Goal: Task Accomplishment & Management: Manage account settings

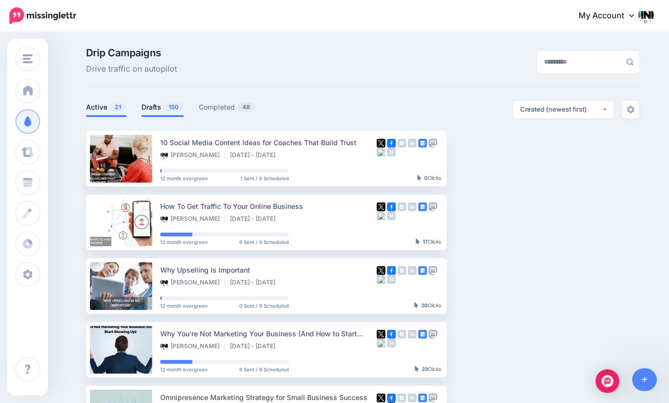
click at [153, 108] on link "Drafts 150" at bounding box center [162, 107] width 43 height 12
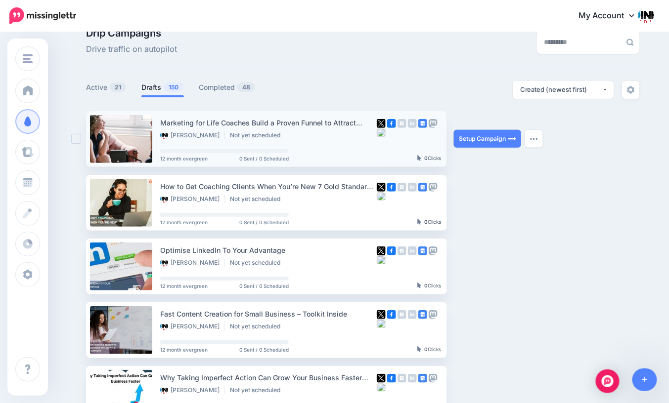
scroll to position [22, 0]
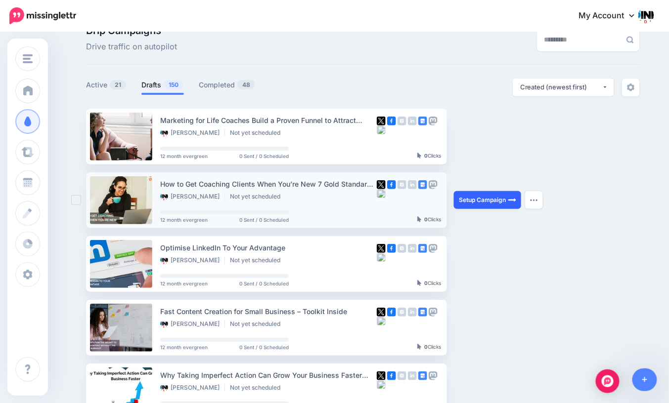
click at [473, 201] on link "Setup Campaign" at bounding box center [487, 200] width 67 height 18
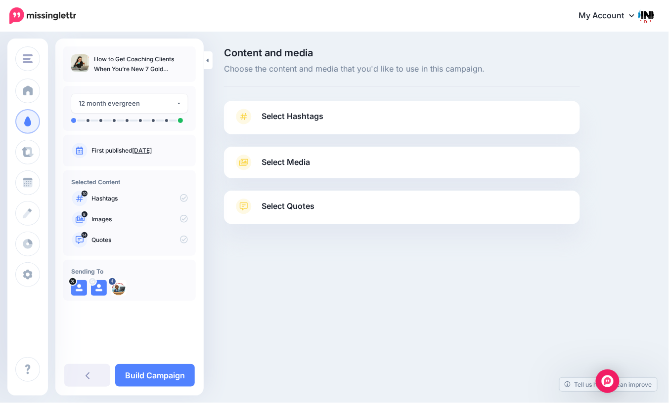
click at [337, 118] on link "Select Hashtags" at bounding box center [402, 122] width 336 height 26
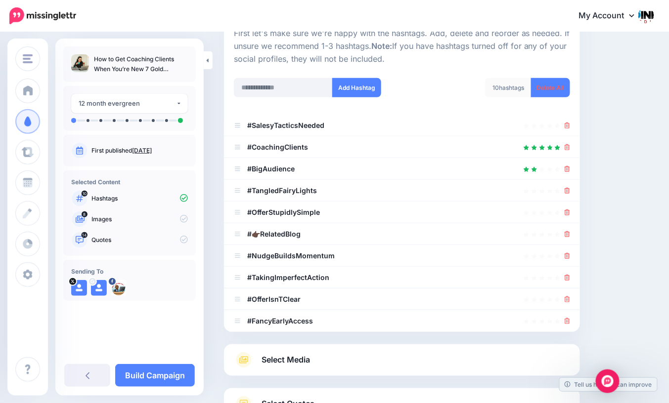
scroll to position [111, 0]
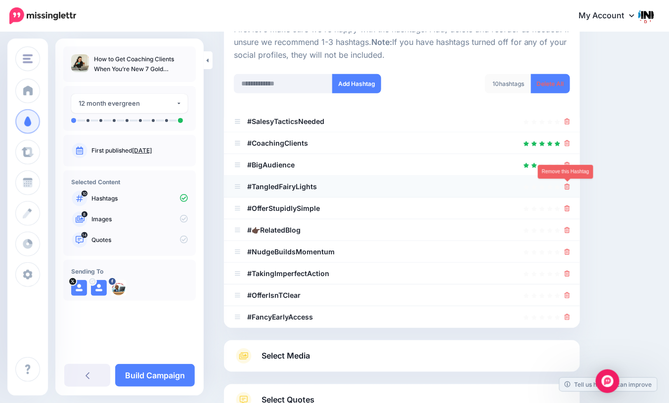
click at [569, 188] on icon at bounding box center [567, 187] width 5 height 6
click at [568, 227] on icon at bounding box center [567, 230] width 5 height 6
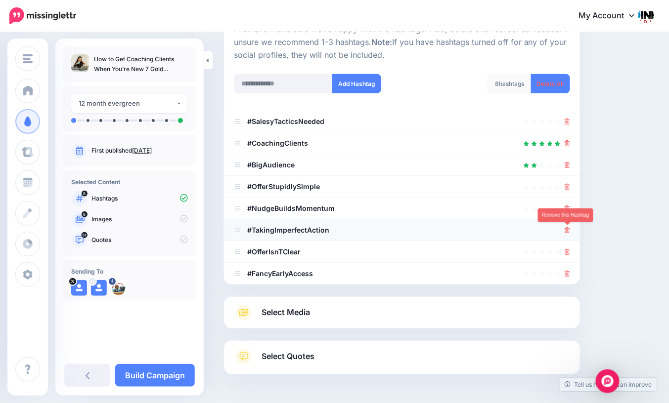
click at [567, 230] on icon at bounding box center [567, 230] width 5 height 6
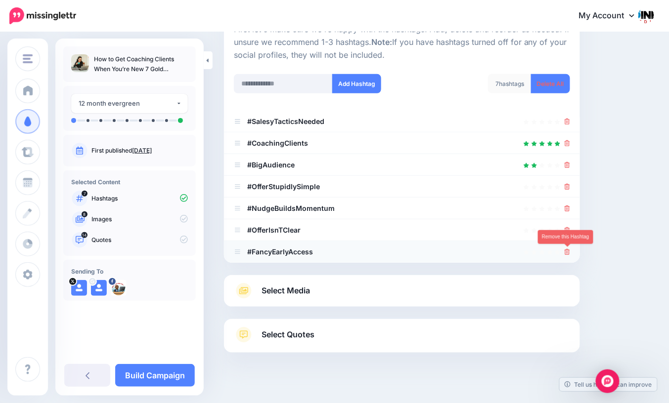
click at [567, 249] on icon at bounding box center [567, 252] width 5 height 6
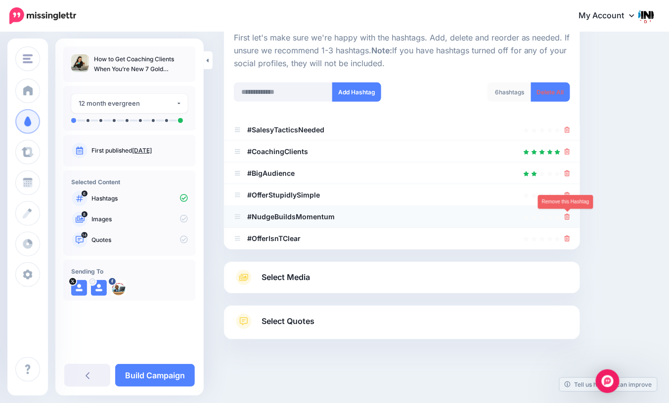
click at [567, 218] on icon at bounding box center [567, 217] width 5 height 6
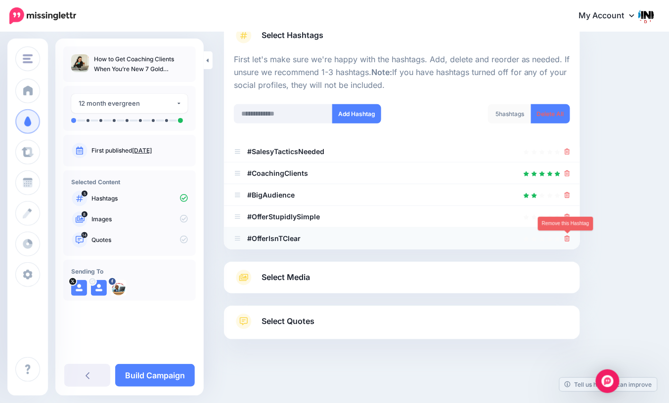
click at [570, 237] on icon at bounding box center [567, 239] width 5 height 6
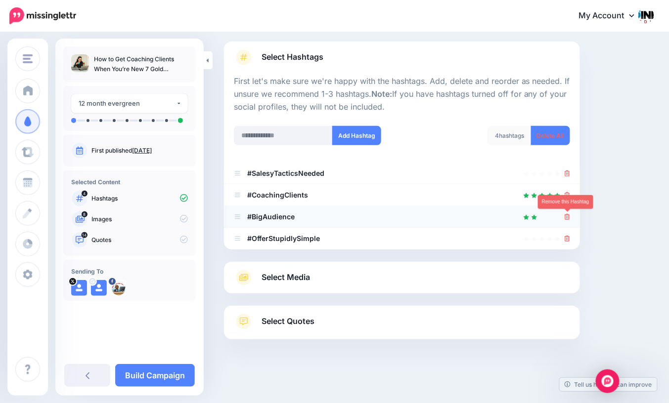
click at [569, 217] on icon at bounding box center [567, 217] width 5 height 6
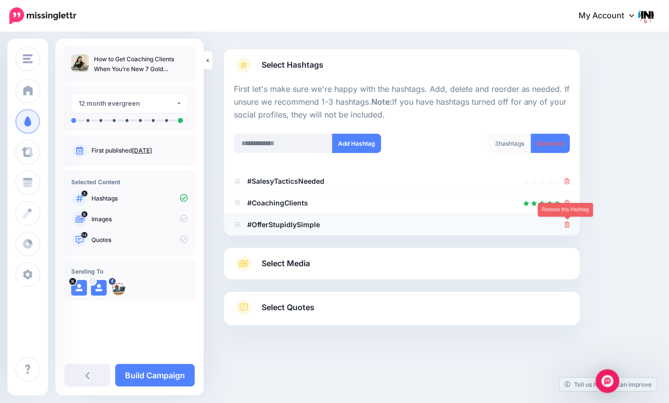
click at [568, 225] on icon at bounding box center [567, 225] width 5 height 6
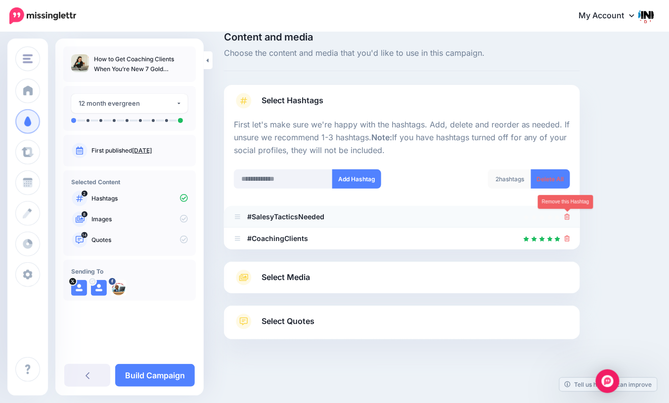
click at [567, 218] on icon at bounding box center [567, 217] width 5 height 6
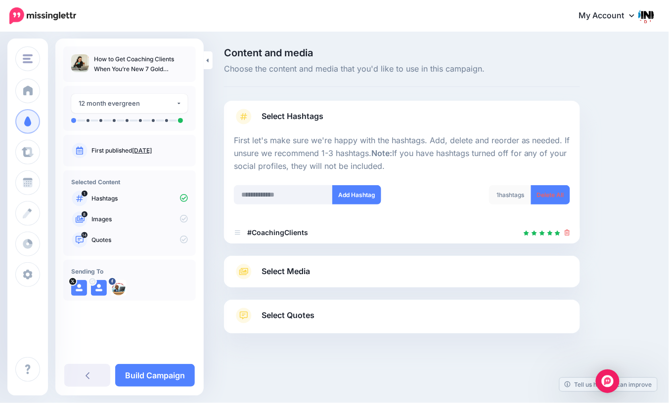
click at [328, 271] on link "Select Media" at bounding box center [402, 272] width 336 height 16
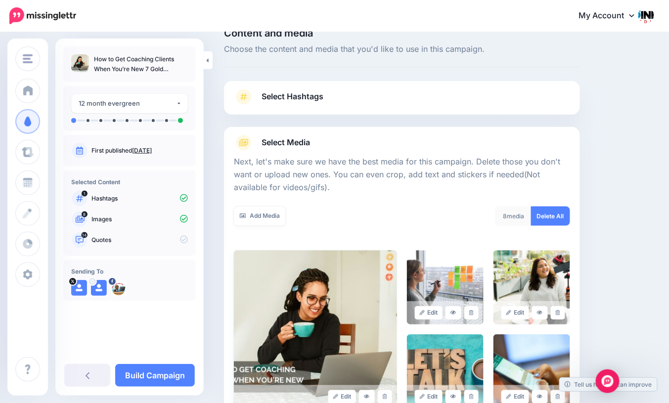
scroll to position [20, 0]
click at [258, 216] on link "Add Media" at bounding box center [260, 216] width 52 height 19
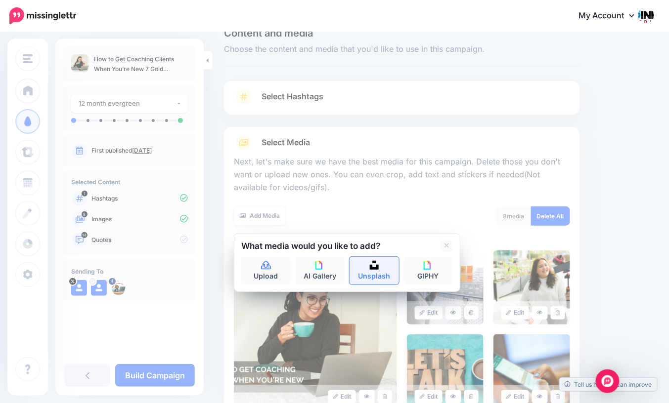
click at [368, 270] on link "Unsplash" at bounding box center [374, 271] width 49 height 28
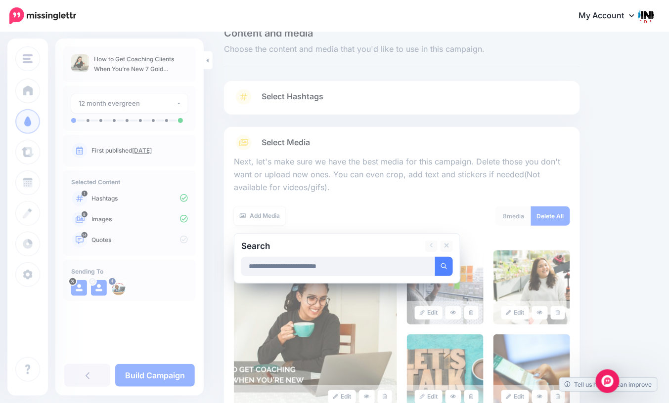
type input "**********"
click at [435, 257] on button "submit" at bounding box center [444, 266] width 18 height 19
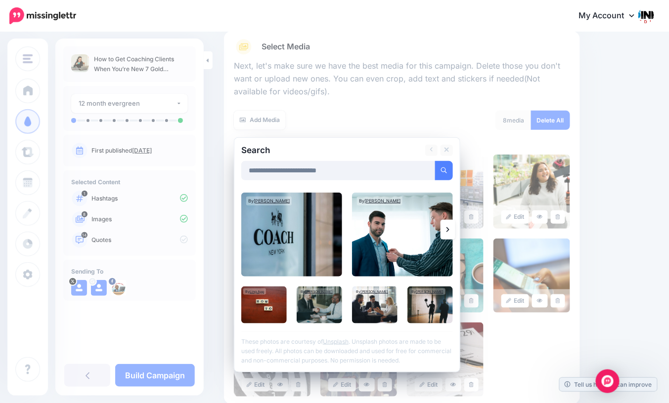
scroll to position [119, 0]
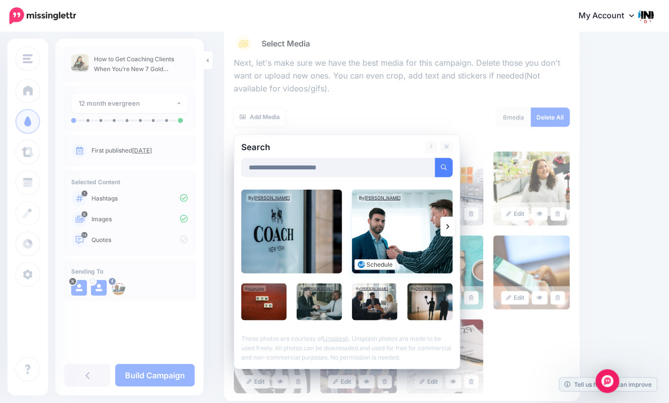
click at [397, 240] on img at bounding box center [402, 232] width 101 height 84
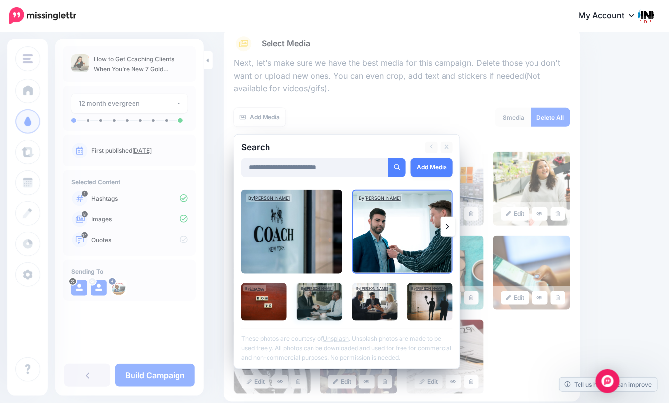
click at [327, 297] on img at bounding box center [319, 302] width 45 height 37
click at [373, 309] on img at bounding box center [374, 302] width 45 height 37
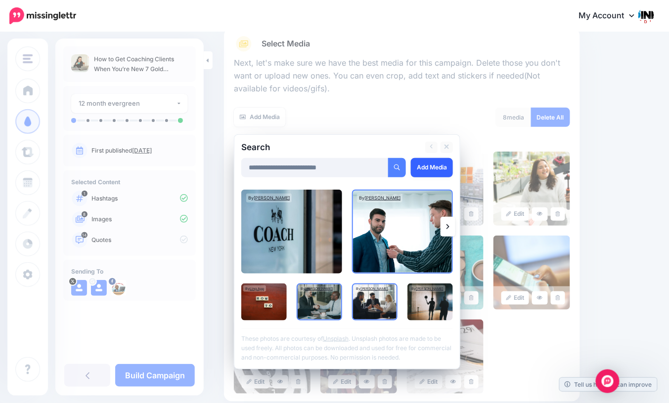
click at [436, 167] on link "Add Media" at bounding box center [432, 167] width 42 height 19
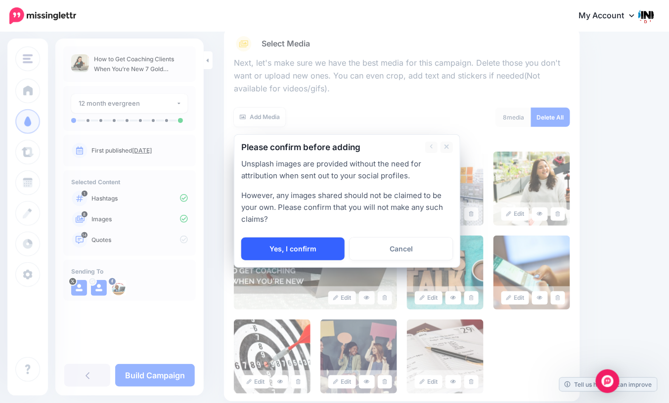
click at [274, 252] on link "Yes, I confirm" at bounding box center [292, 249] width 103 height 23
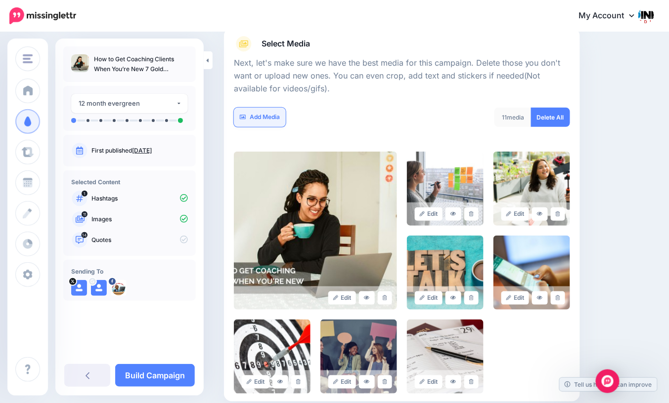
click at [264, 119] on link "Add Media" at bounding box center [260, 117] width 52 height 19
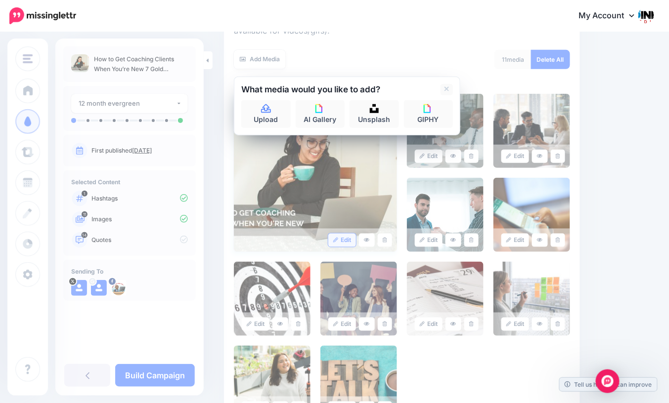
scroll to position [99, 0]
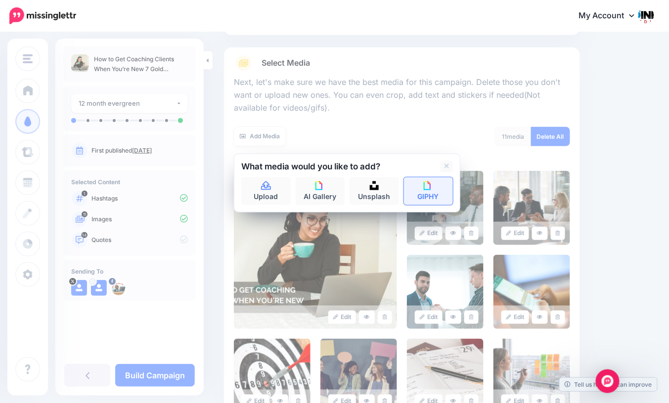
click at [423, 192] on link "GIPHY" at bounding box center [428, 191] width 49 height 28
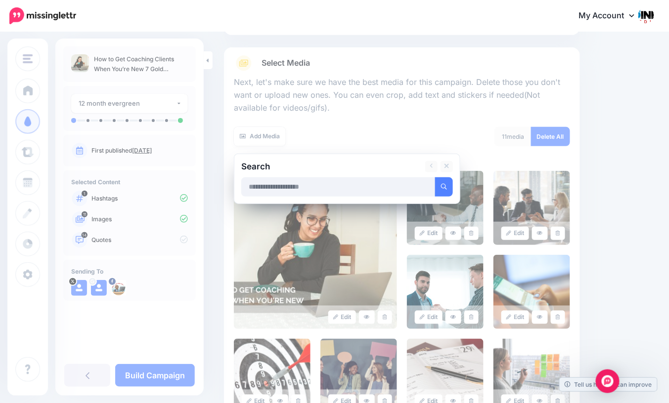
click at [291, 187] on input "text" at bounding box center [338, 186] width 194 height 19
click at [435, 177] on button "submit" at bounding box center [444, 186] width 18 height 19
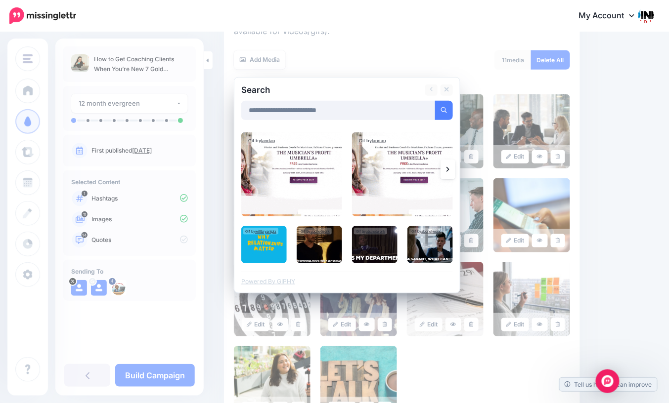
scroll to position [193, 0]
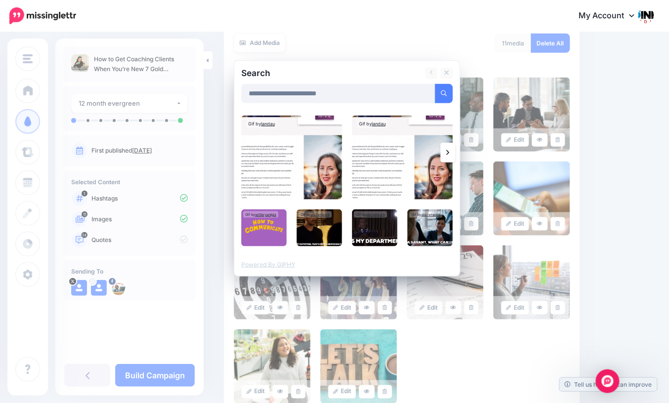
click at [448, 155] on icon at bounding box center [447, 153] width 3 height 8
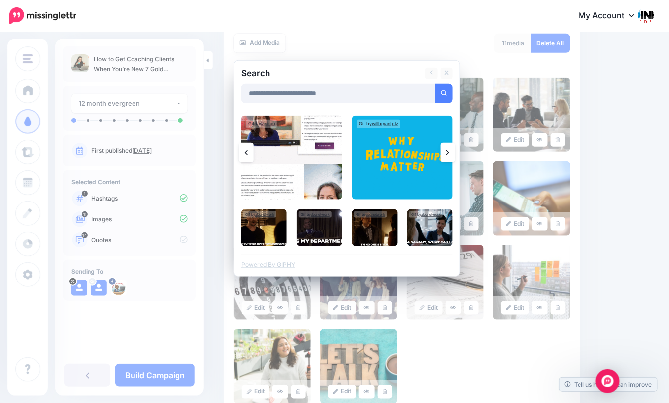
click at [448, 155] on icon at bounding box center [447, 153] width 3 height 8
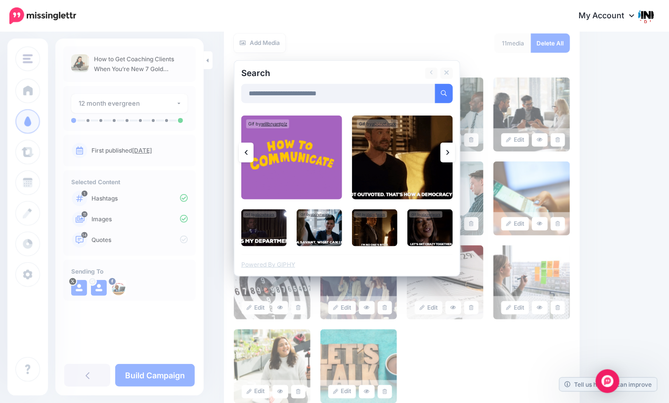
click at [448, 155] on icon at bounding box center [447, 153] width 3 height 8
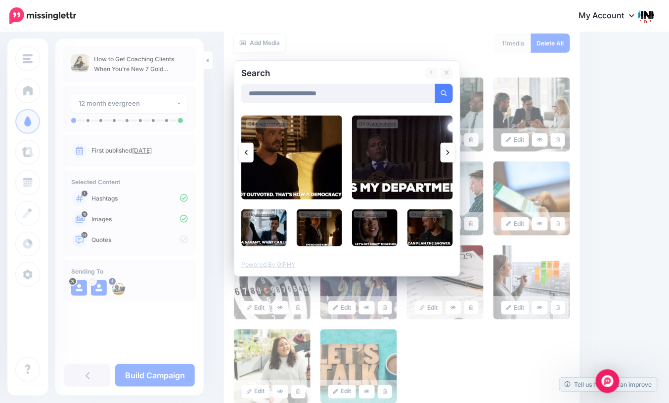
click at [448, 155] on icon at bounding box center [447, 153] width 3 height 8
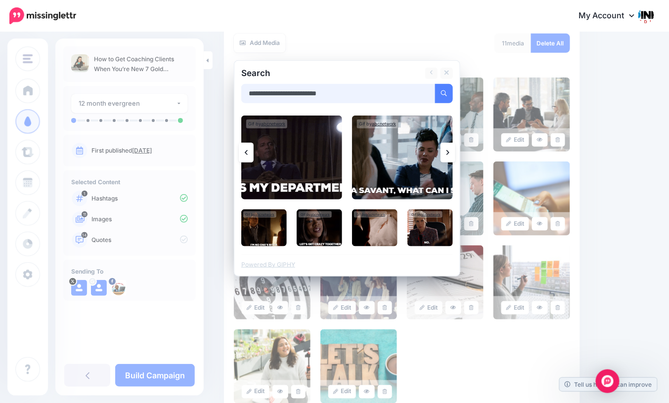
drag, startPoint x: 284, startPoint y: 92, endPoint x: 240, endPoint y: 93, distance: 44.0
click at [240, 93] on div "**********" at bounding box center [347, 168] width 226 height 217
click at [435, 84] on button "submit" at bounding box center [444, 93] width 18 height 19
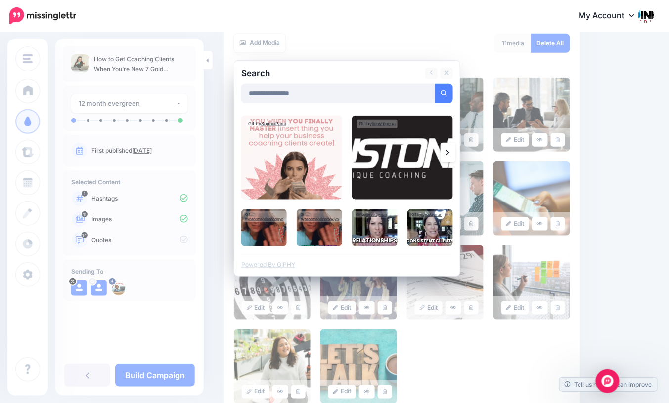
click at [446, 155] on link at bounding box center [447, 153] width 15 height 20
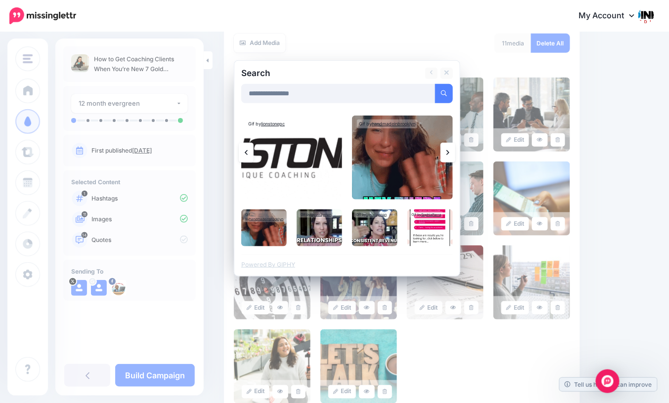
click at [446, 155] on link at bounding box center [447, 153] width 15 height 20
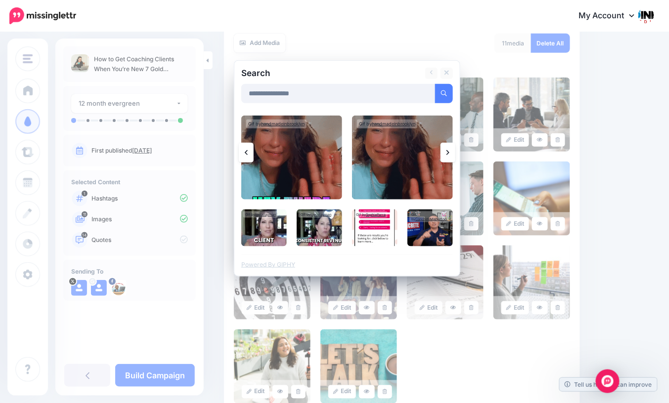
click at [446, 155] on link at bounding box center [447, 153] width 15 height 20
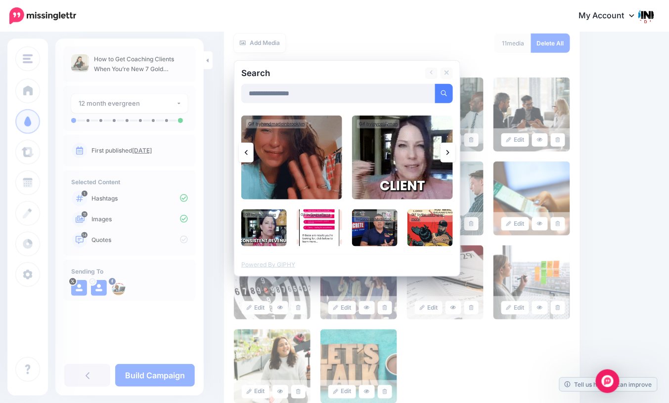
click at [446, 155] on link at bounding box center [447, 153] width 15 height 20
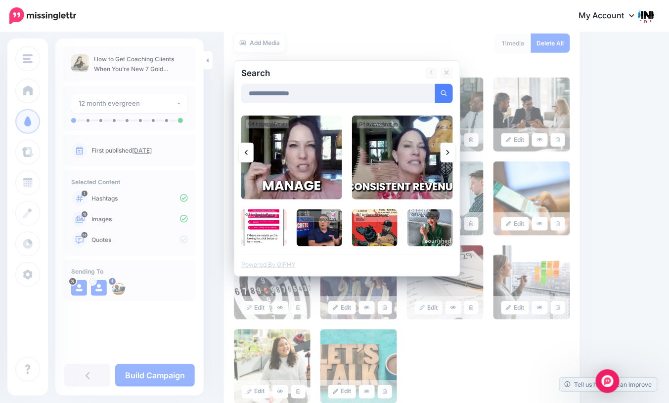
click at [446, 155] on link at bounding box center [447, 153] width 15 height 20
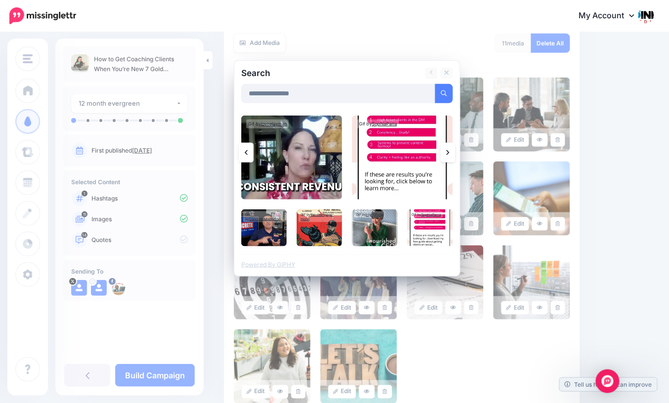
click at [446, 155] on link at bounding box center [447, 153] width 15 height 20
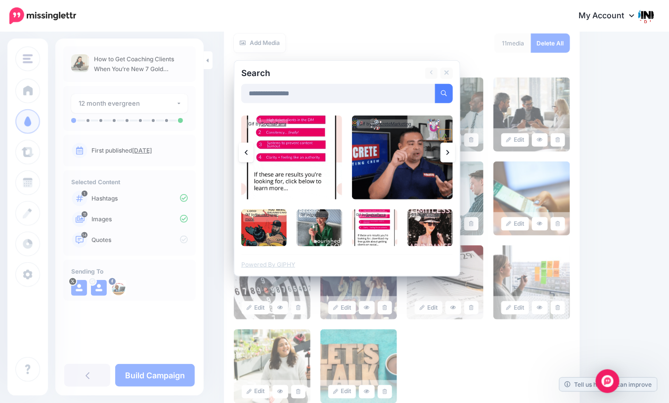
click at [446, 155] on link at bounding box center [447, 153] width 15 height 20
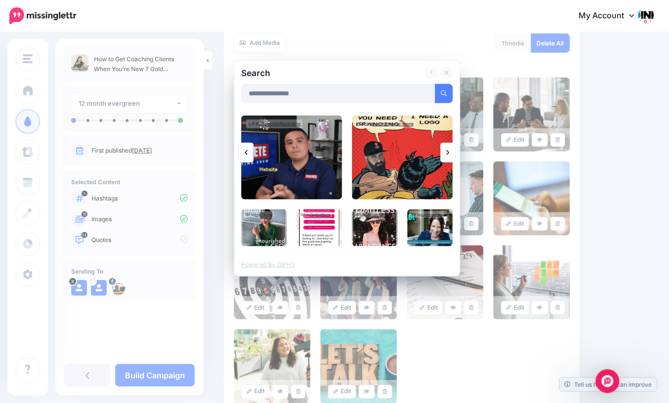
click at [446, 155] on link at bounding box center [447, 153] width 15 height 20
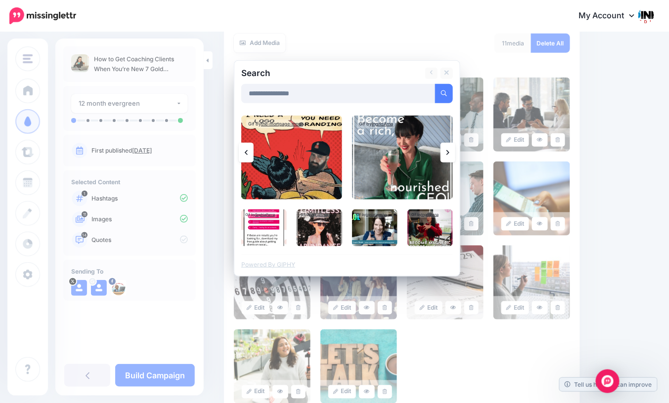
click at [446, 155] on link at bounding box center [447, 153] width 15 height 20
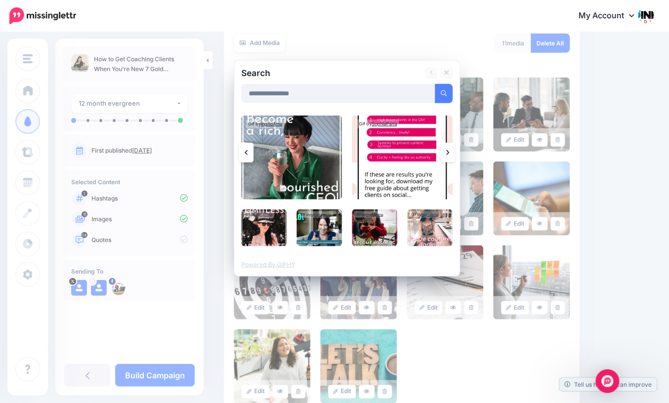
click at [446, 155] on link at bounding box center [447, 153] width 15 height 20
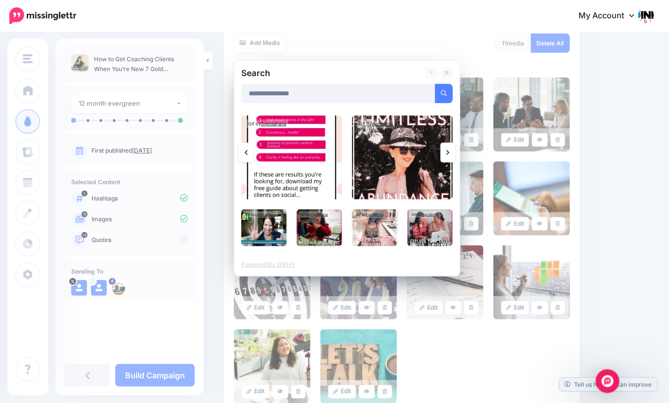
click at [446, 155] on link at bounding box center [447, 153] width 15 height 20
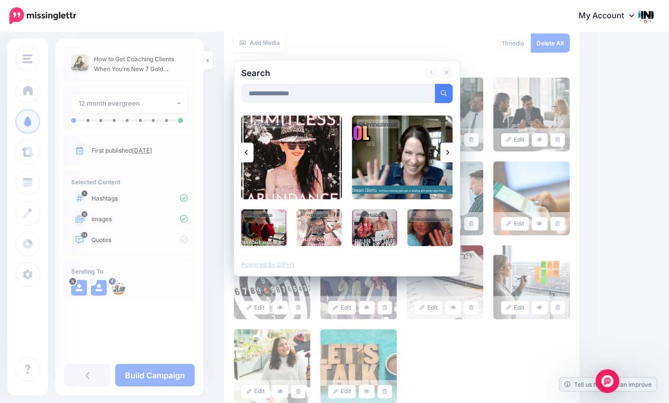
click at [446, 155] on link at bounding box center [447, 153] width 15 height 20
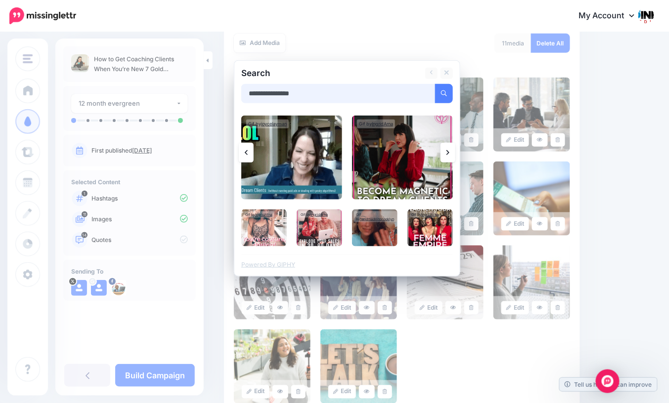
drag, startPoint x: 281, startPoint y: 93, endPoint x: 247, endPoint y: 91, distance: 34.2
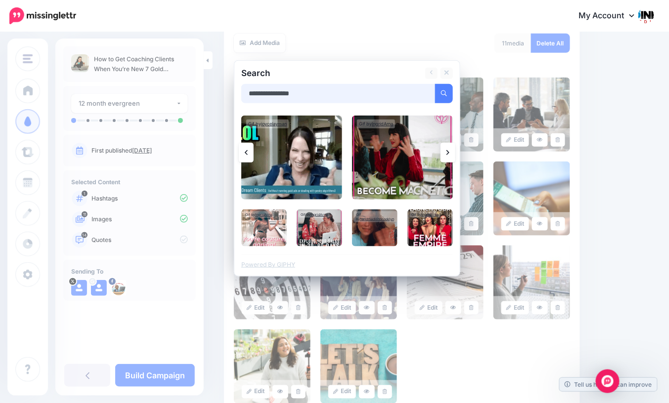
click at [247, 91] on input "**********" at bounding box center [338, 93] width 194 height 19
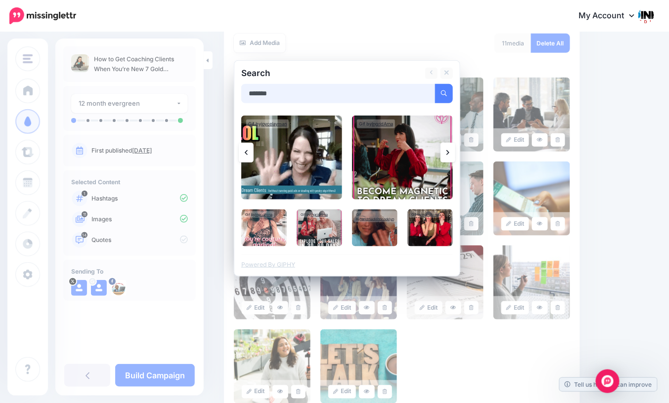
type input "*******"
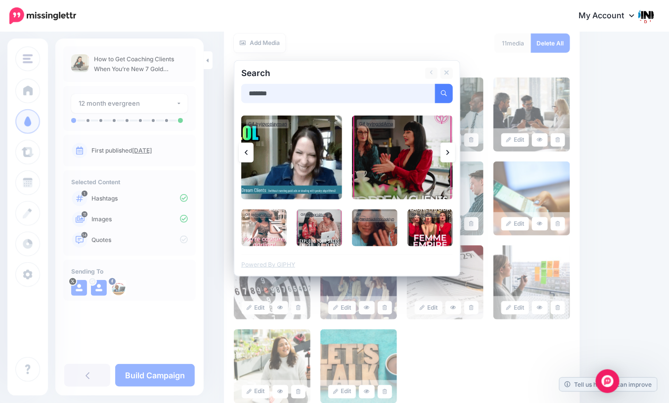
click at [435, 84] on button "submit" at bounding box center [444, 93] width 18 height 19
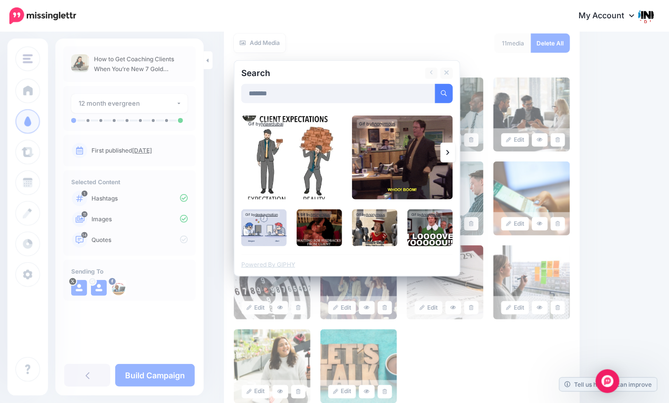
click at [444, 151] on link at bounding box center [447, 153] width 15 height 20
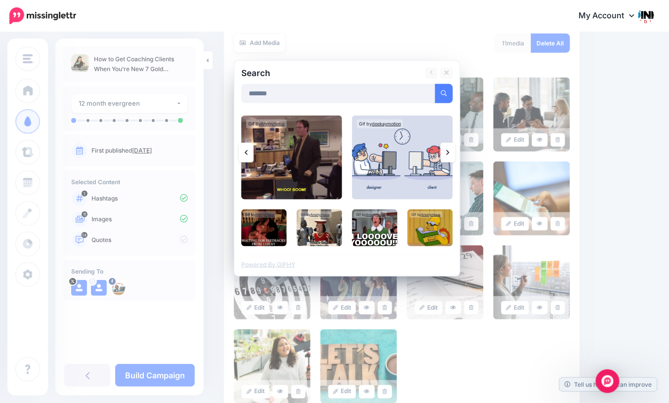
click at [444, 151] on link at bounding box center [447, 153] width 15 height 20
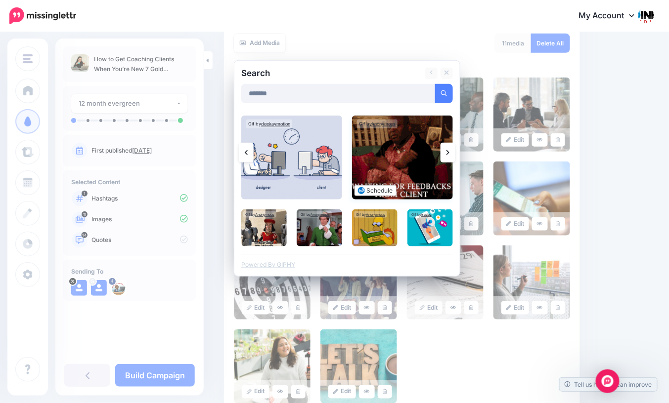
click at [405, 162] on img at bounding box center [402, 158] width 101 height 84
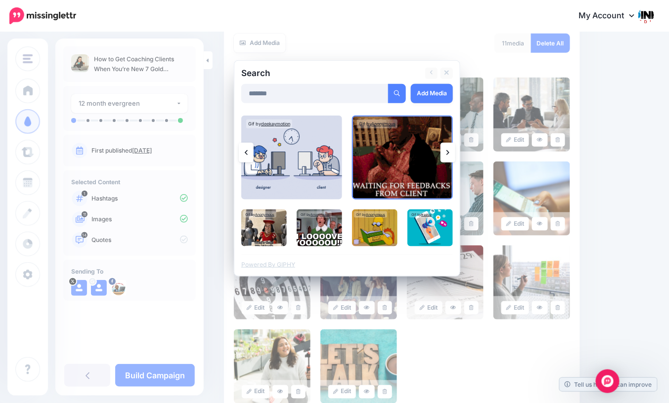
click at [448, 155] on icon at bounding box center [447, 153] width 3 height 8
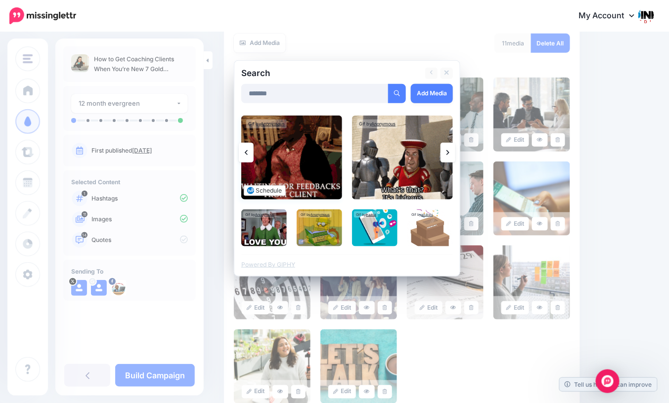
click at [310, 164] on img at bounding box center [291, 158] width 101 height 84
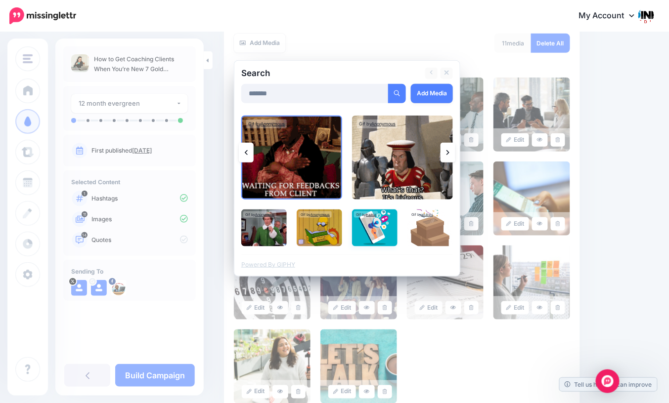
click at [371, 226] on img at bounding box center [374, 228] width 45 height 37
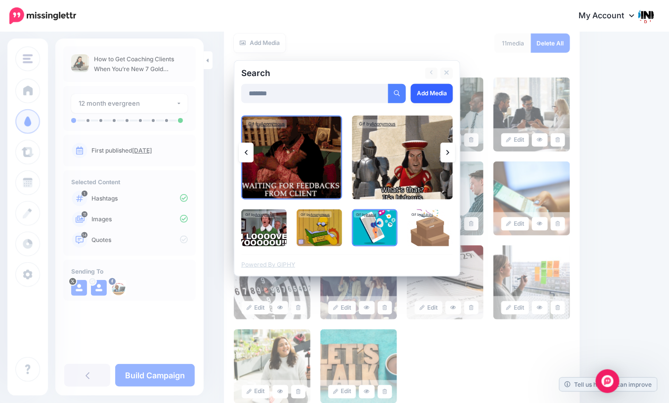
click at [434, 95] on link "Add Media" at bounding box center [432, 93] width 42 height 19
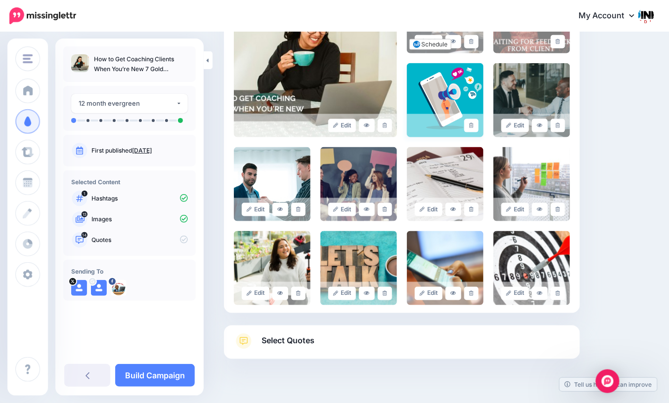
scroll to position [311, 0]
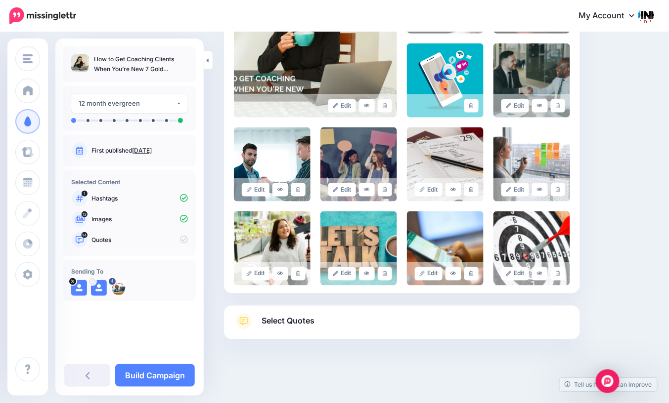
click at [362, 312] on div "Select Quotes Choose your favourite quotes or go with our recommendations. The …" at bounding box center [402, 323] width 356 height 34
click at [357, 316] on link "Select Quotes" at bounding box center [402, 327] width 336 height 26
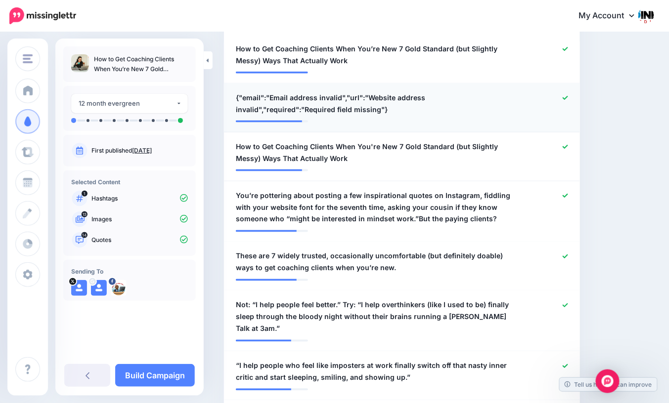
click at [564, 99] on icon at bounding box center [565, 97] width 5 height 5
click at [566, 150] on div at bounding box center [547, 153] width 58 height 24
click at [566, 146] on icon at bounding box center [565, 146] width 5 height 5
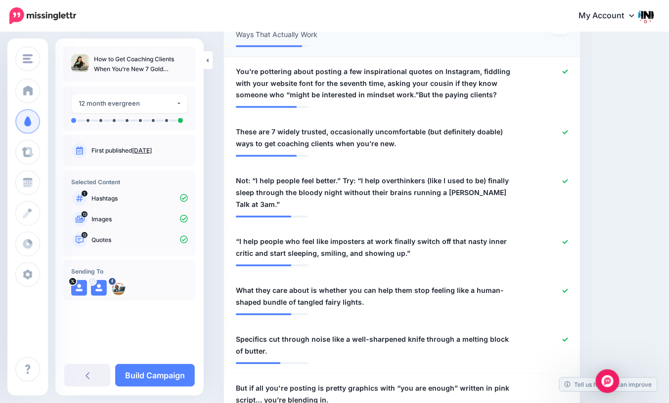
scroll to position [435, 0]
click at [567, 131] on icon at bounding box center [565, 133] width 5 height 4
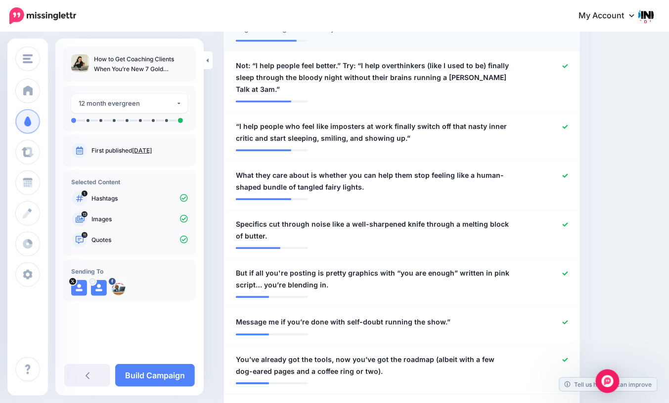
scroll to position [563, 0]
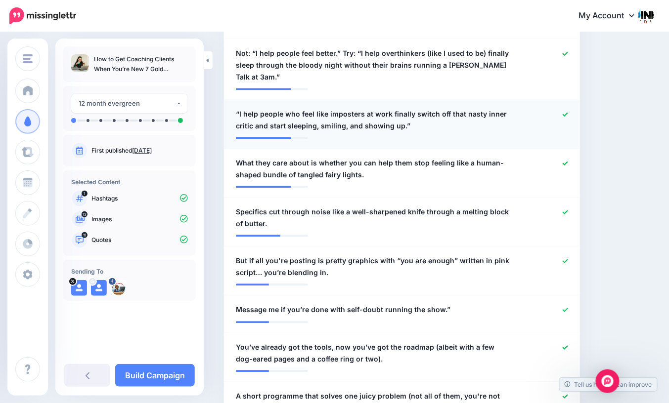
click at [565, 112] on icon at bounding box center [565, 114] width 5 height 4
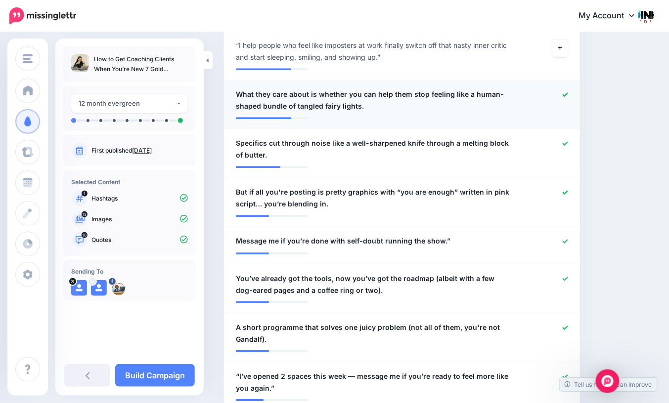
scroll to position [633, 0]
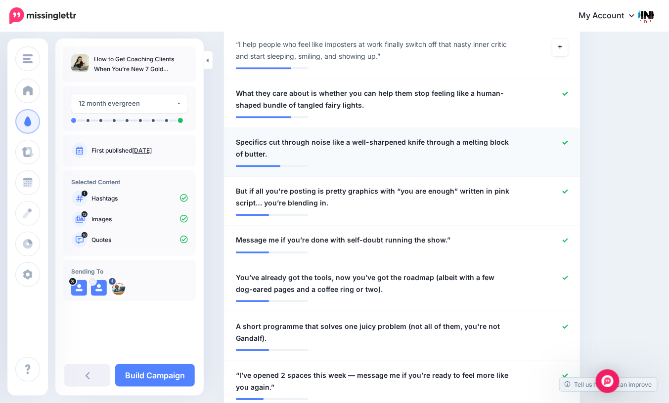
click at [565, 140] on icon at bounding box center [565, 142] width 5 height 5
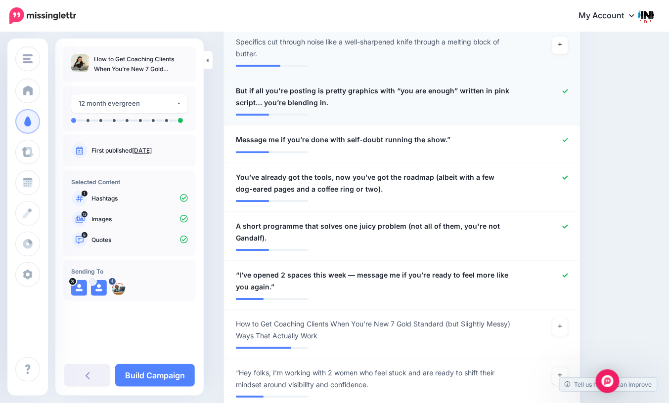
scroll to position [737, 0]
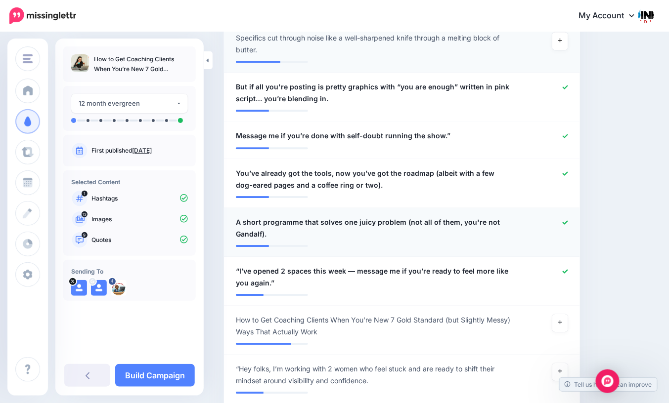
click at [565, 220] on icon at bounding box center [565, 222] width 5 height 4
click at [566, 269] on icon at bounding box center [565, 271] width 5 height 5
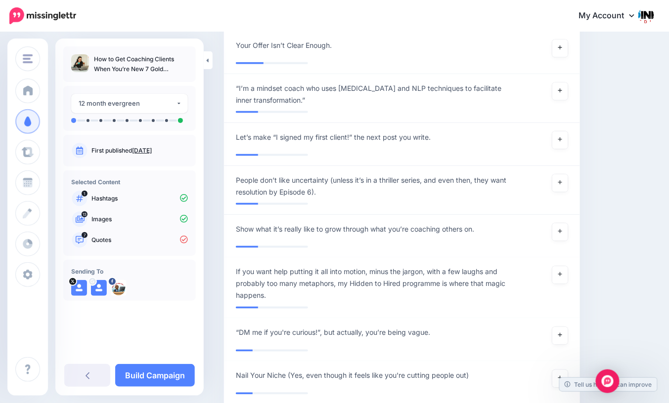
scroll to position [1345, 0]
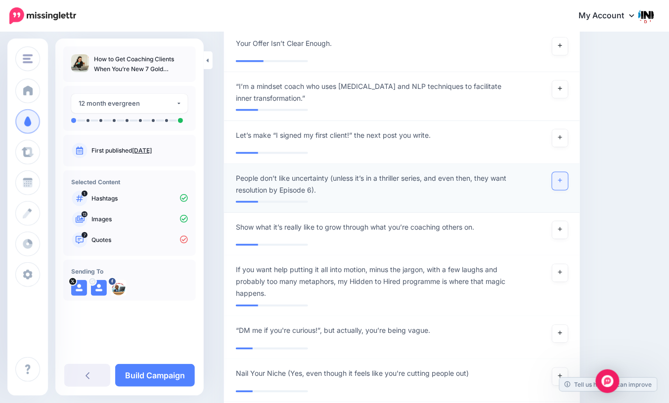
click at [561, 178] on icon at bounding box center [560, 180] width 4 height 5
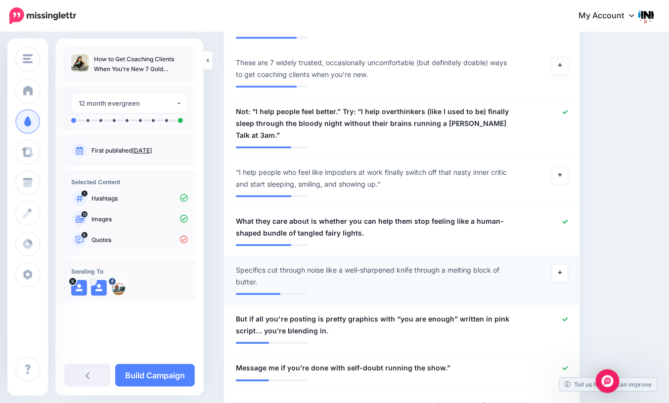
scroll to position [505, 0]
click at [555, 167] on link at bounding box center [560, 176] width 16 height 18
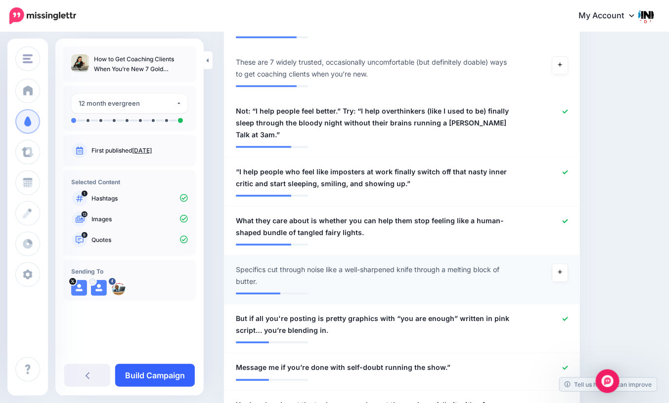
click at [153, 374] on link "Build Campaign" at bounding box center [155, 375] width 80 height 23
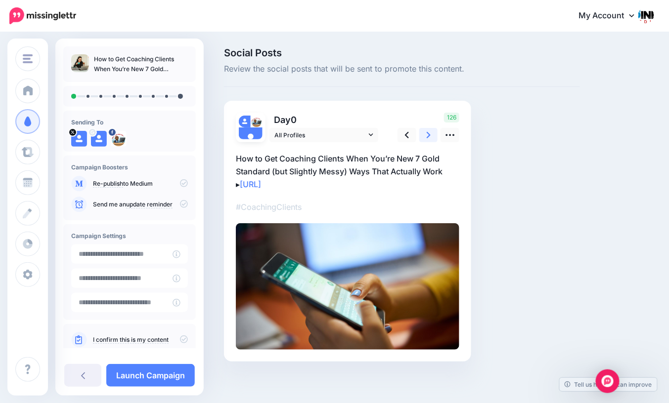
drag, startPoint x: 429, startPoint y: 133, endPoint x: 429, endPoint y: 142, distance: 8.4
click at [429, 133] on icon at bounding box center [429, 135] width 4 height 6
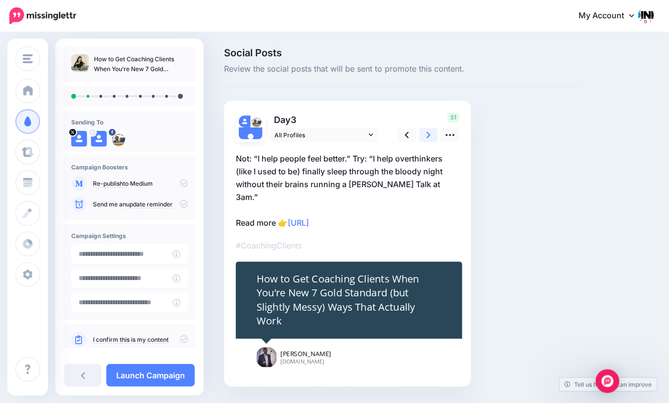
click at [426, 138] on link at bounding box center [428, 135] width 19 height 14
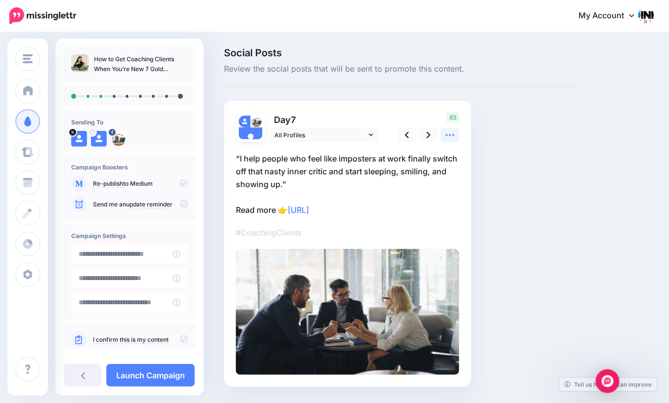
click at [448, 133] on icon at bounding box center [450, 135] width 10 height 10
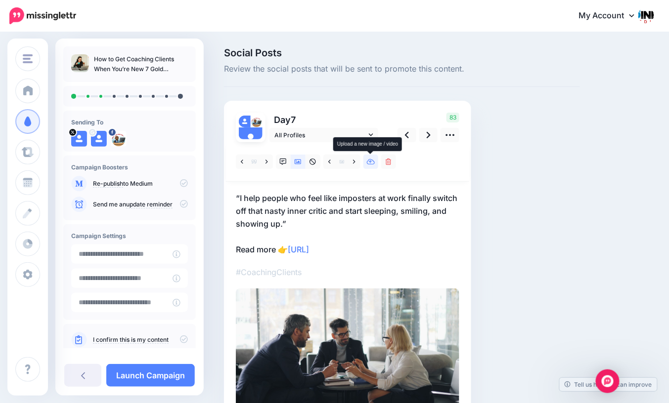
click at [373, 162] on icon at bounding box center [371, 162] width 8 height 7
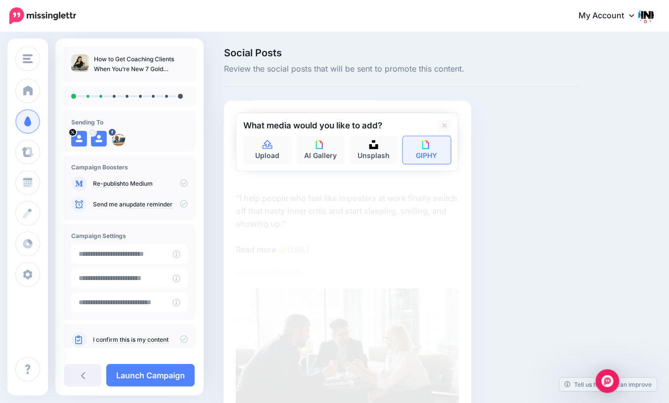
click at [421, 156] on link "GIPHY" at bounding box center [427, 150] width 48 height 28
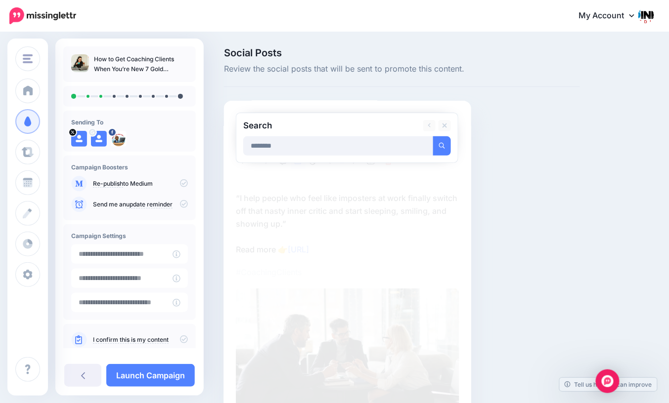
type input "********"
click at [433, 136] on button "submit" at bounding box center [442, 145] width 18 height 19
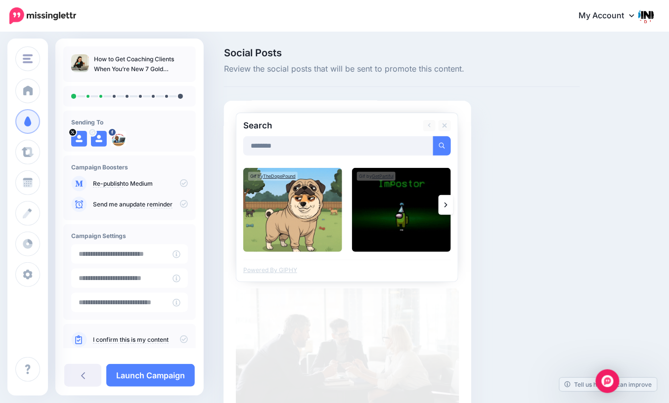
click at [443, 205] on link at bounding box center [446, 205] width 15 height 20
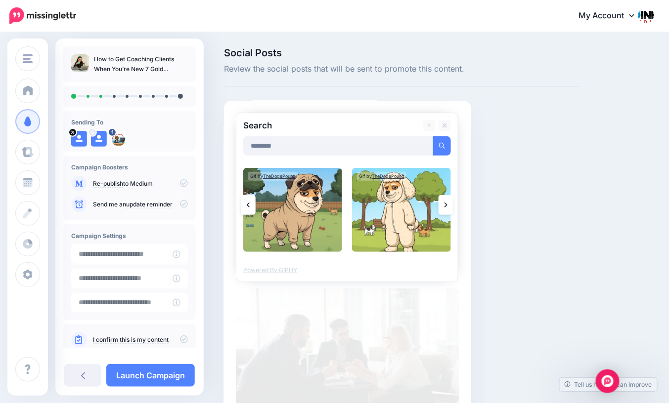
click at [445, 208] on icon at bounding box center [445, 205] width 3 height 8
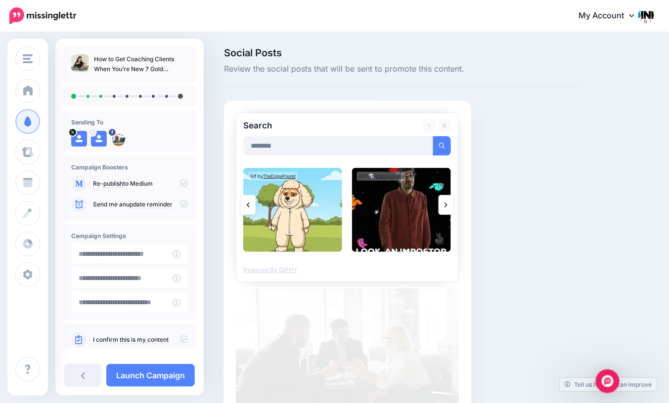
click at [445, 208] on icon at bounding box center [445, 205] width 3 height 8
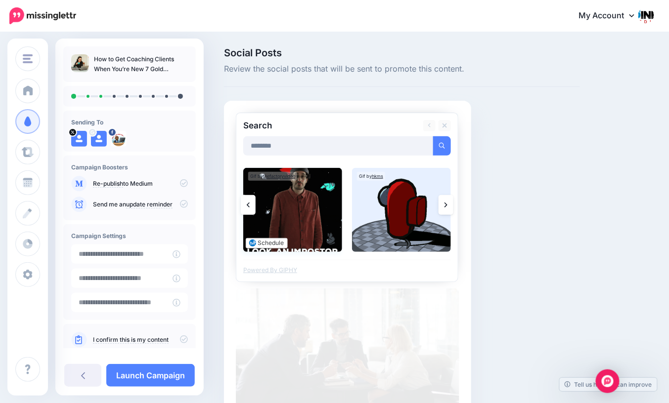
click at [290, 222] on img at bounding box center [292, 210] width 99 height 84
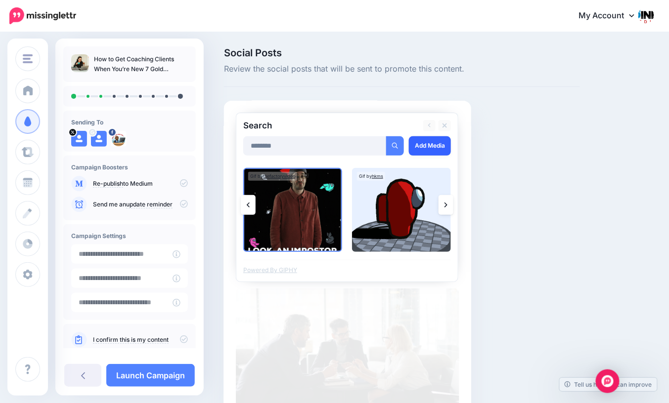
drag, startPoint x: 422, startPoint y: 149, endPoint x: 422, endPoint y: 155, distance: 5.5
click at [422, 149] on link "Add Media" at bounding box center [430, 145] width 42 height 19
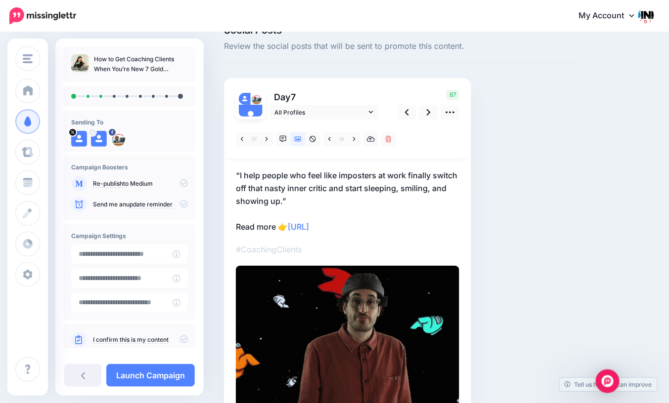
scroll to position [14, 0]
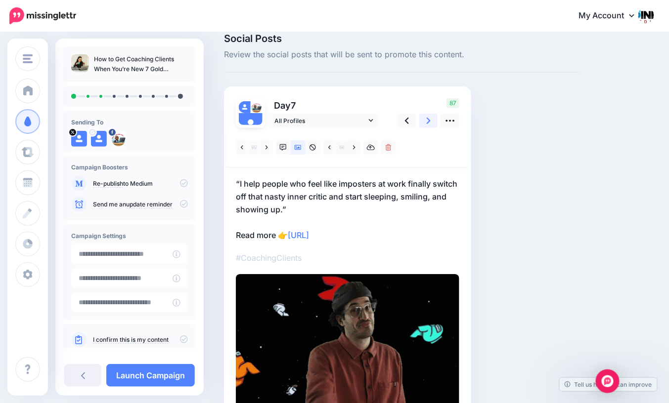
click at [430, 123] on icon at bounding box center [429, 121] width 4 height 10
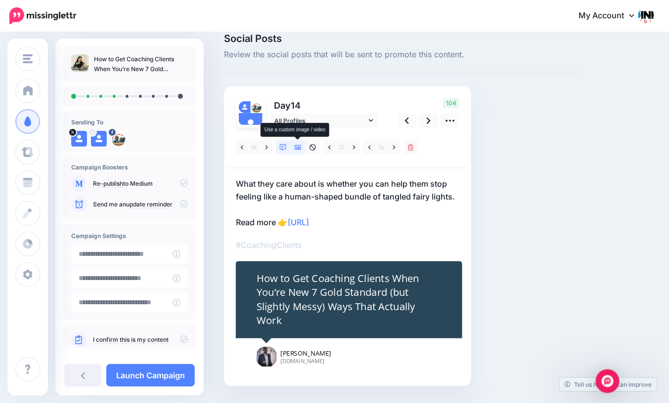
click at [299, 149] on icon at bounding box center [298, 147] width 7 height 7
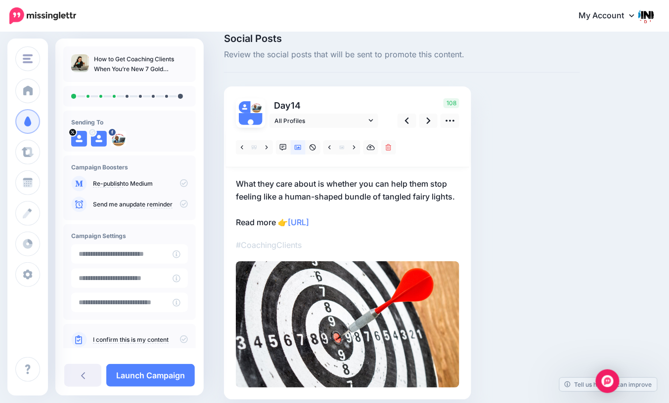
scroll to position [0, 0]
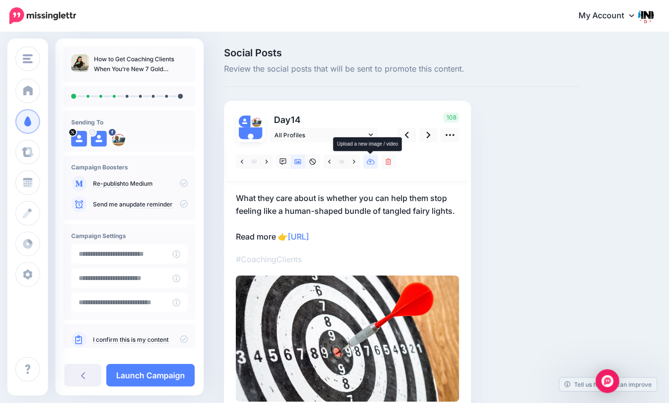
click at [373, 163] on icon at bounding box center [371, 162] width 8 height 7
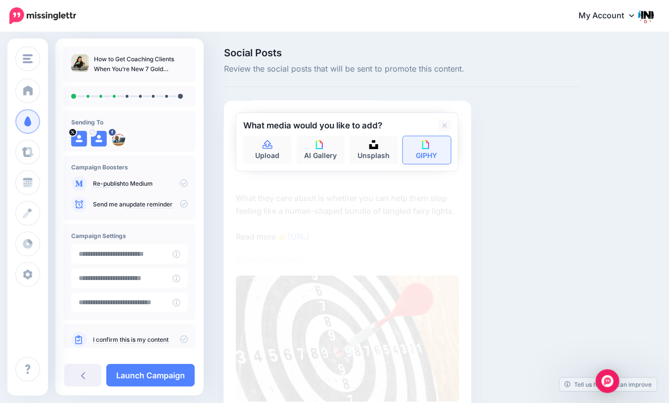
click at [419, 159] on link "GIPHY" at bounding box center [427, 150] width 48 height 28
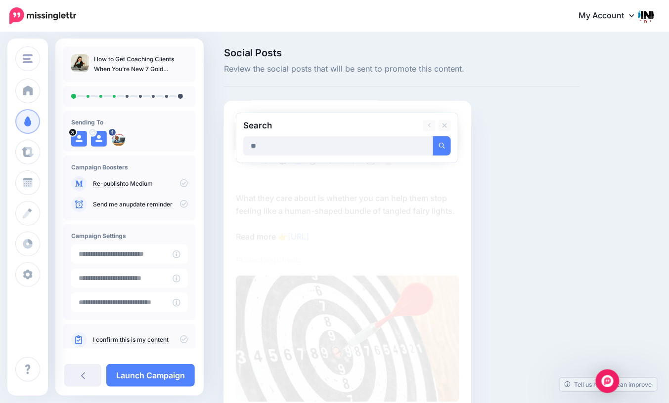
type input "*"
click at [433, 136] on button "submit" at bounding box center [442, 145] width 18 height 19
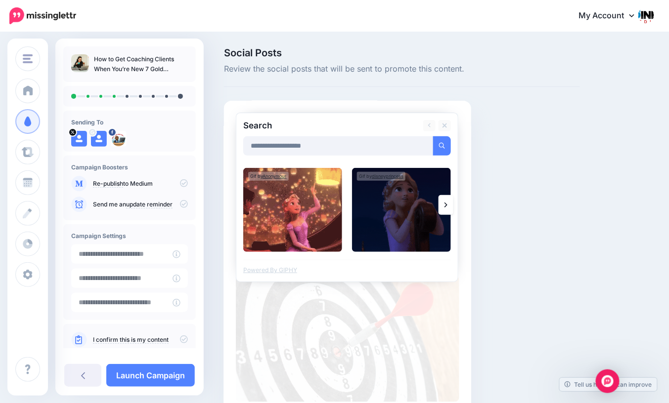
click at [445, 206] on icon at bounding box center [445, 205] width 3 height 8
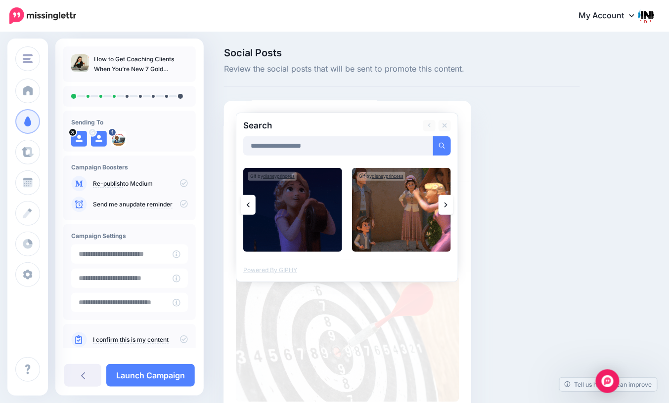
click at [445, 206] on icon at bounding box center [445, 205] width 3 height 8
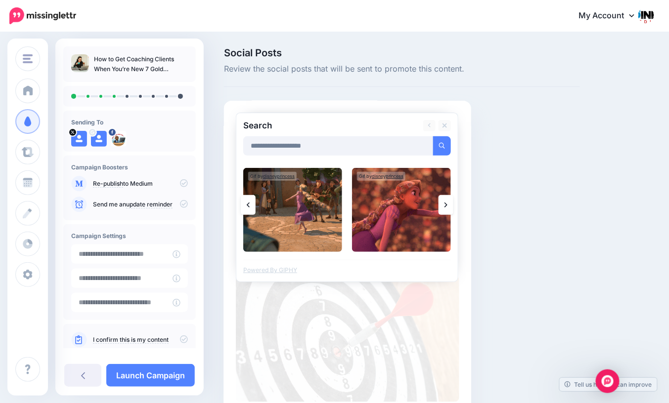
click at [445, 206] on icon at bounding box center [445, 205] width 3 height 8
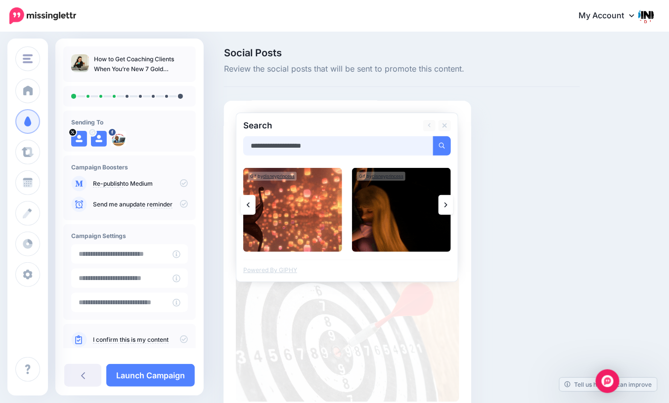
drag, startPoint x: 278, startPoint y: 147, endPoint x: 231, endPoint y: 147, distance: 47.0
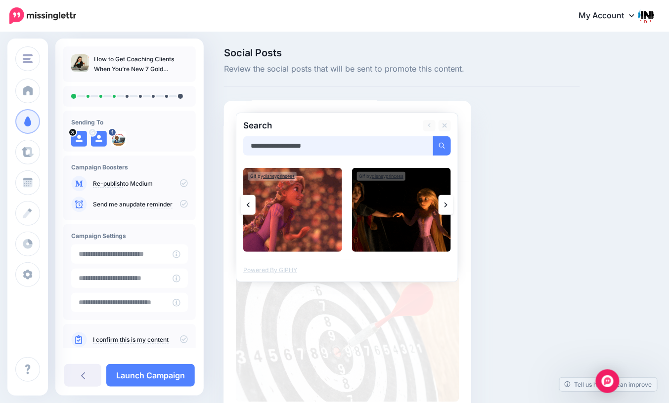
click at [236, 147] on form "Day 14 All Profiles" at bounding box center [347, 258] width 223 height 290
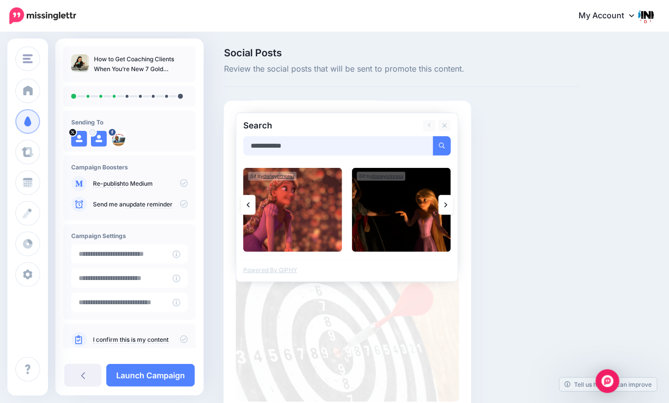
type input "**********"
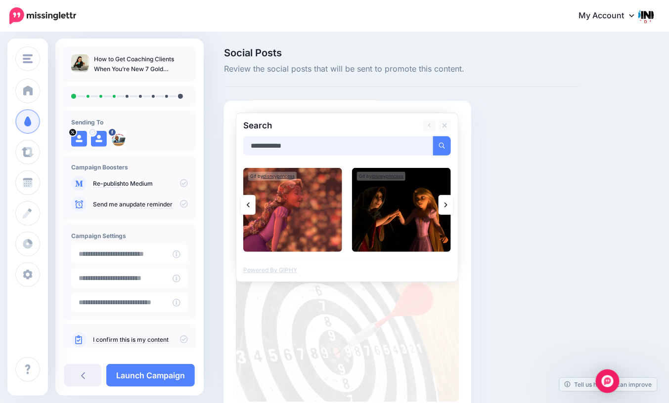
click at [433, 136] on button "submit" at bounding box center [442, 145] width 18 height 19
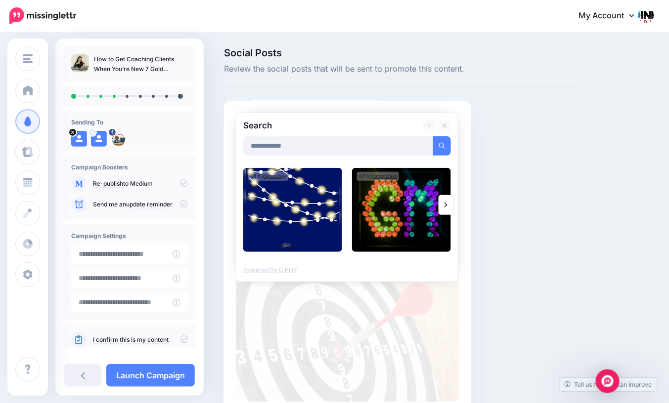
click at [443, 203] on link at bounding box center [446, 205] width 15 height 20
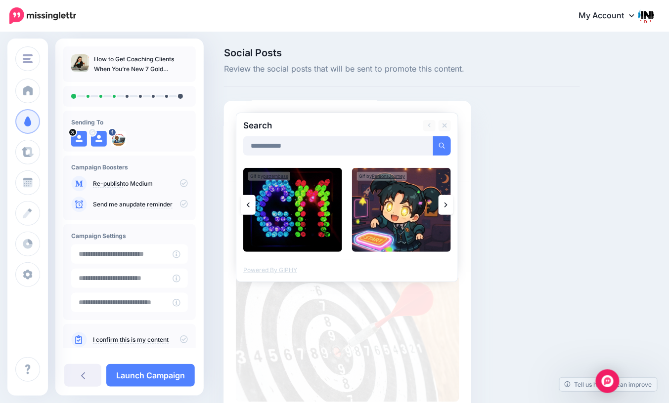
click at [443, 203] on link at bounding box center [446, 205] width 15 height 20
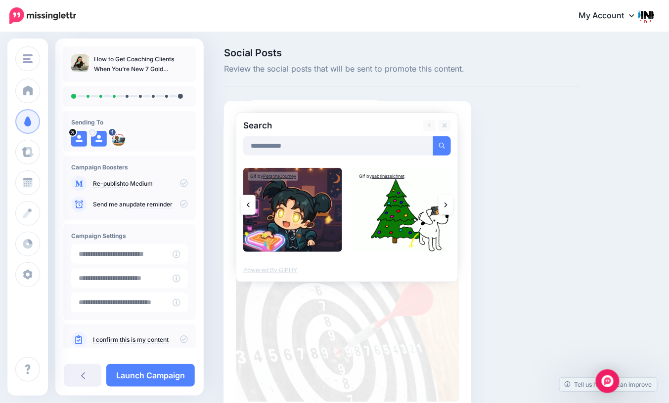
click at [443, 203] on link at bounding box center [446, 205] width 15 height 20
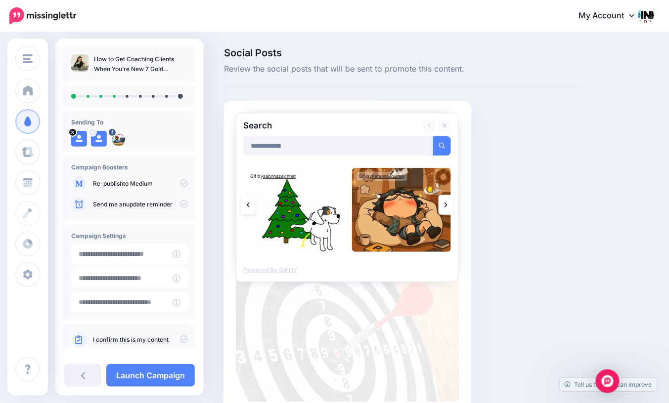
click at [443, 203] on link at bounding box center [446, 205] width 15 height 20
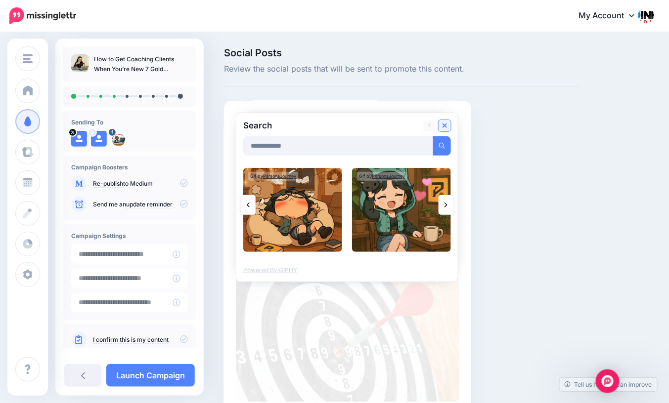
click at [442, 127] on icon at bounding box center [444, 126] width 5 height 8
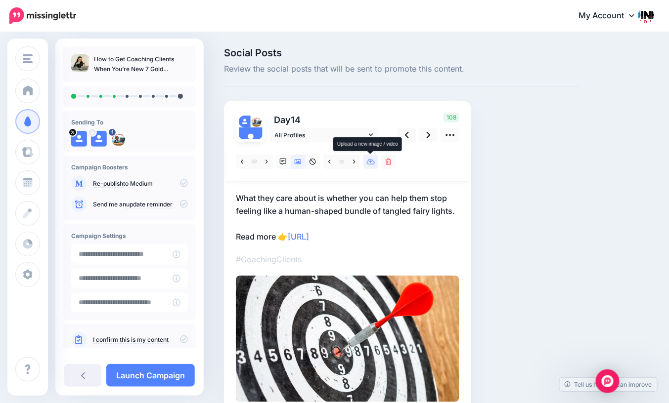
click at [371, 164] on icon at bounding box center [371, 162] width 8 height 7
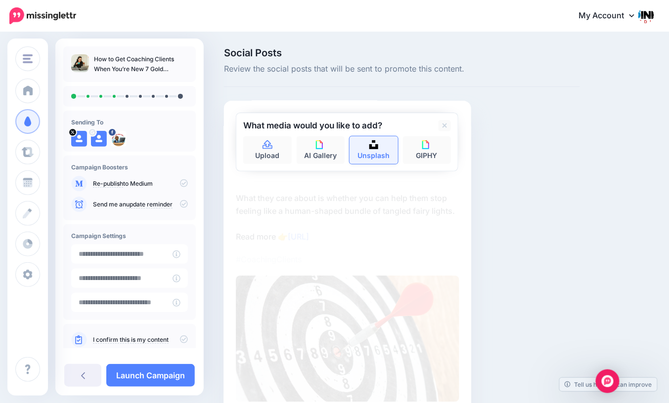
click at [366, 152] on link "Unsplash" at bounding box center [374, 150] width 48 height 28
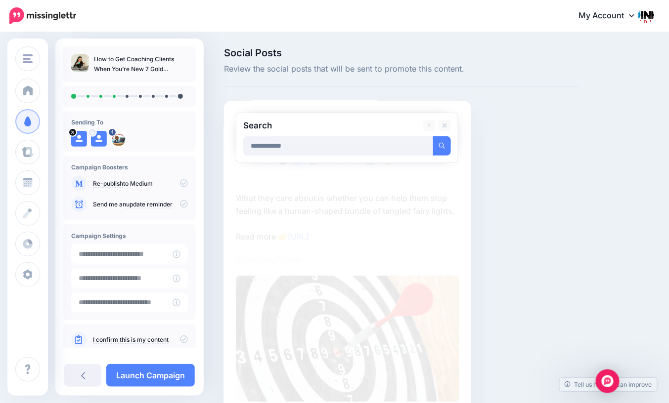
type input "**********"
click at [433, 136] on button "submit" at bounding box center [442, 145] width 18 height 19
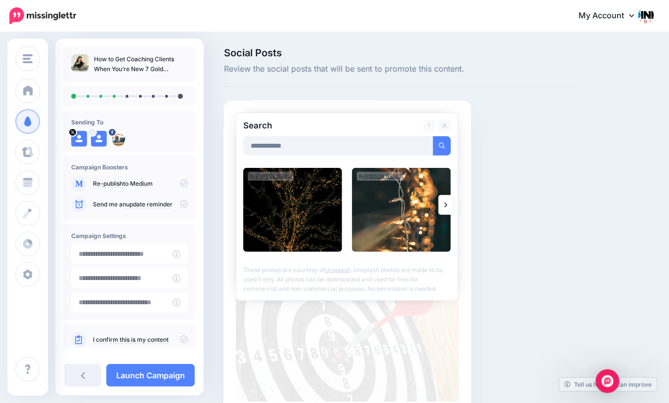
click at [440, 205] on link at bounding box center [446, 205] width 15 height 20
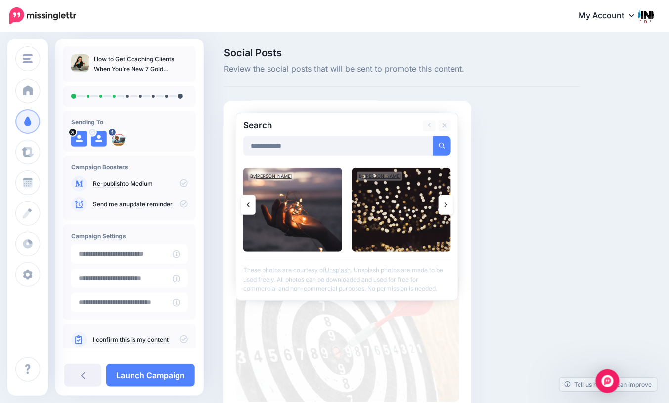
click at [440, 206] on link at bounding box center [446, 205] width 15 height 20
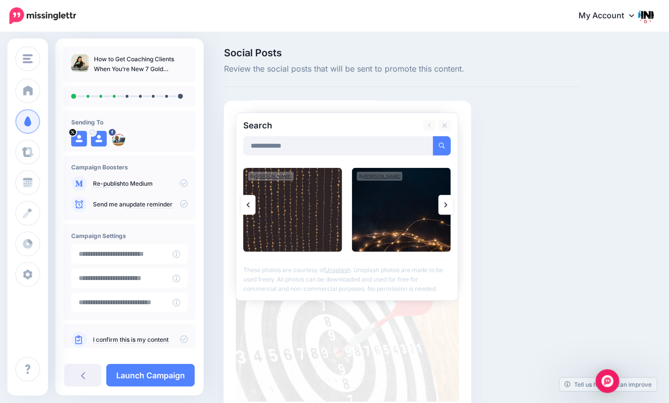
click at [446, 206] on icon at bounding box center [445, 205] width 3 height 5
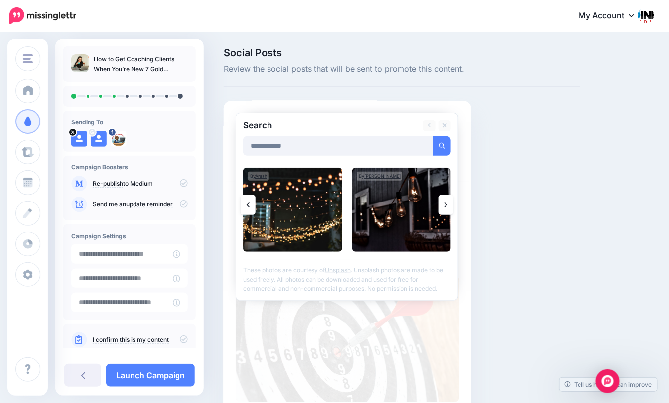
click at [446, 206] on icon at bounding box center [445, 205] width 3 height 5
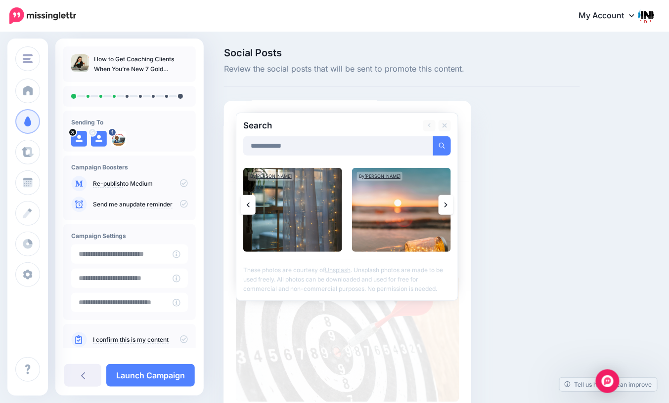
click at [446, 206] on icon at bounding box center [445, 205] width 3 height 5
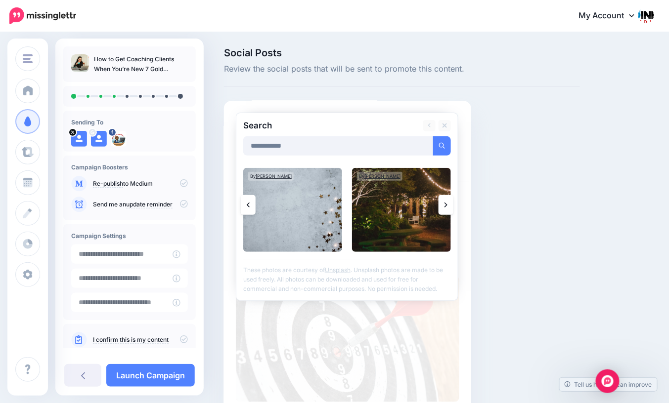
click at [446, 206] on icon at bounding box center [445, 205] width 3 height 5
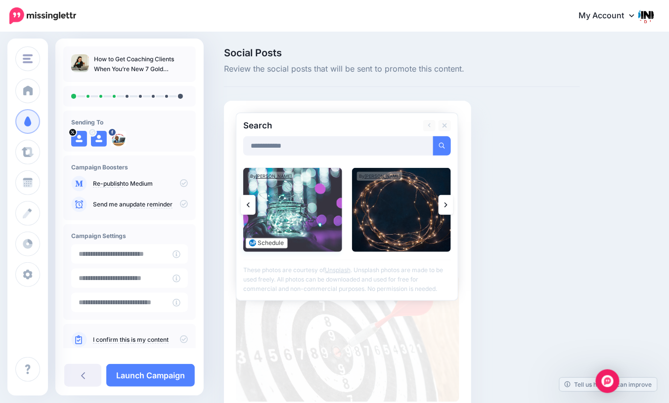
click at [298, 219] on img at bounding box center [292, 210] width 99 height 84
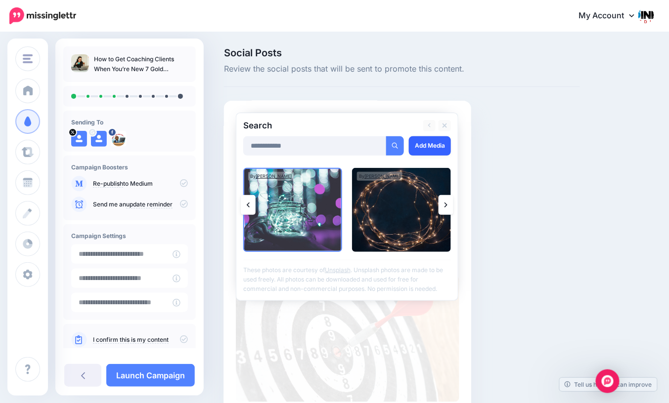
click at [423, 148] on link "Add Media" at bounding box center [430, 145] width 42 height 19
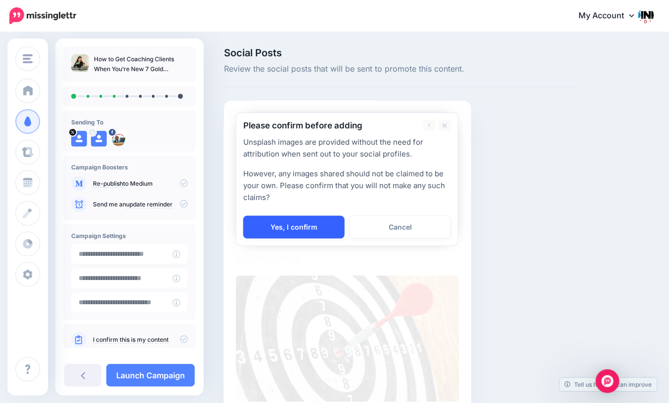
click at [310, 224] on link "Yes, I confirm" at bounding box center [293, 227] width 101 height 23
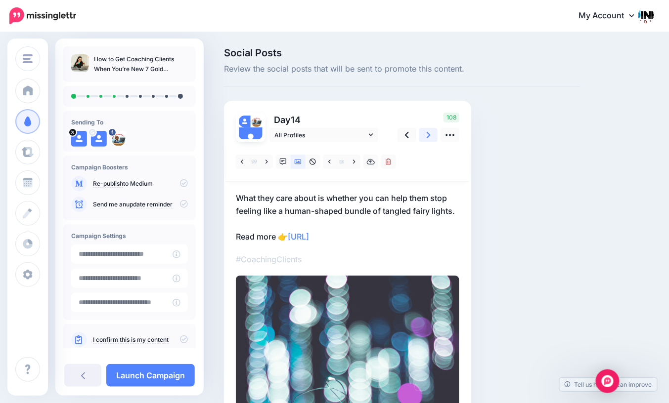
click at [430, 132] on icon at bounding box center [429, 135] width 4 height 10
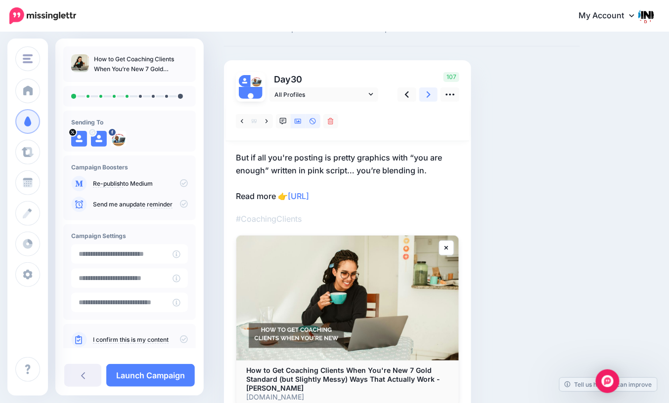
scroll to position [41, 0]
click at [299, 123] on icon at bounding box center [298, 121] width 7 height 5
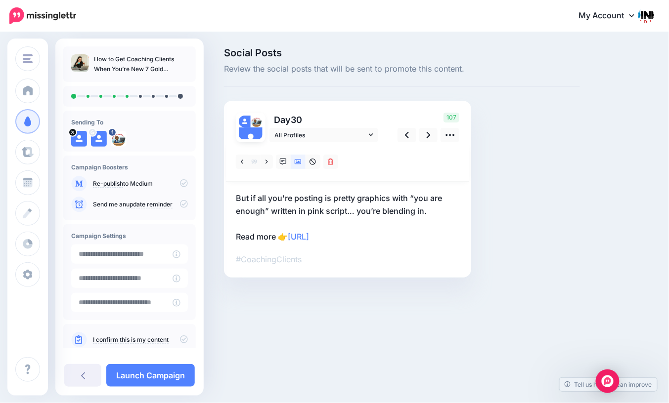
scroll to position [0, 0]
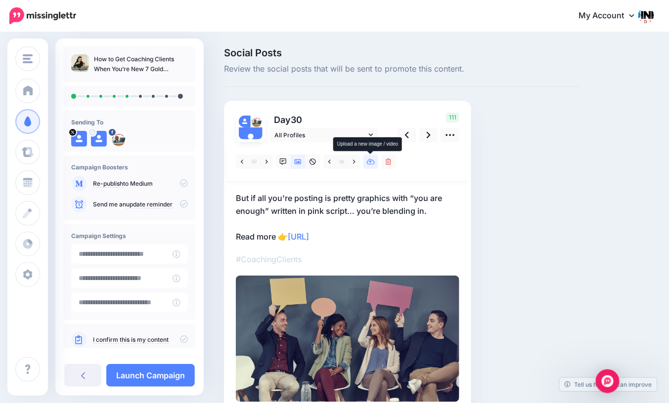
click at [373, 164] on icon at bounding box center [371, 162] width 8 height 7
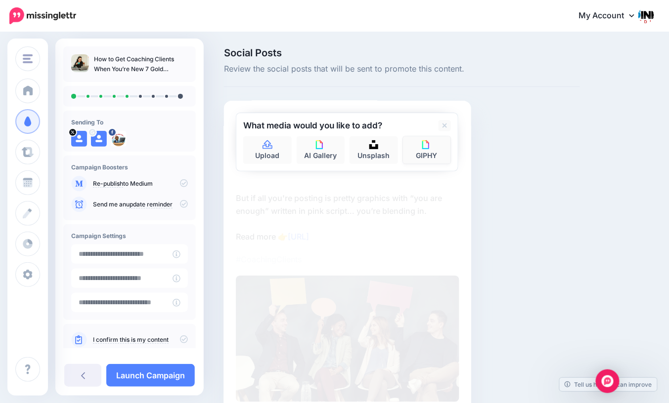
click at [414, 157] on link "GIPHY" at bounding box center [427, 150] width 48 height 28
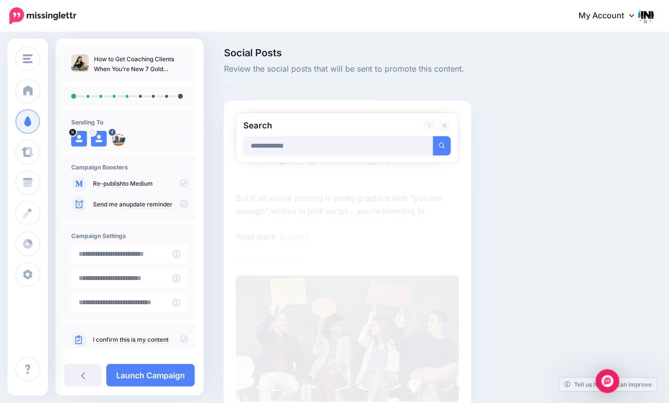
type input "**********"
click at [433, 136] on button "submit" at bounding box center [442, 145] width 18 height 19
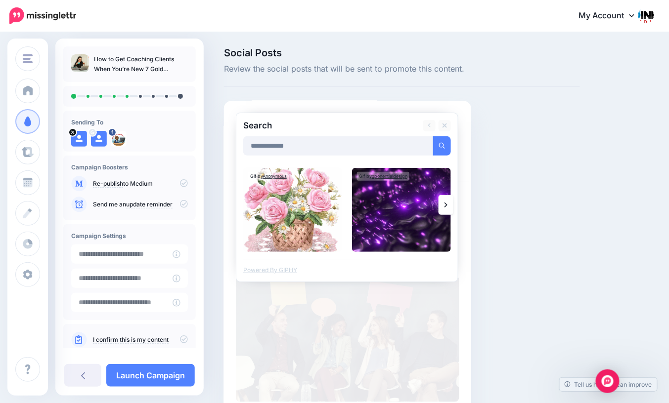
click at [444, 208] on icon at bounding box center [445, 205] width 3 height 8
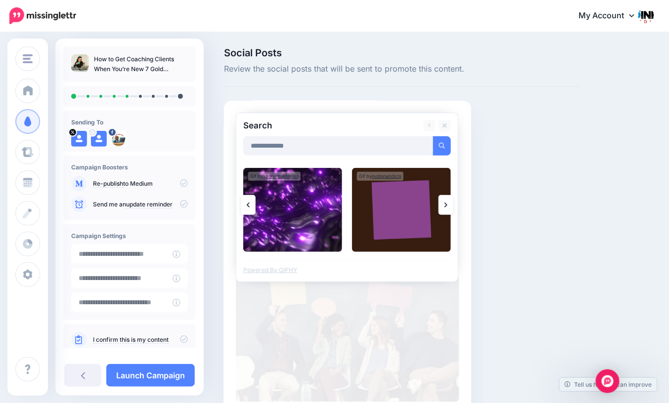
click at [444, 208] on icon at bounding box center [445, 205] width 3 height 8
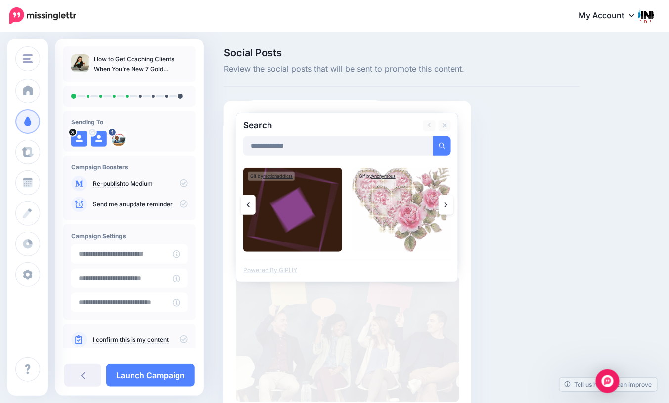
click at [444, 208] on icon at bounding box center [445, 205] width 3 height 8
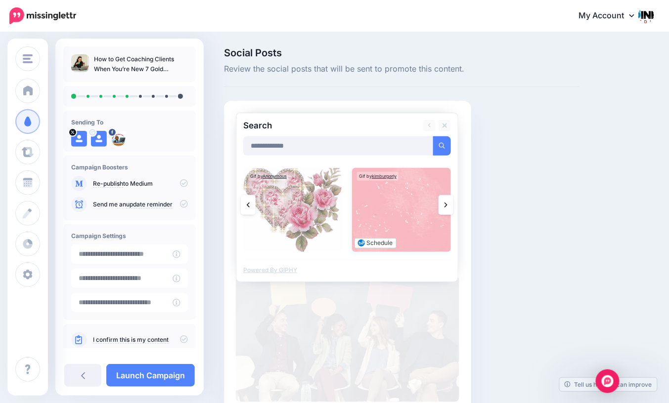
click at [426, 213] on img at bounding box center [401, 210] width 99 height 84
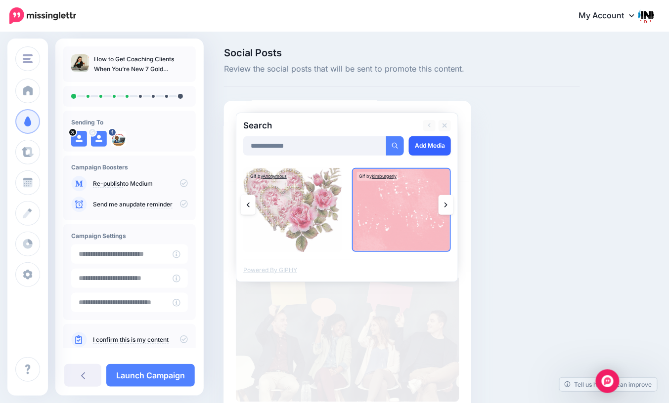
click at [418, 151] on link "Add Media" at bounding box center [430, 145] width 42 height 19
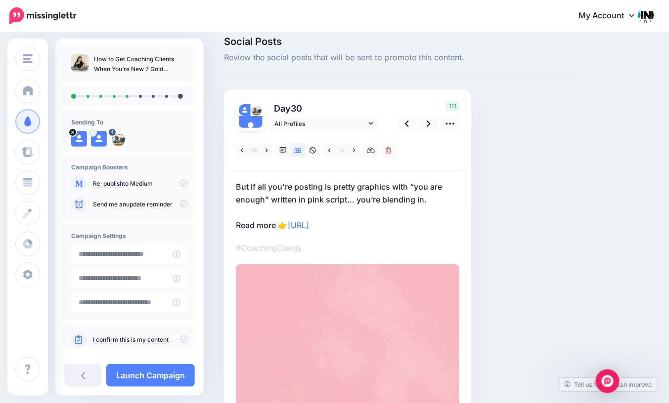
scroll to position [8, 0]
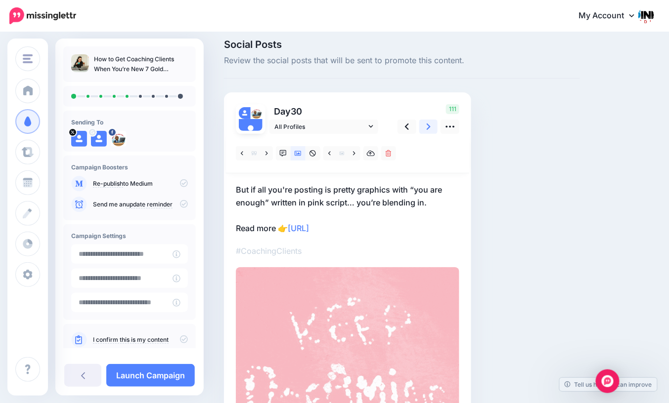
click at [429, 128] on icon at bounding box center [429, 127] width 4 height 10
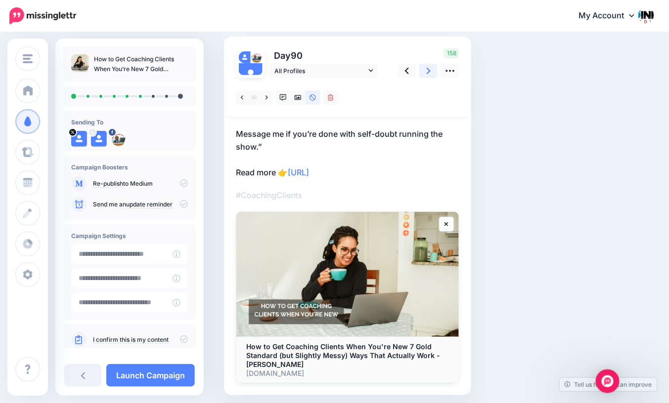
scroll to position [56, 0]
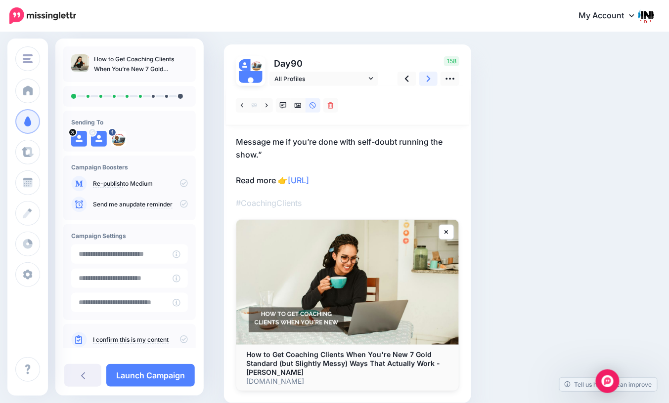
click at [427, 78] on icon at bounding box center [429, 79] width 4 height 10
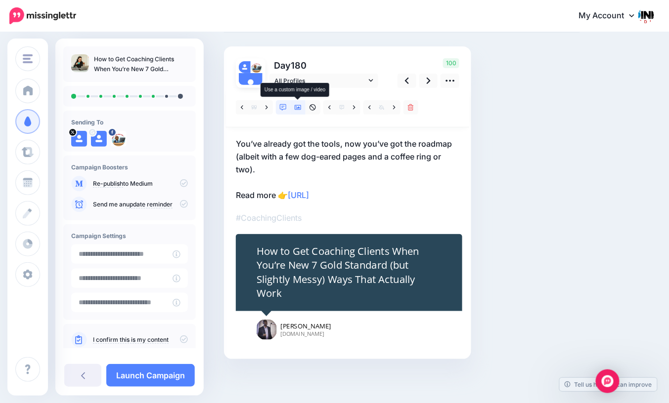
click at [301, 108] on icon at bounding box center [298, 107] width 7 height 7
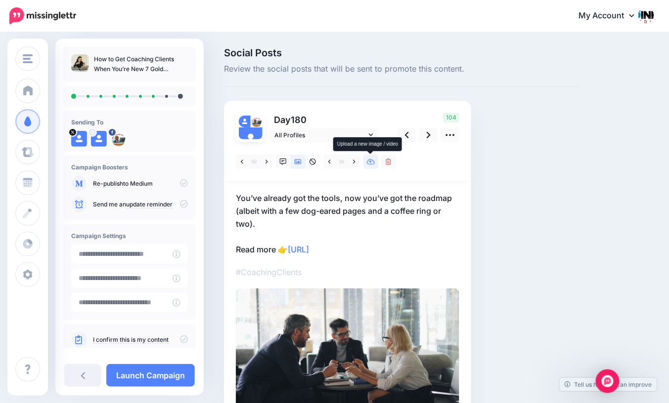
click at [371, 164] on icon at bounding box center [371, 162] width 8 height 7
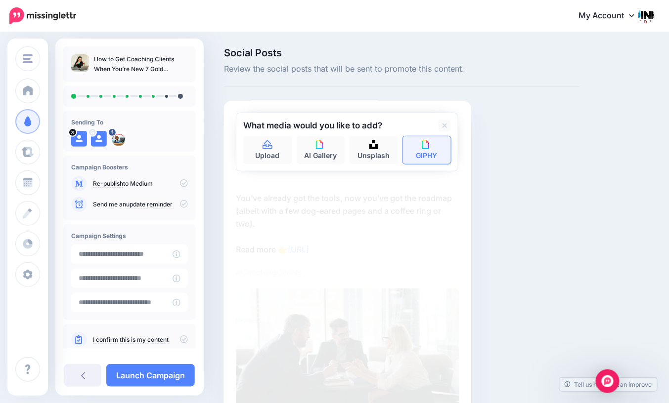
click at [414, 151] on link "GIPHY" at bounding box center [427, 150] width 48 height 28
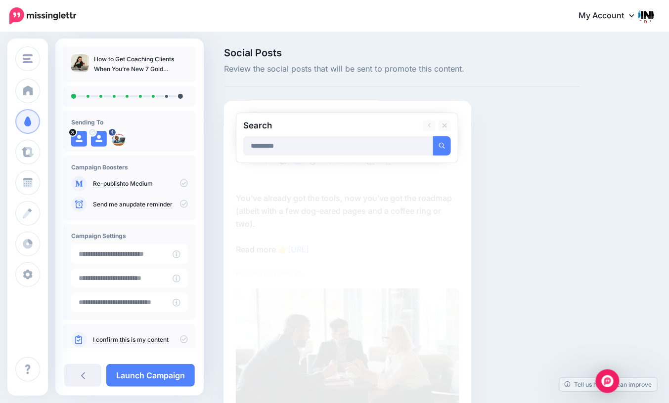
type input "*********"
click at [433, 136] on button "submit" at bounding box center [442, 145] width 18 height 19
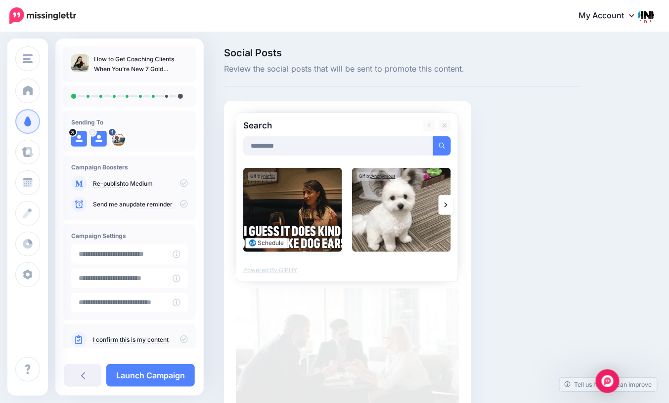
click at [302, 228] on img at bounding box center [292, 210] width 99 height 84
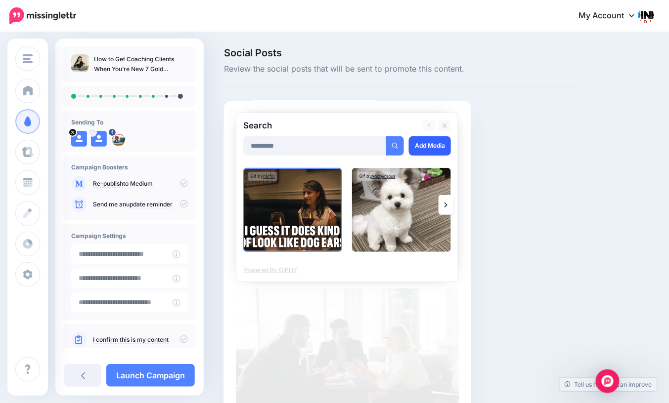
click at [428, 147] on link "Add Media" at bounding box center [430, 145] width 42 height 19
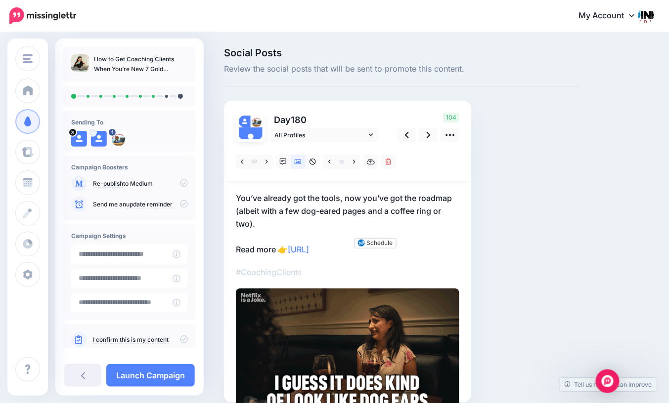
scroll to position [44, 0]
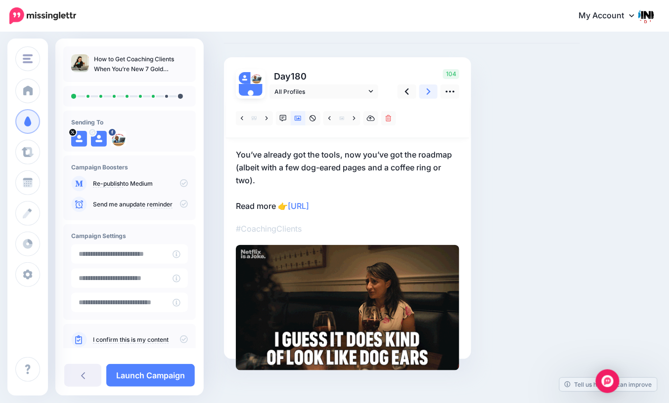
click at [427, 92] on icon at bounding box center [429, 92] width 4 height 10
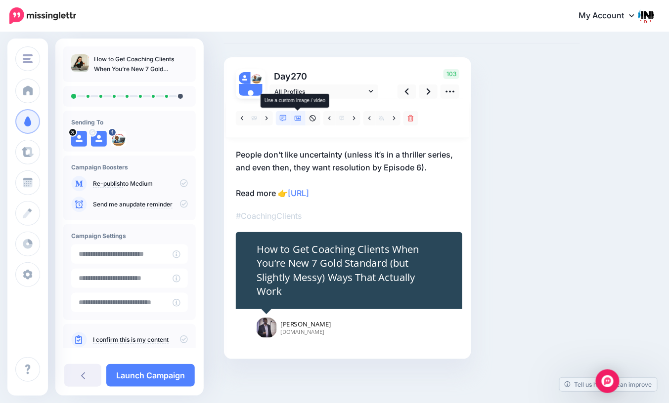
click at [298, 120] on icon at bounding box center [298, 118] width 7 height 5
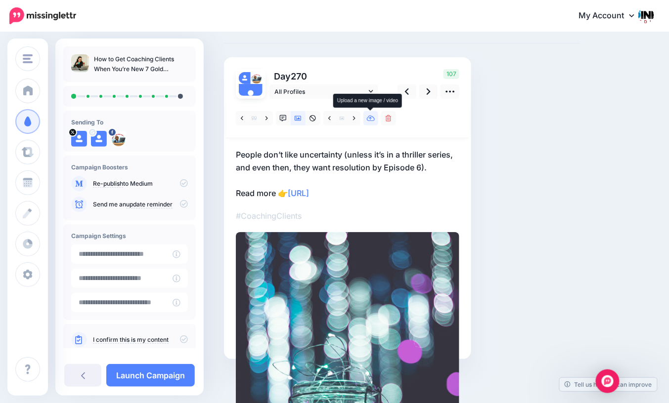
click at [371, 120] on icon at bounding box center [371, 118] width 8 height 7
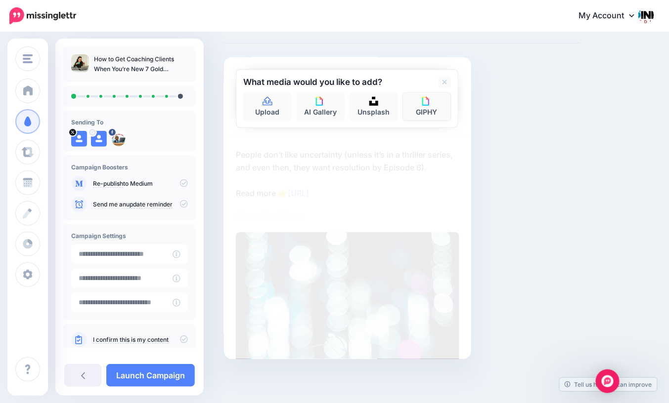
click at [413, 113] on link "GIPHY" at bounding box center [427, 107] width 48 height 28
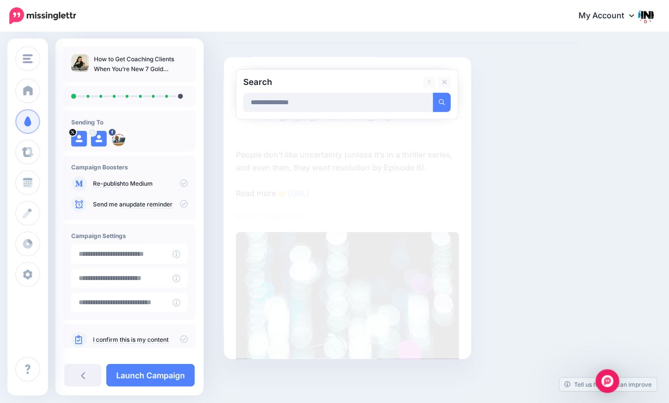
click at [433, 93] on button "submit" at bounding box center [442, 102] width 18 height 19
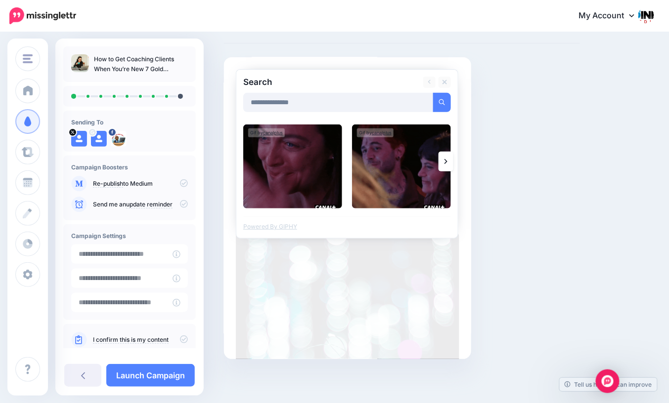
click at [445, 160] on icon at bounding box center [445, 162] width 3 height 8
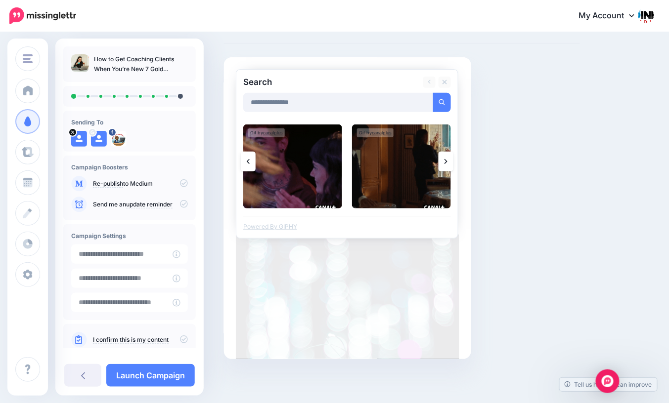
click at [445, 163] on icon at bounding box center [445, 161] width 3 height 5
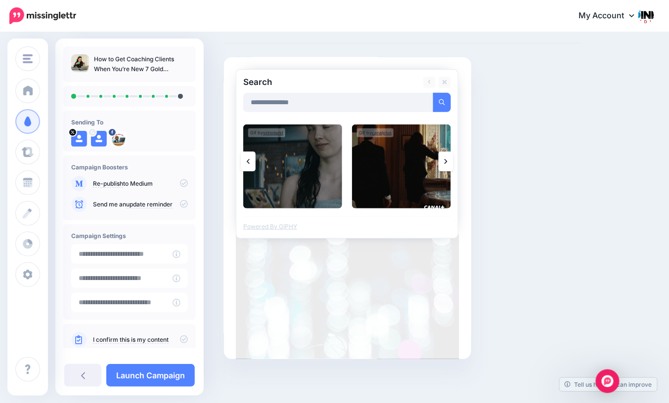
click at [445, 163] on icon at bounding box center [445, 161] width 3 height 5
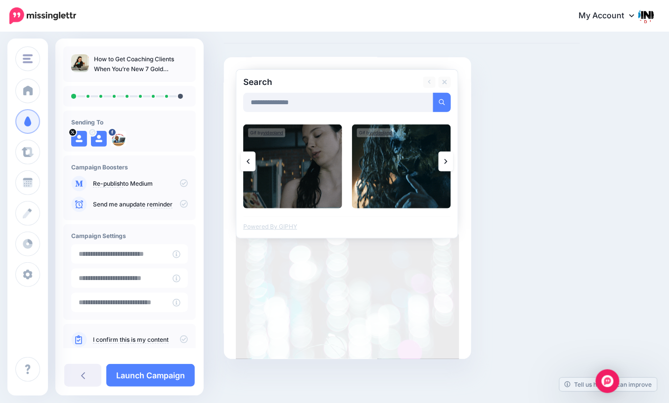
click at [445, 163] on icon at bounding box center [445, 161] width 3 height 5
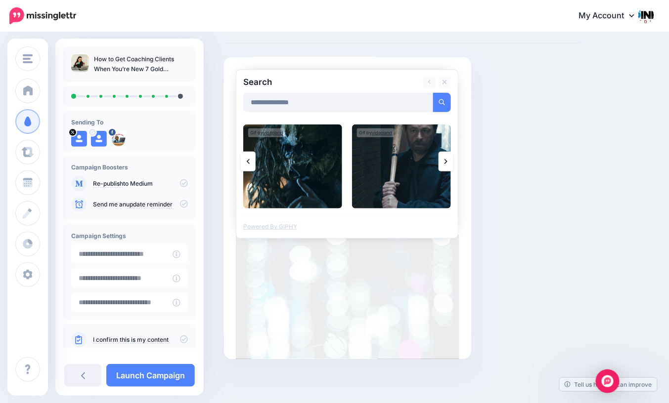
click at [445, 163] on icon at bounding box center [445, 161] width 3 height 5
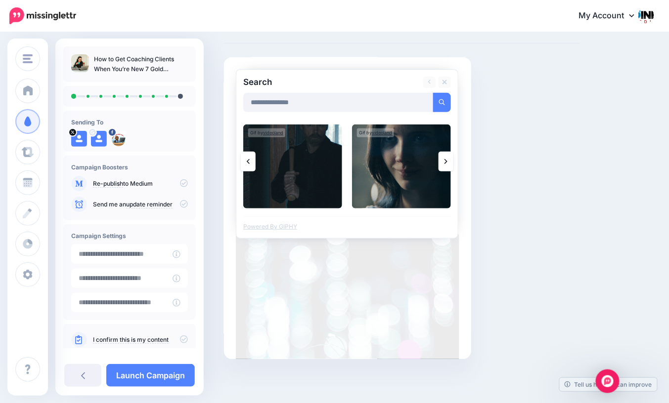
click at [445, 163] on icon at bounding box center [445, 161] width 3 height 5
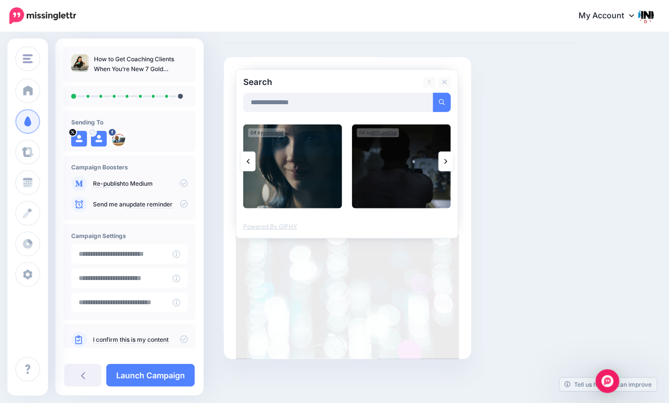
click at [445, 163] on icon at bounding box center [445, 161] width 3 height 5
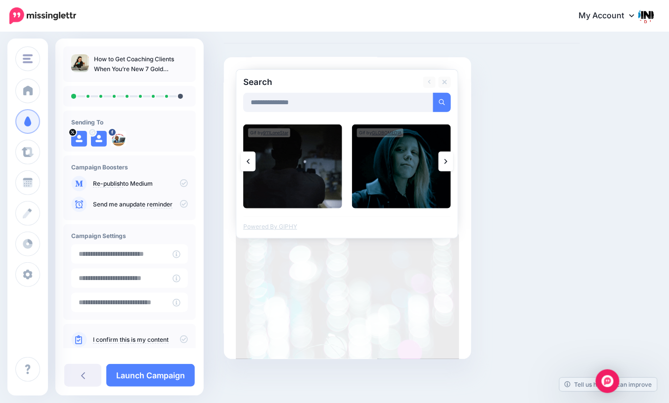
click at [445, 163] on icon at bounding box center [445, 161] width 3 height 5
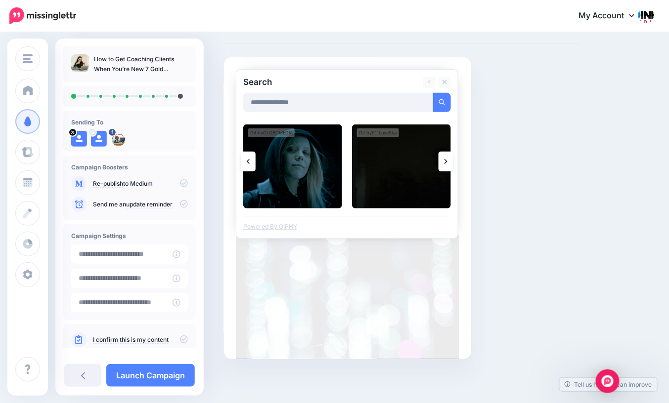
click at [445, 163] on icon at bounding box center [445, 161] width 3 height 5
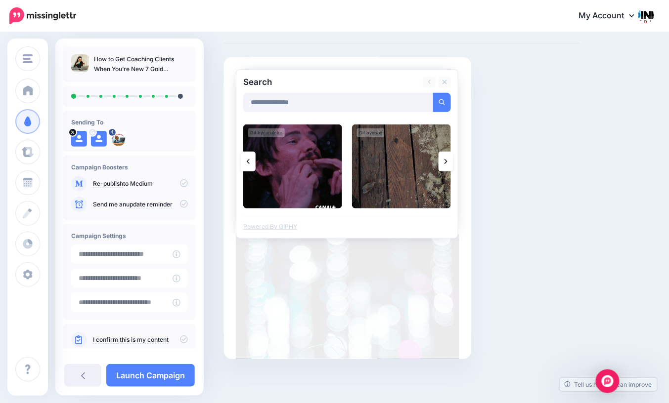
click at [443, 164] on link at bounding box center [446, 162] width 15 height 20
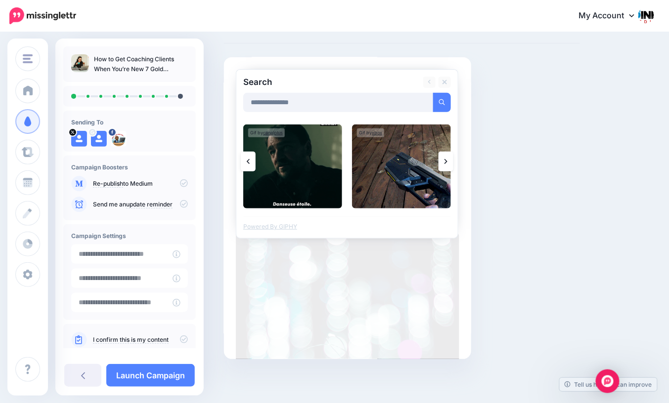
click at [443, 164] on link at bounding box center [446, 162] width 15 height 20
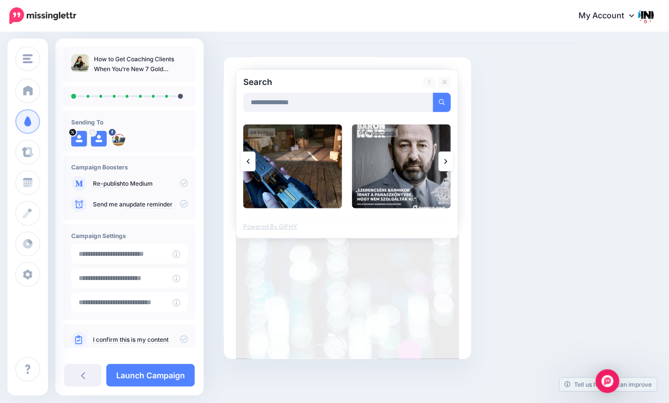
click at [448, 159] on link at bounding box center [446, 162] width 15 height 20
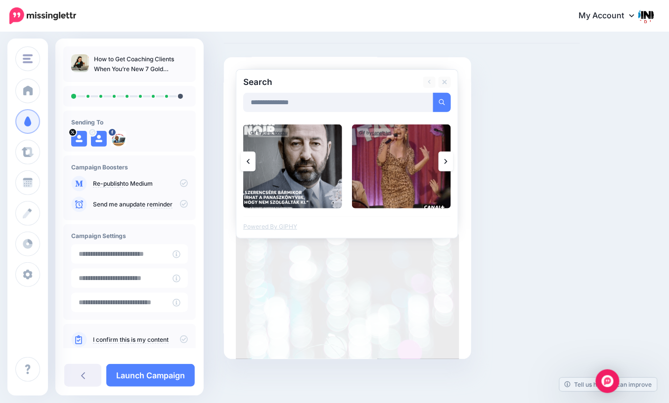
click at [448, 159] on link at bounding box center [446, 162] width 15 height 20
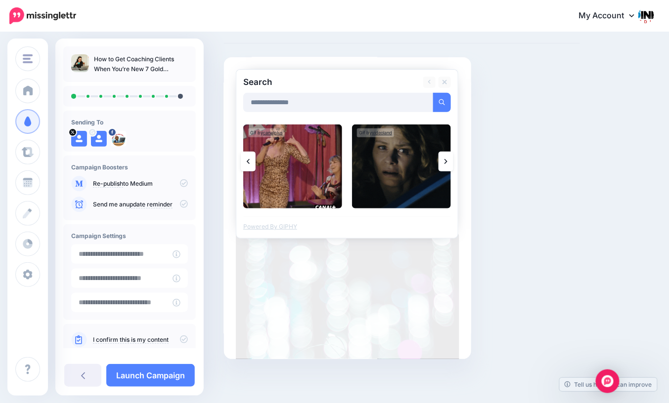
click at [448, 159] on link at bounding box center [446, 162] width 15 height 20
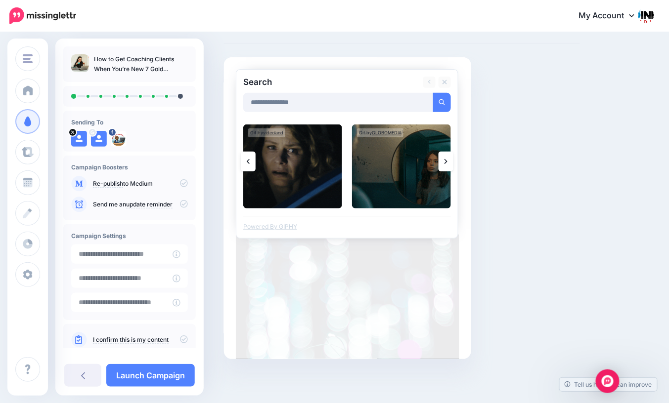
click at [448, 159] on link at bounding box center [446, 162] width 15 height 20
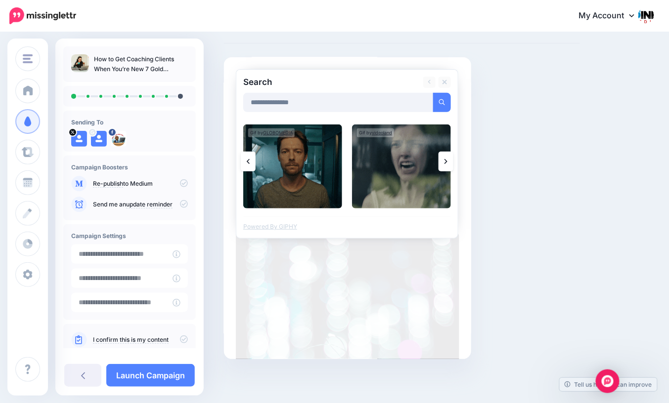
click at [448, 159] on link at bounding box center [446, 162] width 15 height 20
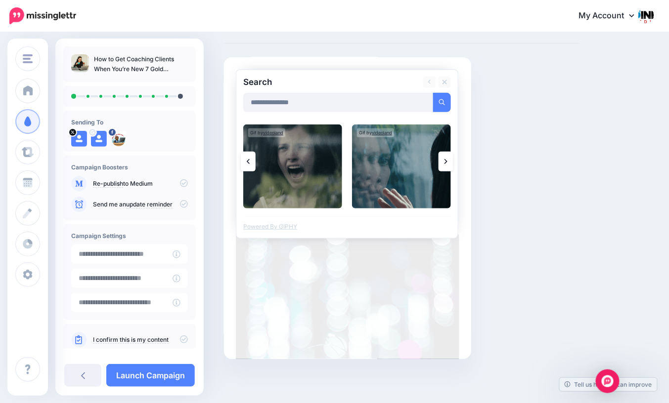
click at [448, 159] on link at bounding box center [446, 162] width 15 height 20
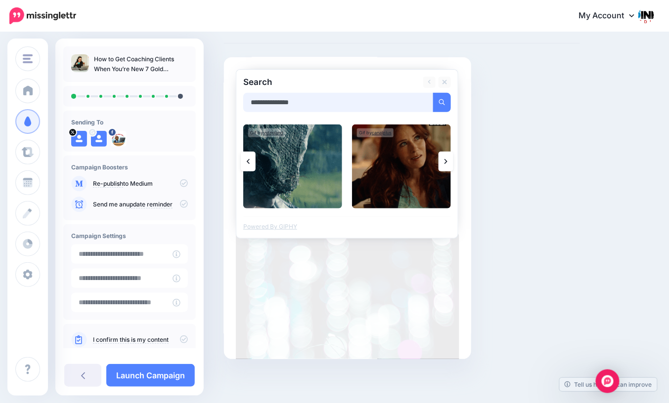
click at [301, 103] on input "**********" at bounding box center [338, 102] width 190 height 19
type input "********"
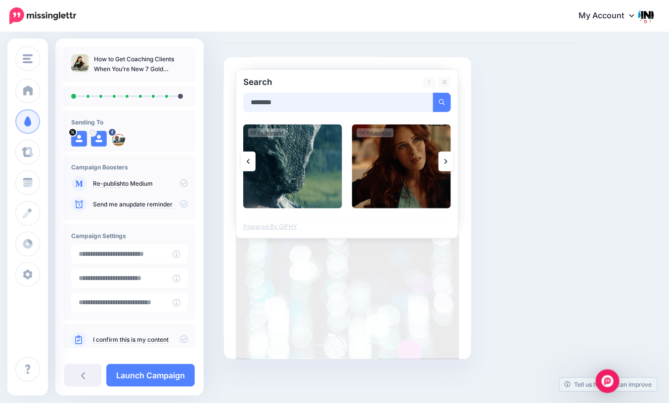
click at [433, 93] on button "submit" at bounding box center [442, 102] width 18 height 19
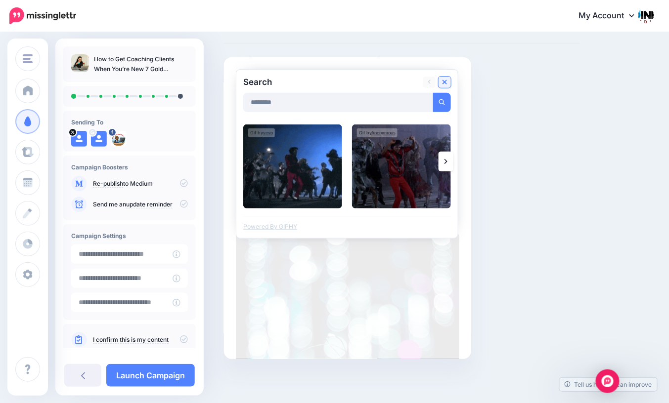
click at [440, 84] on link at bounding box center [445, 82] width 12 height 11
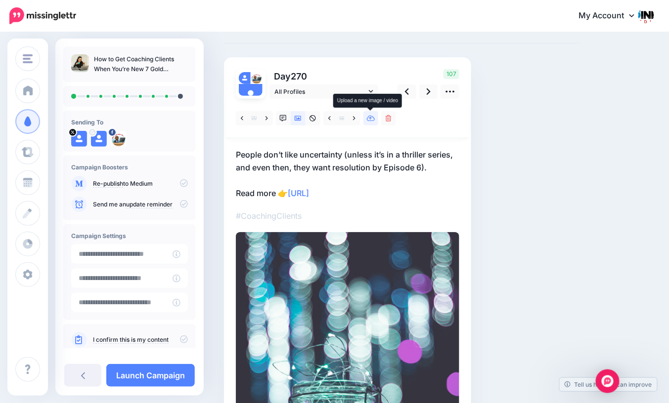
click at [370, 119] on icon at bounding box center [371, 119] width 8 height 6
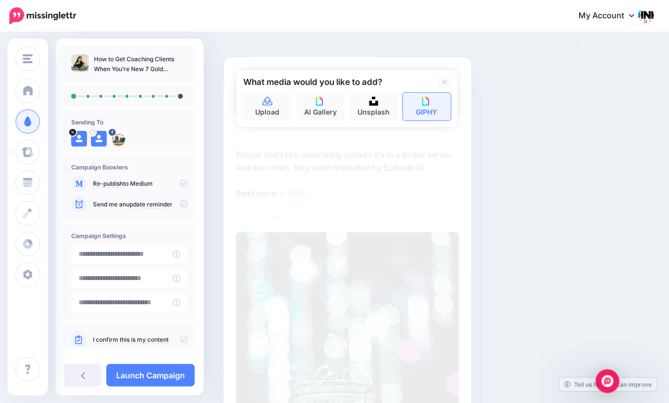
click at [423, 109] on link "GIPHY" at bounding box center [427, 107] width 48 height 28
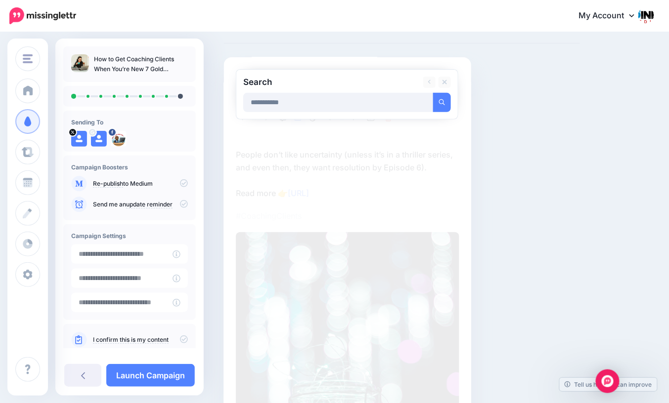
type input "**********"
click at [433, 93] on button "submit" at bounding box center [442, 102] width 18 height 19
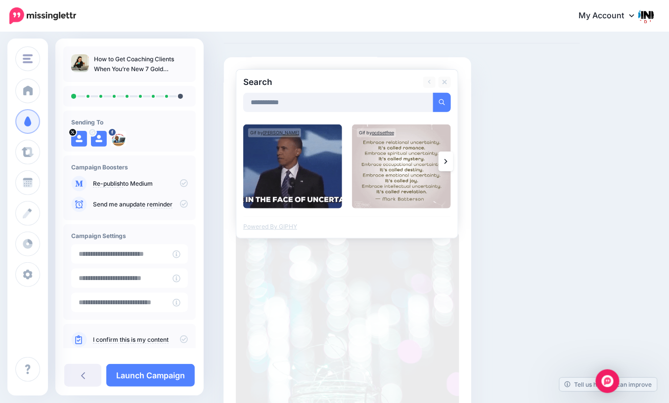
click at [446, 165] on icon at bounding box center [445, 162] width 3 height 8
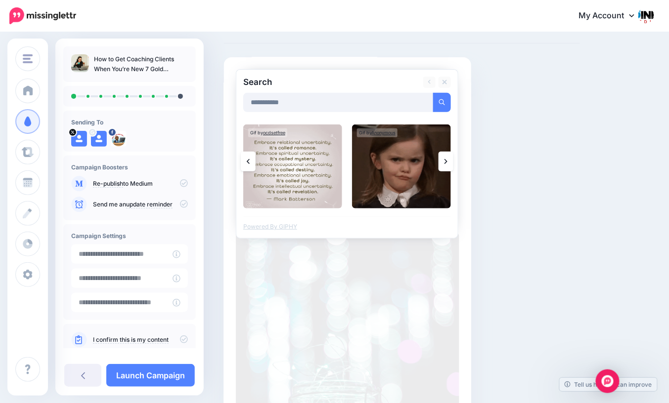
click at [446, 165] on icon at bounding box center [445, 162] width 3 height 8
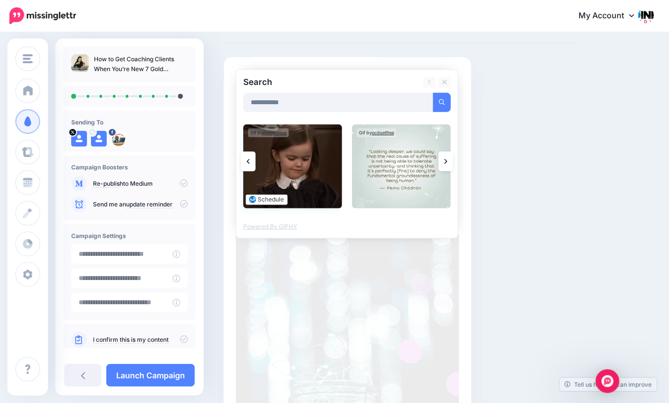
click at [277, 174] on img at bounding box center [292, 167] width 99 height 84
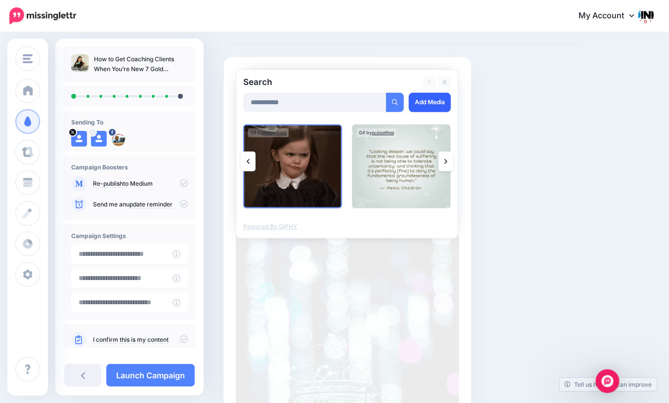
click at [432, 106] on link "Add Media" at bounding box center [430, 102] width 42 height 19
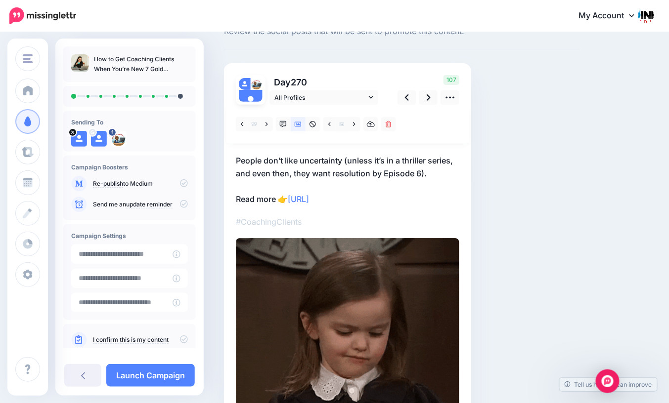
scroll to position [10, 0]
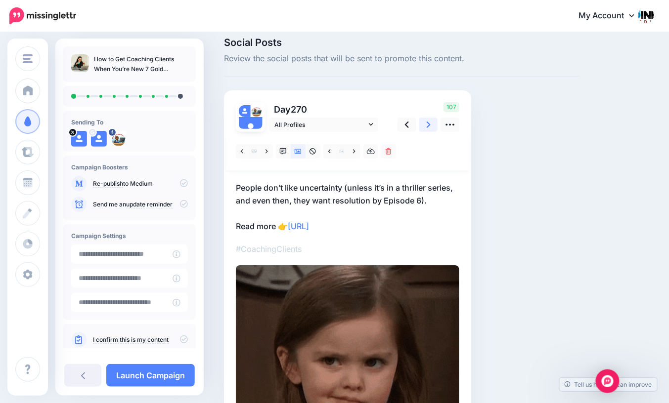
click at [427, 130] on icon at bounding box center [429, 125] width 4 height 10
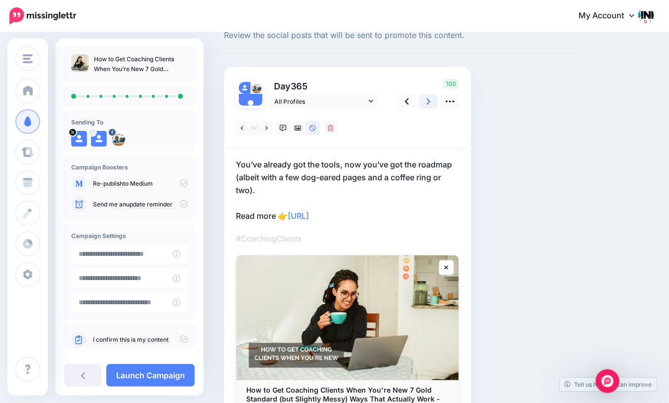
scroll to position [31, 0]
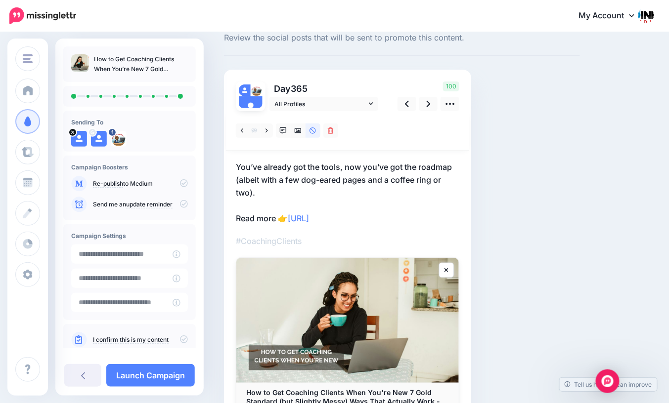
click at [181, 183] on icon at bounding box center [184, 183] width 8 height 8
click at [180, 183] on icon at bounding box center [184, 183] width 8 height 8
click at [171, 372] on link "Launch Campaign" at bounding box center [150, 375] width 88 height 23
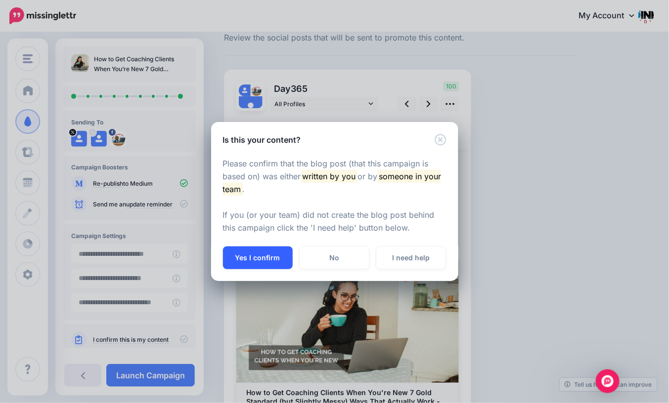
click at [250, 262] on button "Yes I confirm" at bounding box center [258, 258] width 70 height 23
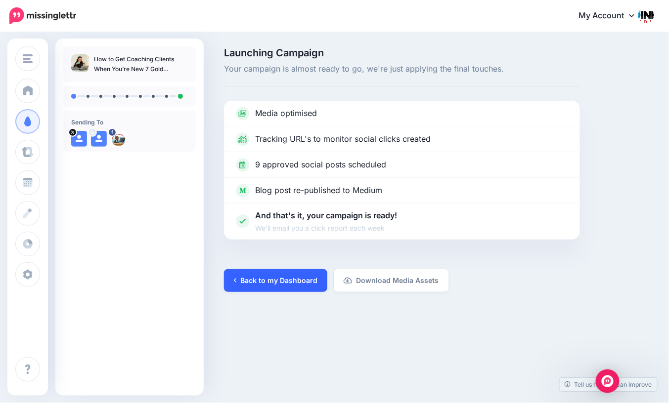
click at [275, 284] on link "Back to my Dashboard" at bounding box center [275, 280] width 103 height 23
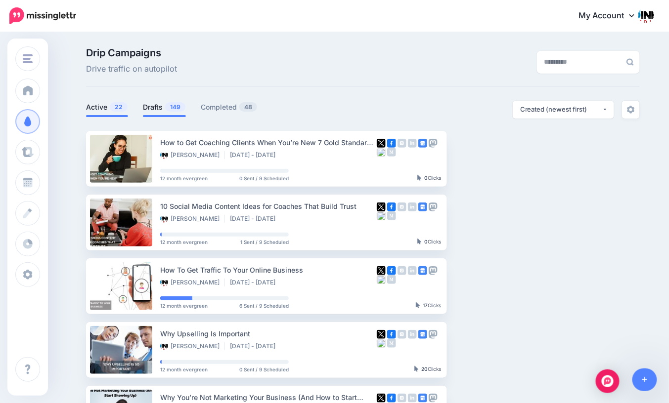
click at [158, 109] on link "Drafts 149" at bounding box center [164, 107] width 43 height 12
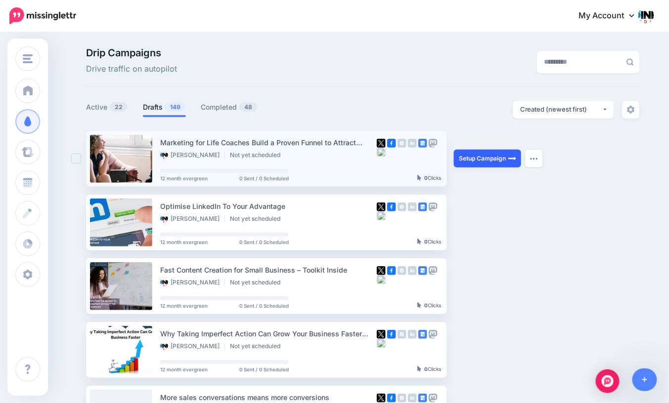
click at [487, 160] on link "Setup Campaign" at bounding box center [487, 159] width 67 height 18
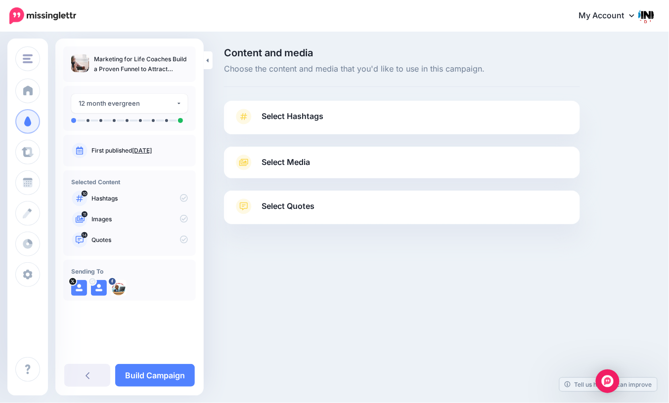
click at [316, 123] on link "Select Hashtags" at bounding box center [402, 122] width 336 height 26
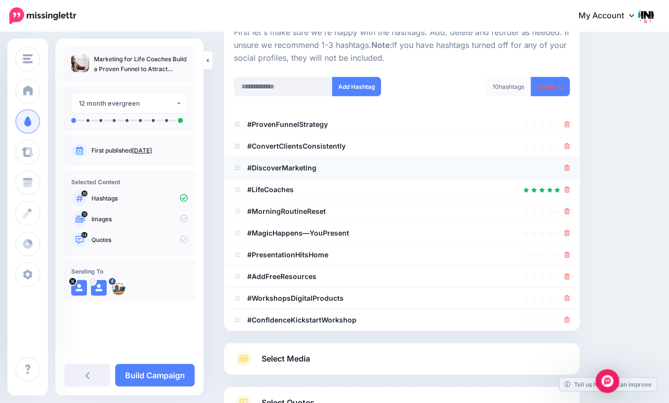
scroll to position [183, 0]
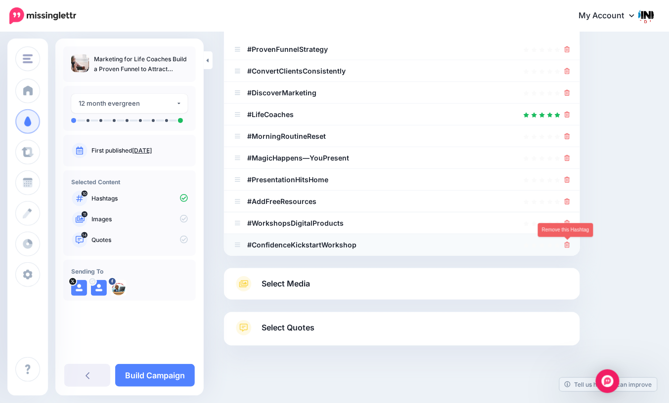
click at [566, 244] on icon at bounding box center [567, 245] width 5 height 6
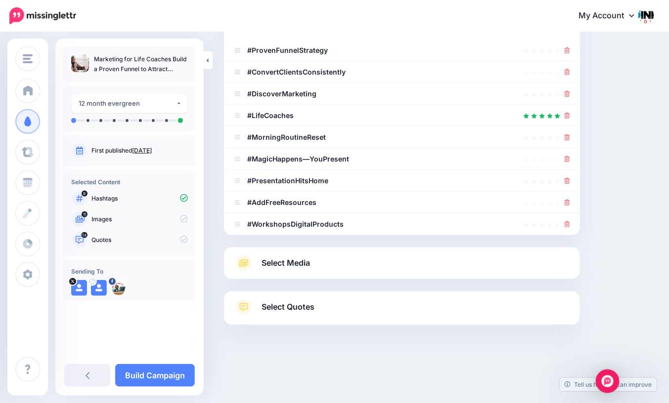
scroll to position [182, 0]
click at [568, 225] on icon at bounding box center [567, 225] width 5 height 6
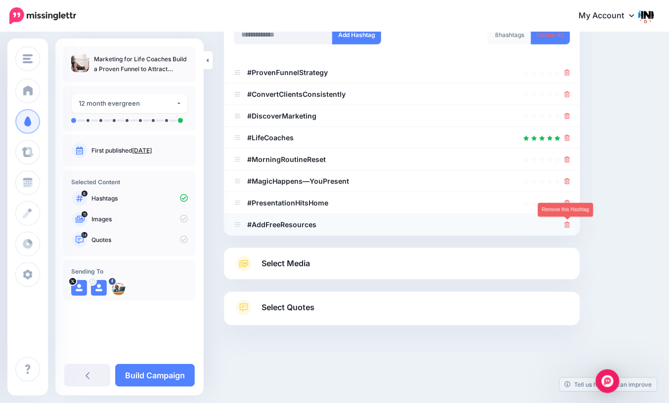
click at [568, 225] on icon at bounding box center [567, 225] width 5 height 6
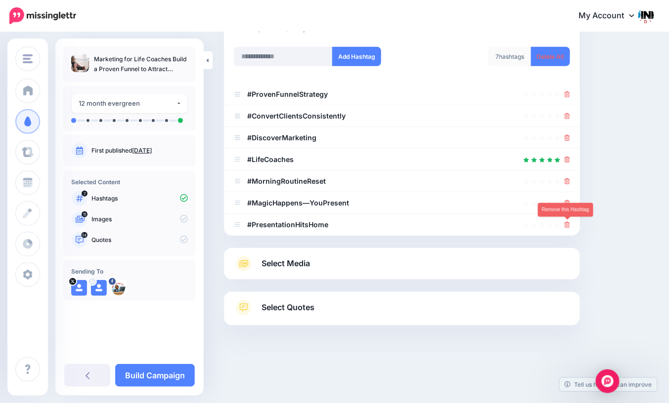
click at [568, 225] on icon at bounding box center [567, 225] width 5 height 6
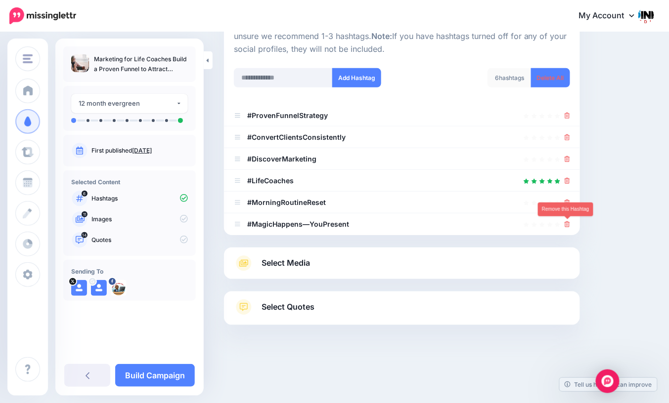
scroll to position [117, 0]
click at [568, 225] on icon at bounding box center [567, 225] width 5 height 6
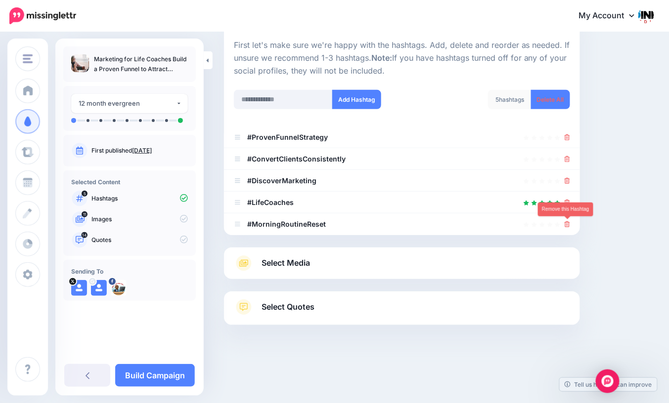
scroll to position [95, 0]
click at [568, 225] on icon at bounding box center [567, 225] width 5 height 6
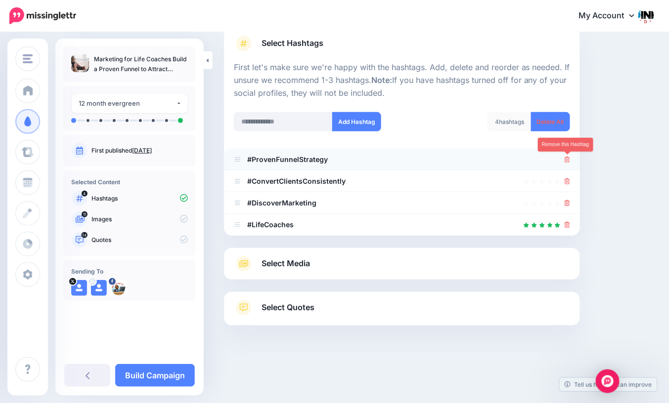
click at [569, 159] on icon at bounding box center [567, 160] width 5 height 6
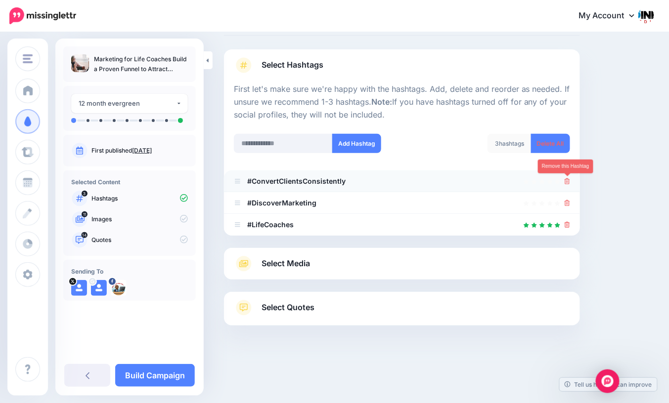
click at [568, 181] on icon at bounding box center [567, 181] width 5 height 6
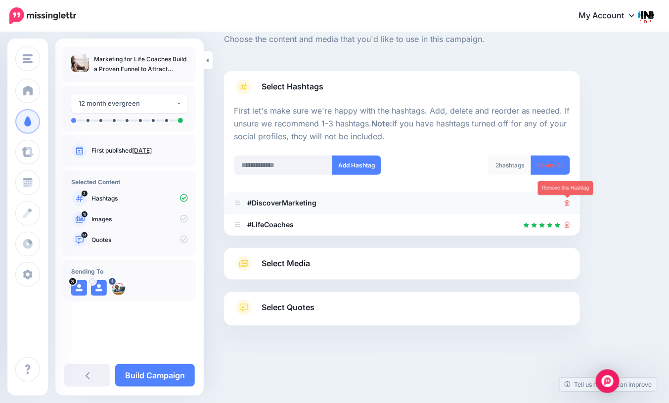
click at [568, 200] on icon at bounding box center [567, 203] width 5 height 6
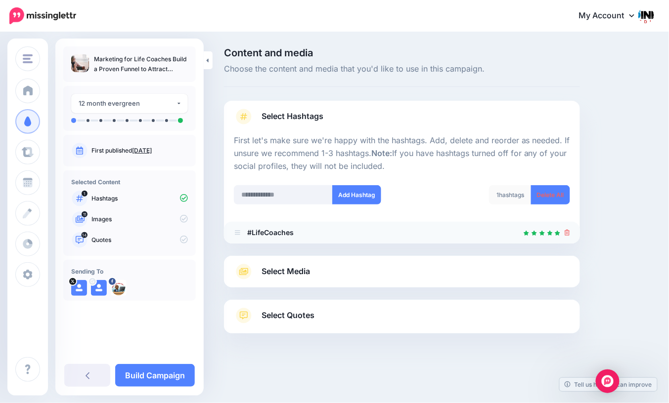
scroll to position [0, 0]
click at [371, 270] on link "Select Media" at bounding box center [402, 272] width 336 height 16
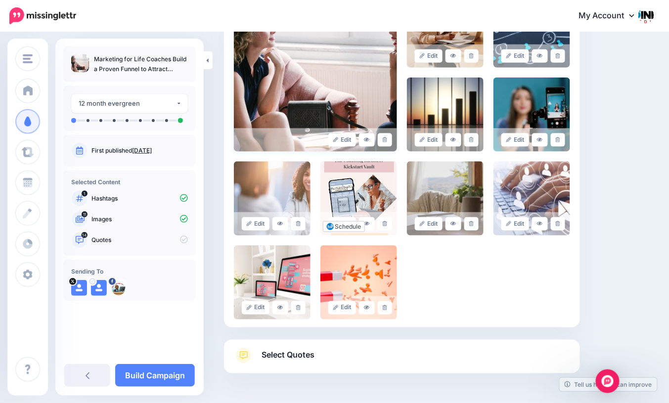
scroll to position [311, 0]
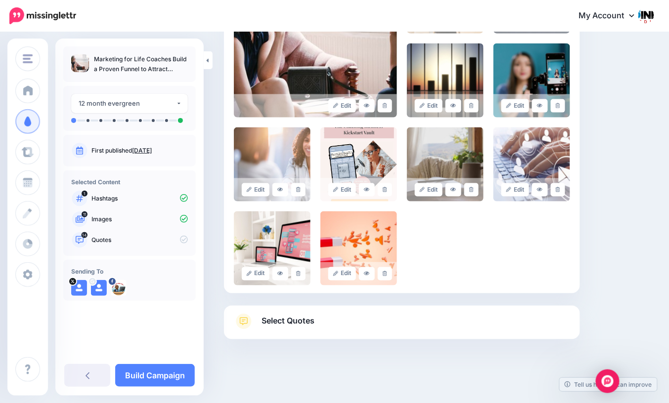
click at [352, 325] on link "Select Quotes" at bounding box center [402, 327] width 336 height 26
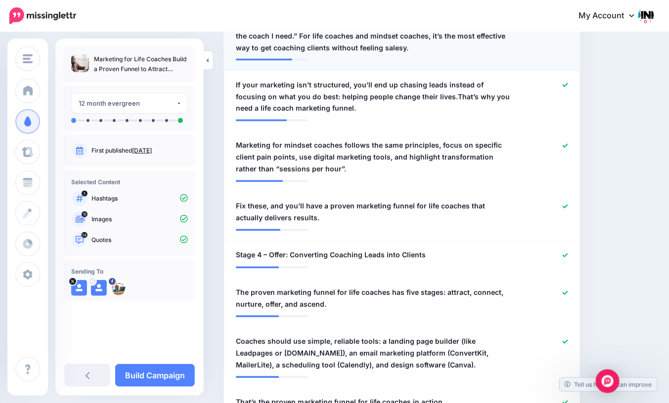
scroll to position [423, 0]
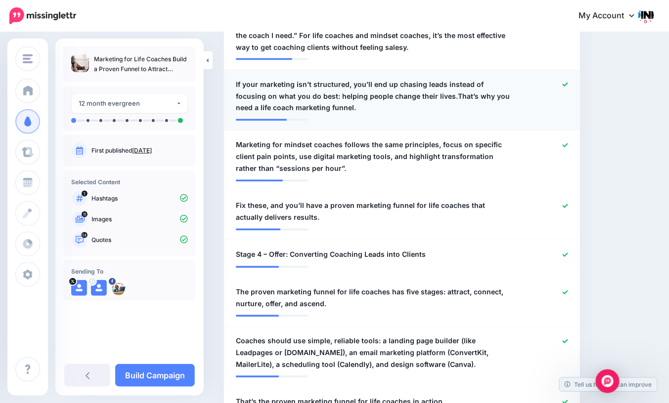
click at [307, 95] on span "If your marketing isn’t structured, you’ll end up chasing leads instead of focu…" at bounding box center [373, 97] width 274 height 36
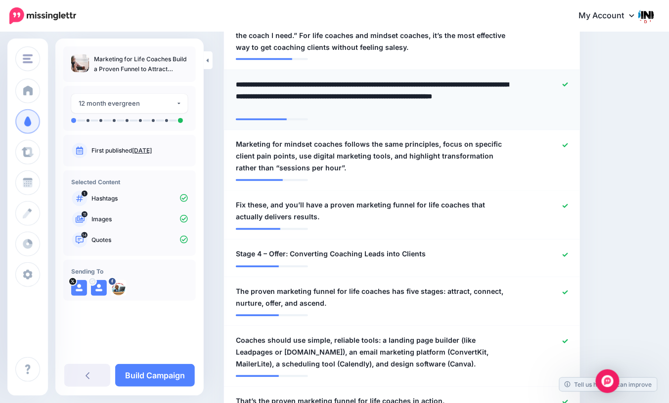
click at [306, 96] on textarea "**********" at bounding box center [373, 97] width 274 height 36
click at [422, 96] on textarea "**********" at bounding box center [373, 97] width 274 height 36
type textarea "**********"
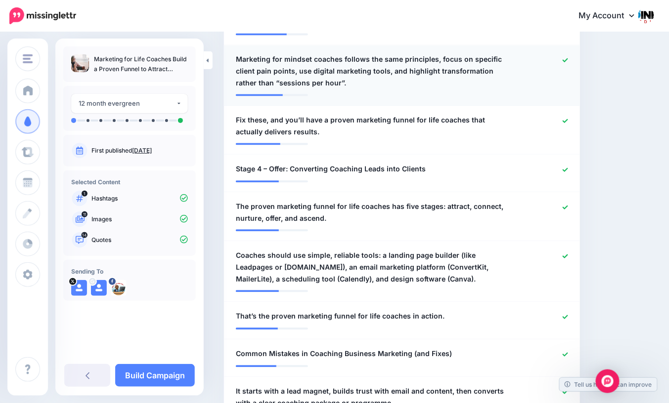
scroll to position [513, 0]
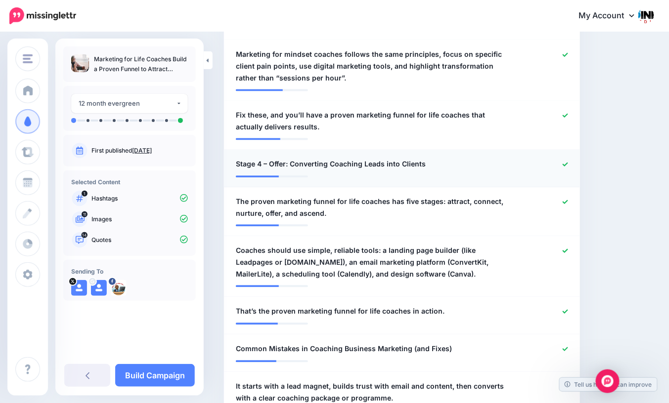
click at [565, 165] on icon at bounding box center [565, 165] width 5 height 4
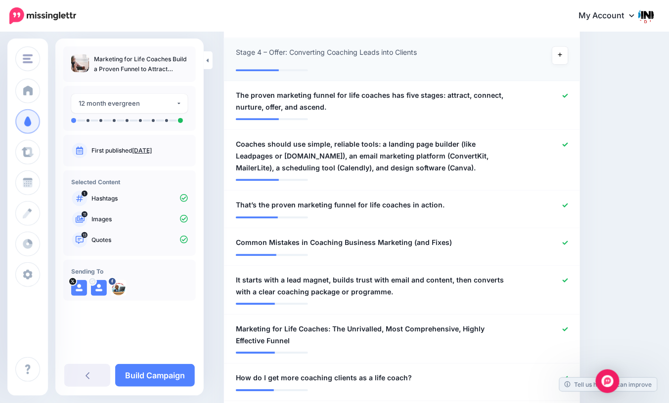
scroll to position [626, 0]
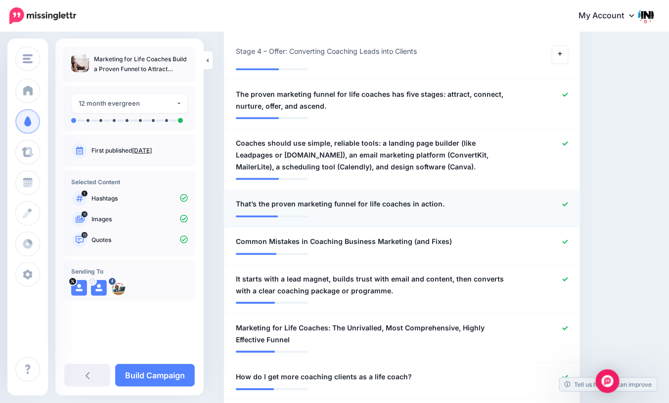
click at [564, 204] on icon at bounding box center [565, 204] width 5 height 4
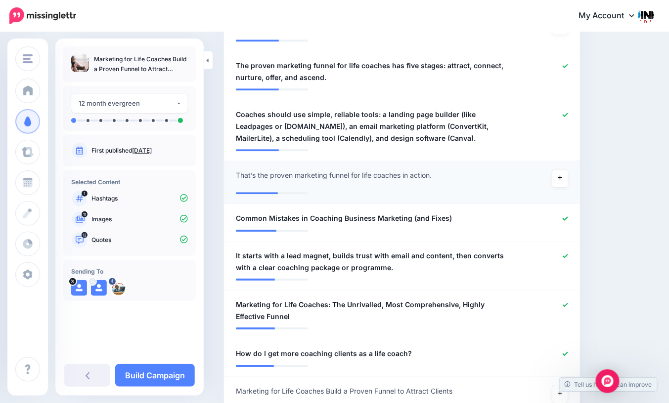
scroll to position [656, 0]
click at [564, 219] on icon at bounding box center [565, 218] width 5 height 5
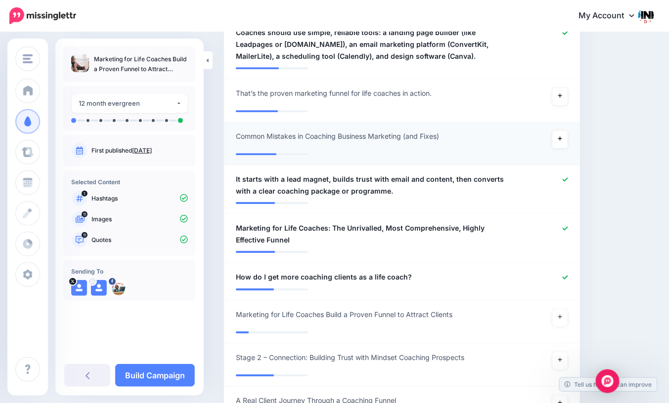
scroll to position [739, 0]
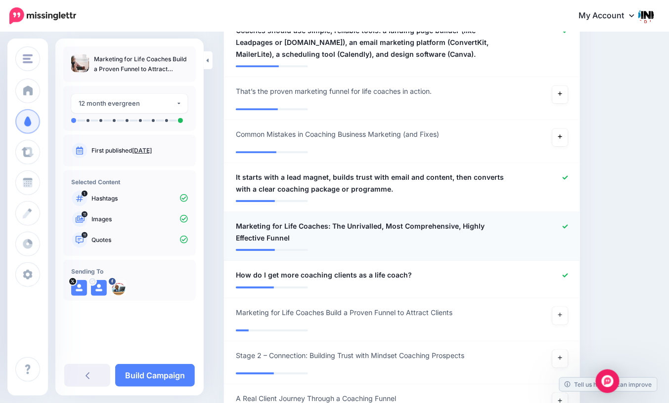
click at [561, 224] on div at bounding box center [547, 232] width 58 height 24
click at [564, 226] on icon at bounding box center [565, 226] width 5 height 4
click at [565, 274] on icon at bounding box center [565, 275] width 5 height 5
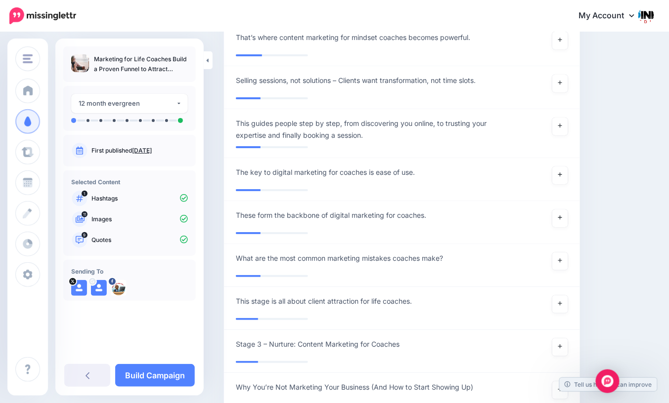
scroll to position [1992, 0]
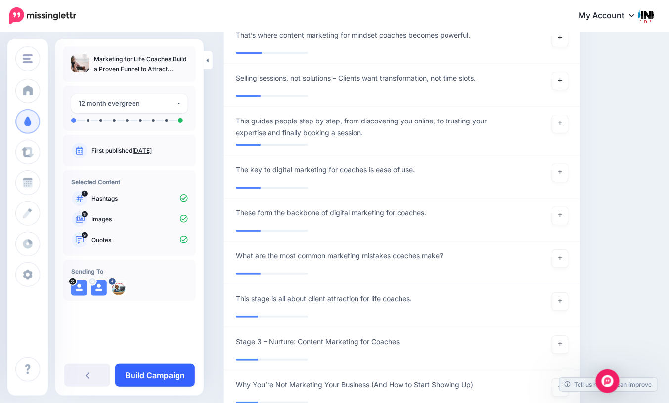
click at [167, 377] on link "Build Campaign" at bounding box center [155, 375] width 80 height 23
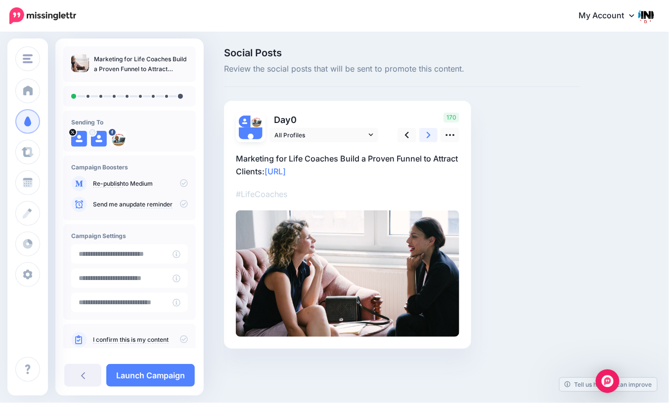
click at [428, 137] on icon at bounding box center [429, 135] width 4 height 6
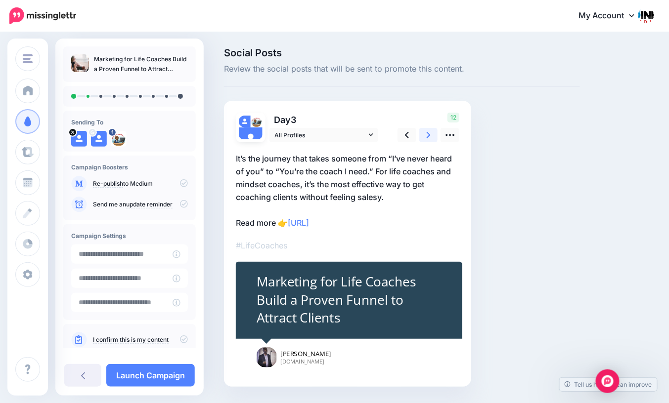
click at [428, 137] on icon at bounding box center [429, 135] width 4 height 6
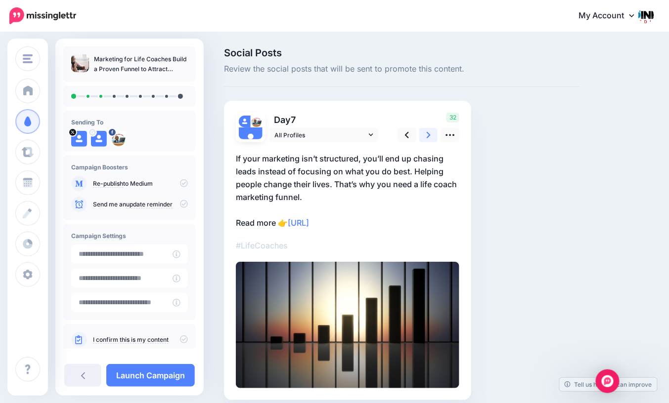
click at [428, 137] on icon at bounding box center [429, 135] width 4 height 6
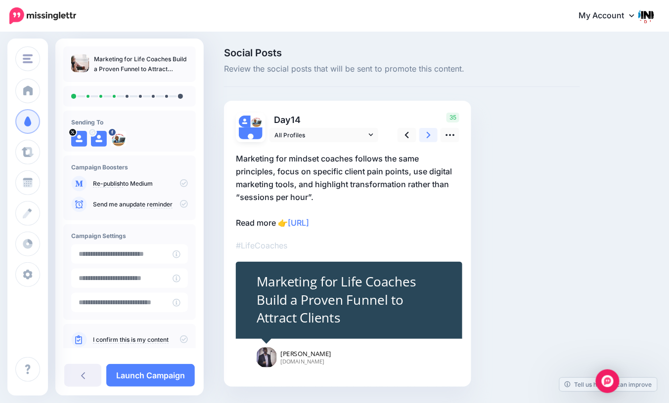
click at [427, 133] on icon at bounding box center [429, 135] width 4 height 6
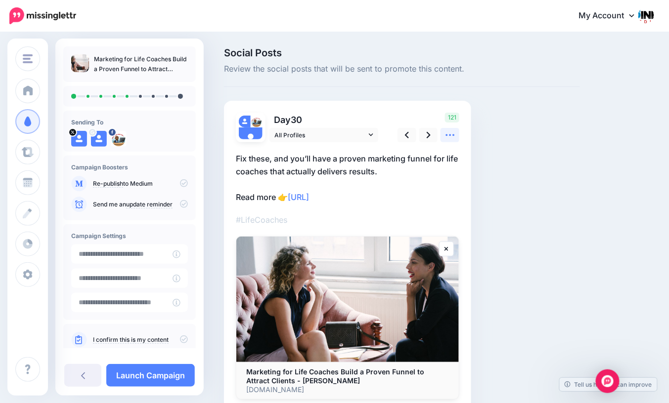
click at [450, 134] on icon at bounding box center [449, 135] width 9 height 2
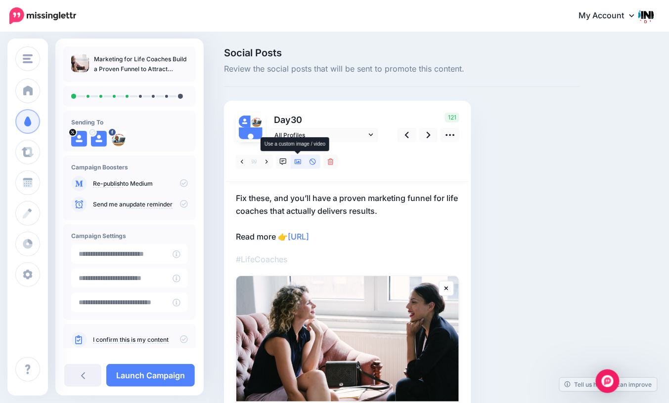
click at [296, 163] on icon at bounding box center [298, 162] width 7 height 7
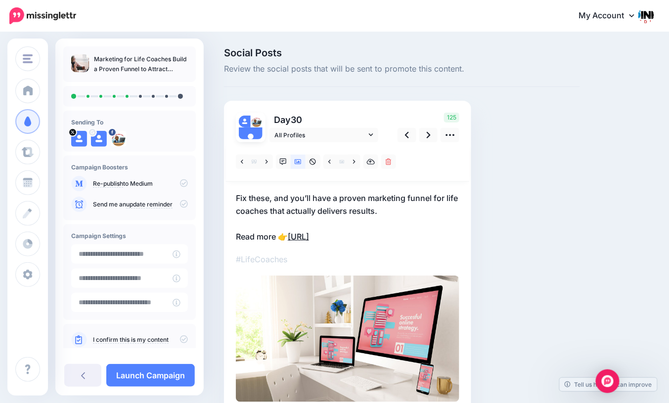
scroll to position [54, 0]
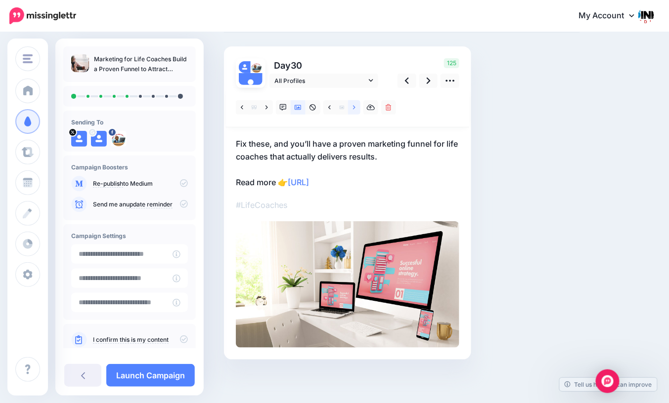
click at [354, 106] on icon at bounding box center [354, 107] width 2 height 4
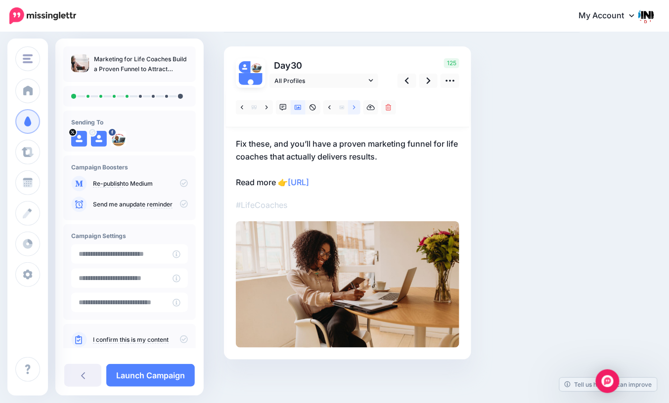
click at [354, 106] on icon at bounding box center [354, 107] width 2 height 4
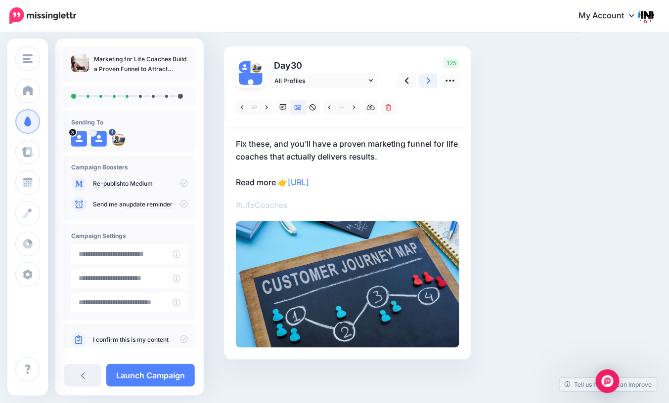
click at [427, 80] on icon at bounding box center [429, 81] width 4 height 10
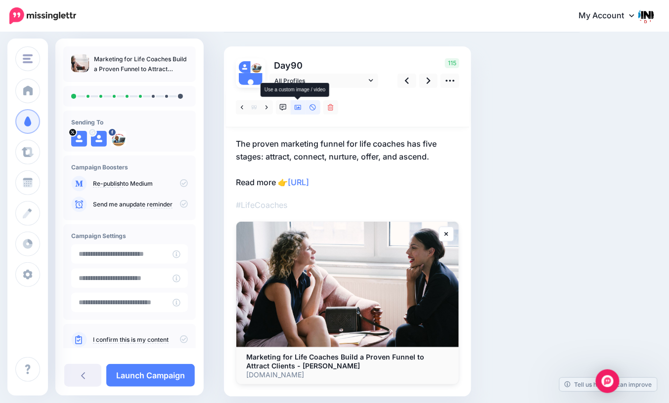
click at [297, 109] on icon at bounding box center [298, 107] width 7 height 7
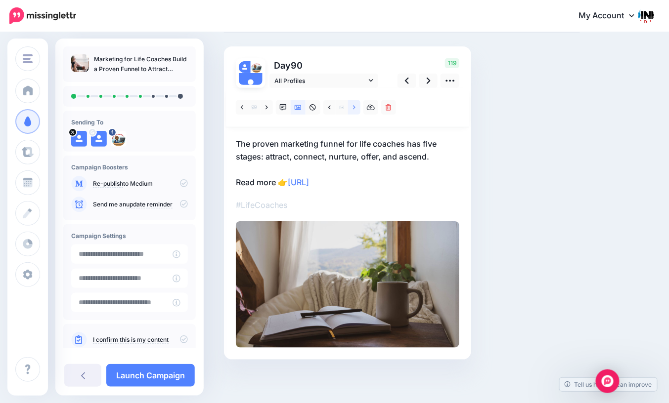
click at [354, 106] on icon at bounding box center [354, 107] width 2 height 4
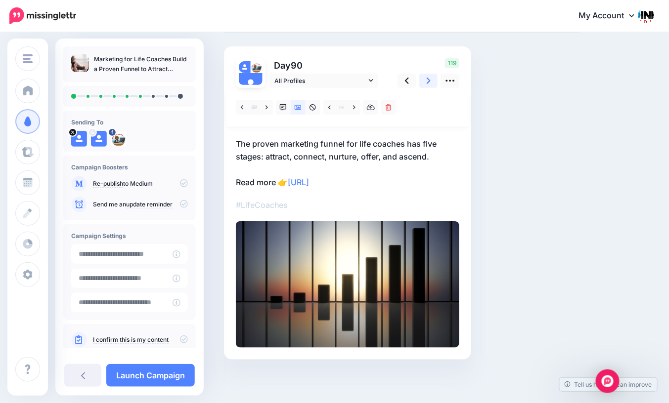
click at [428, 83] on icon at bounding box center [429, 81] width 4 height 6
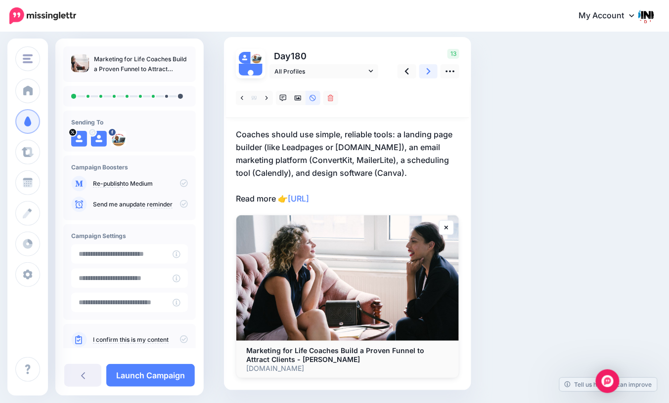
scroll to position [65, 0]
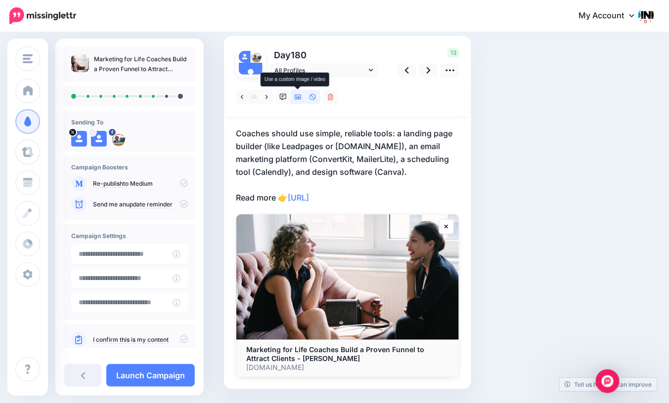
click at [297, 96] on icon at bounding box center [298, 97] width 7 height 7
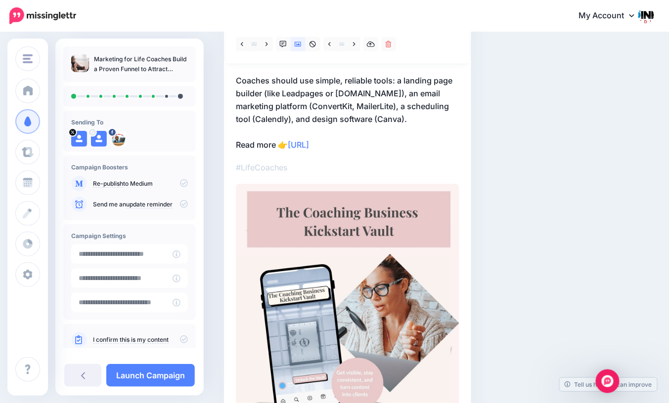
scroll to position [12, 0]
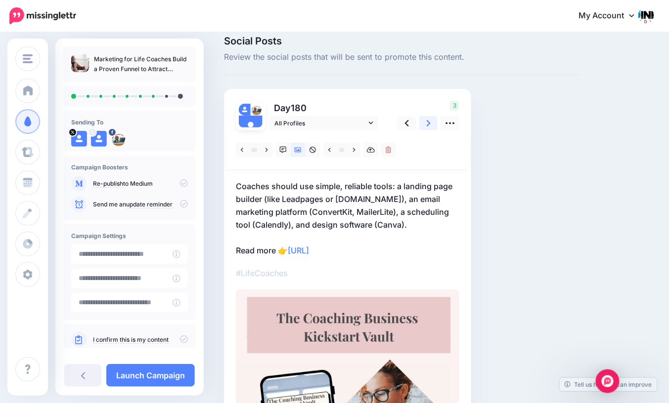
click at [429, 124] on icon at bounding box center [429, 123] width 4 height 6
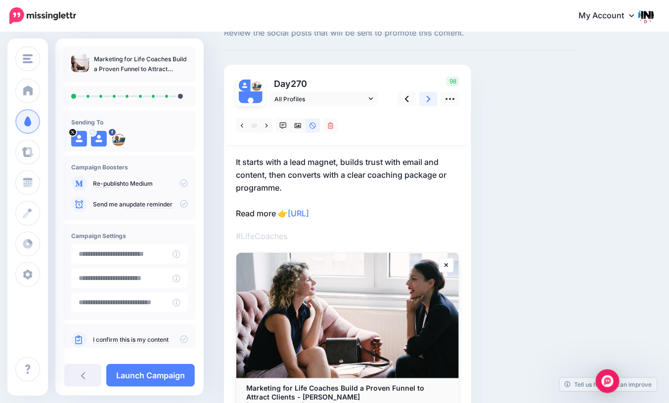
click at [429, 97] on icon at bounding box center [429, 99] width 4 height 10
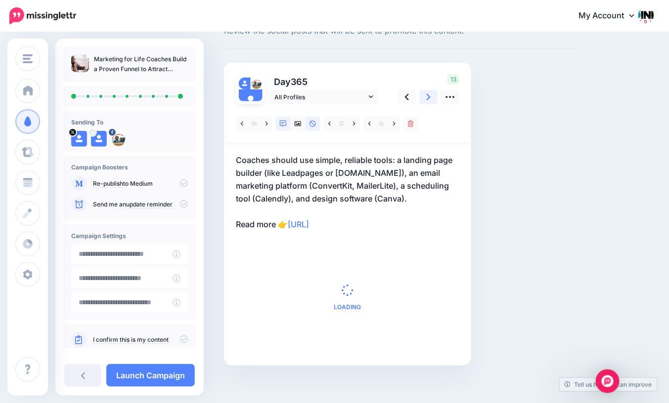
scroll to position [38, 0]
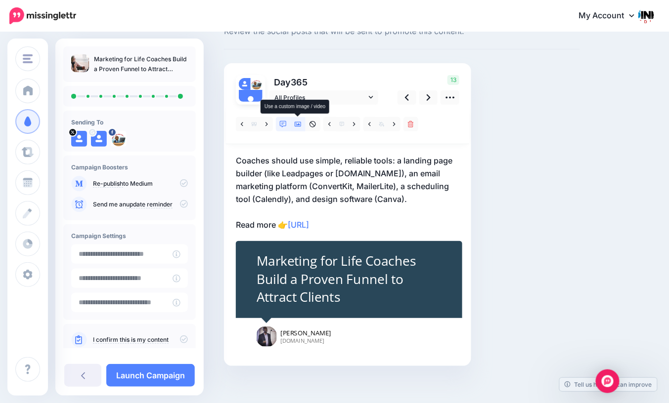
click at [298, 125] on icon at bounding box center [298, 124] width 7 height 7
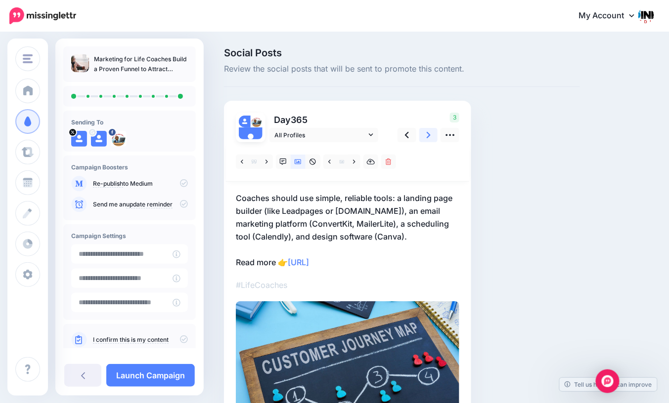
scroll to position [0, 0]
click at [425, 135] on link at bounding box center [428, 135] width 19 height 14
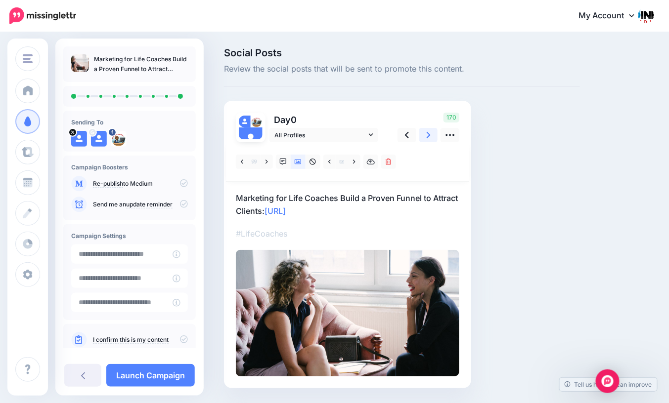
scroll to position [1, 0]
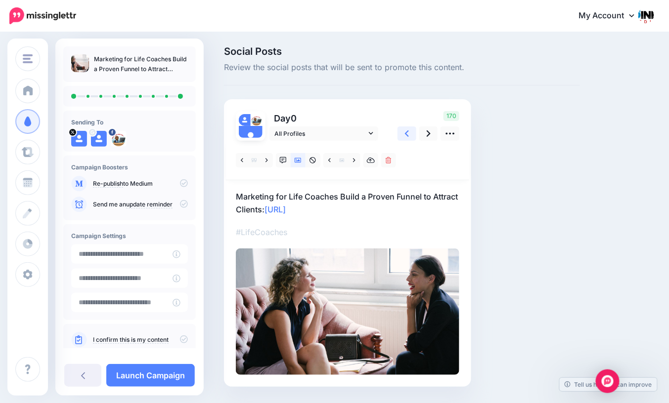
click at [410, 135] on link at bounding box center [406, 134] width 19 height 14
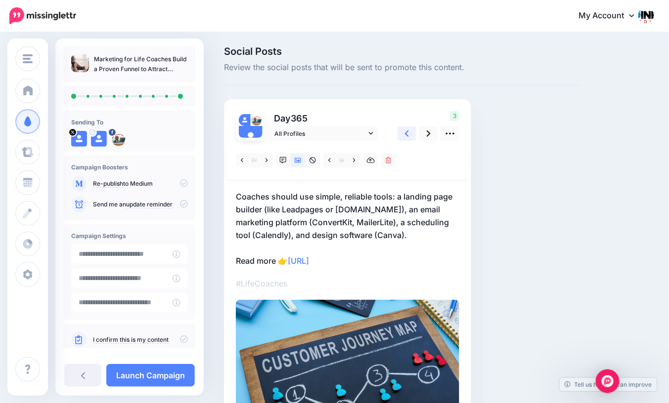
click at [410, 135] on link at bounding box center [406, 134] width 19 height 14
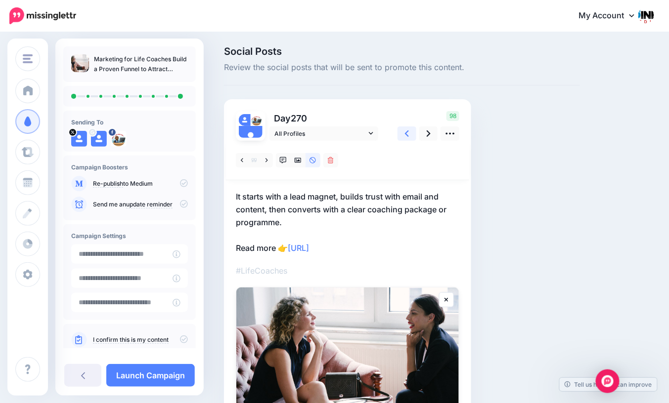
click at [410, 135] on link at bounding box center [406, 134] width 19 height 14
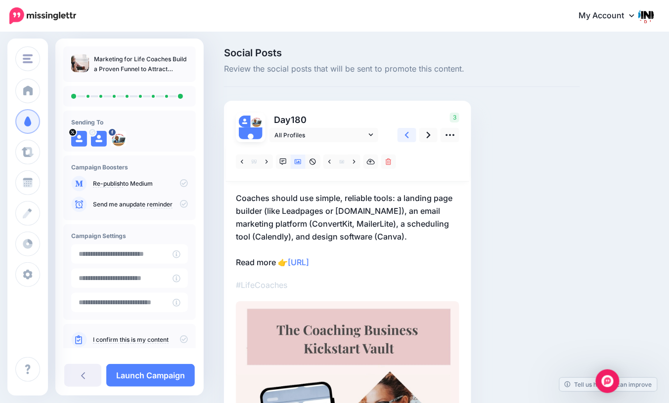
click at [410, 135] on link at bounding box center [406, 135] width 19 height 14
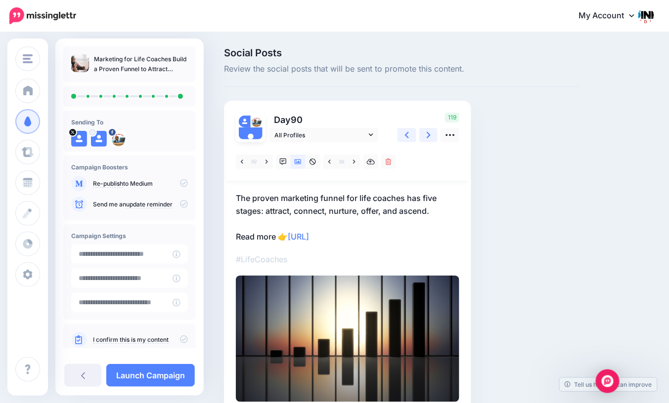
scroll to position [0, 0]
click at [426, 137] on link at bounding box center [428, 135] width 19 height 14
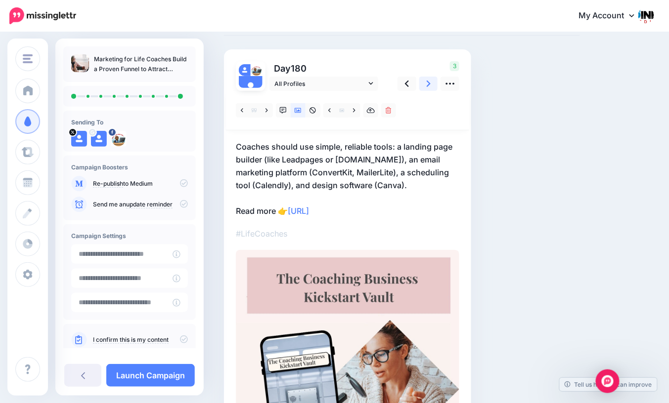
scroll to position [53, 0]
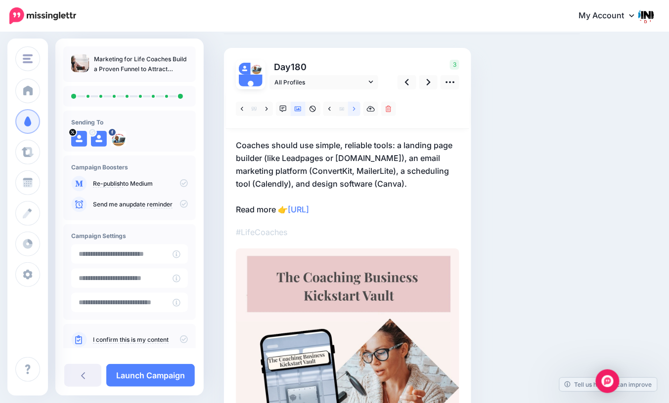
click at [353, 111] on icon at bounding box center [354, 109] width 2 height 7
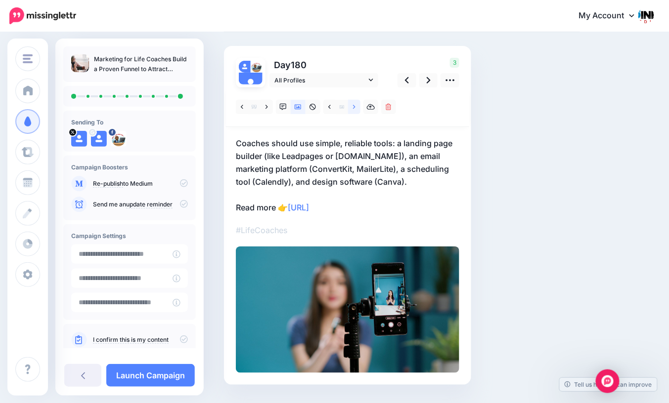
click at [353, 108] on icon at bounding box center [354, 107] width 2 height 4
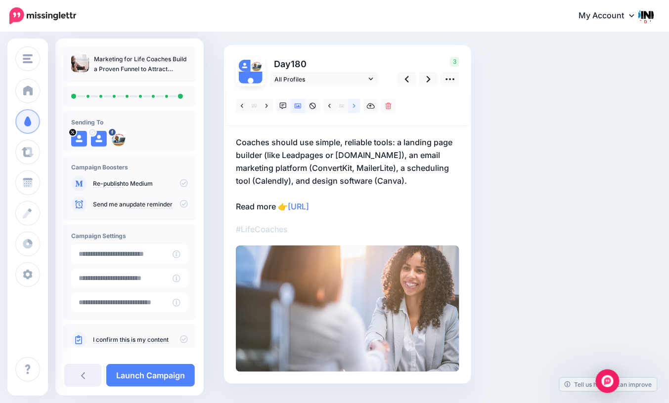
click at [353, 108] on icon at bounding box center [354, 106] width 2 height 7
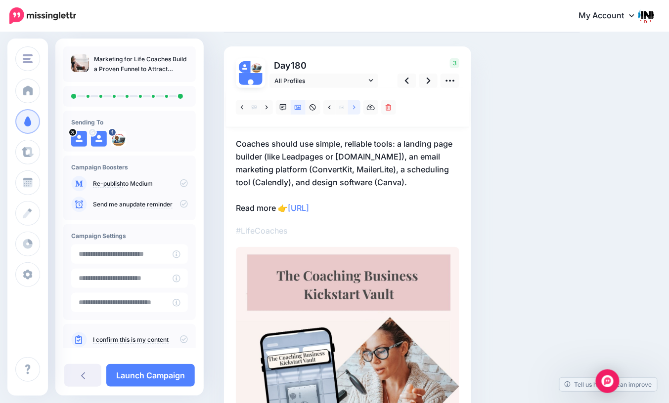
click at [353, 108] on icon at bounding box center [354, 107] width 2 height 7
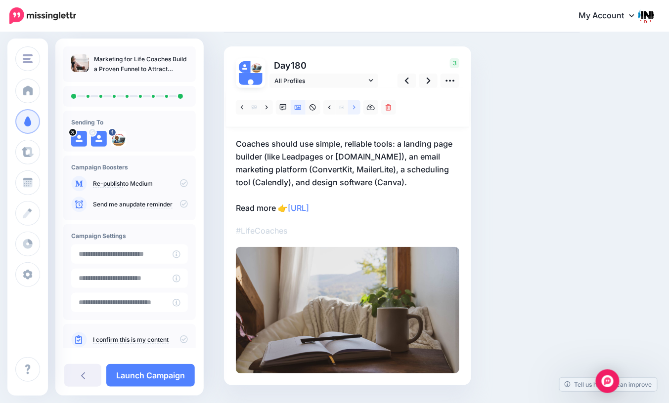
click at [353, 108] on icon at bounding box center [354, 107] width 2 height 7
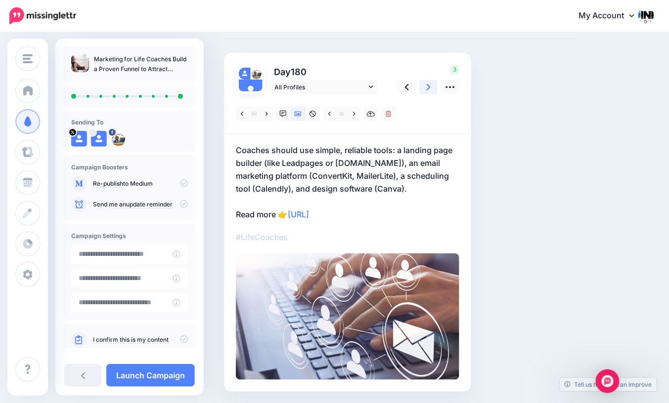
scroll to position [49, 0]
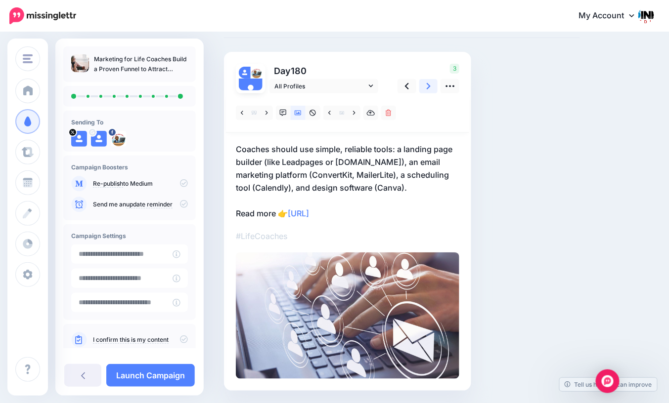
click at [426, 86] on link at bounding box center [428, 86] width 19 height 14
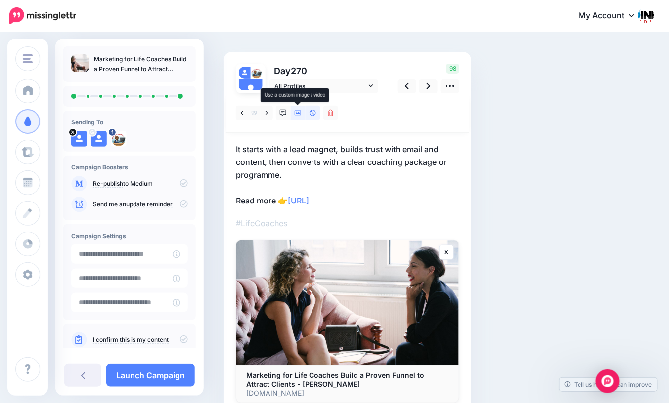
click at [299, 115] on icon at bounding box center [298, 113] width 7 height 5
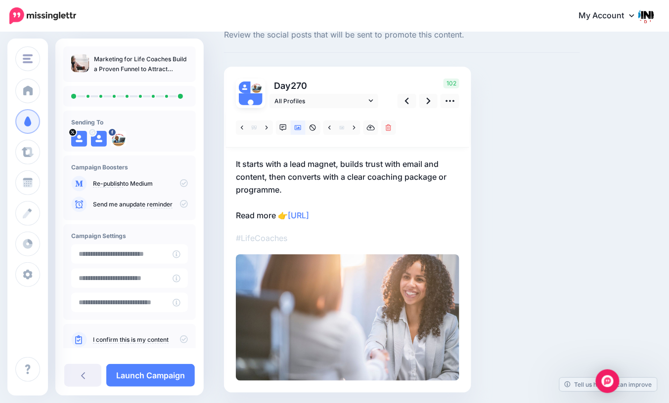
scroll to position [68, 0]
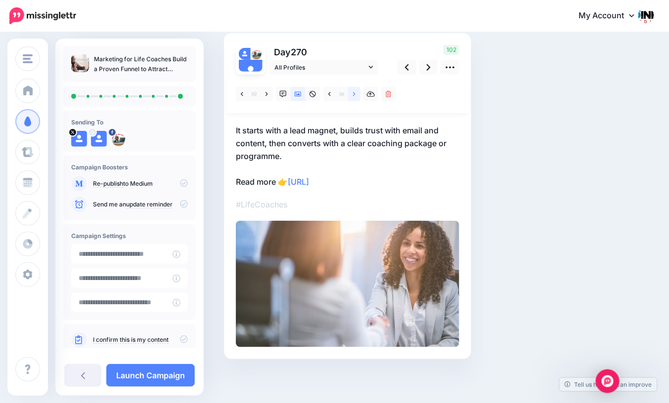
click at [353, 96] on icon at bounding box center [354, 94] width 2 height 7
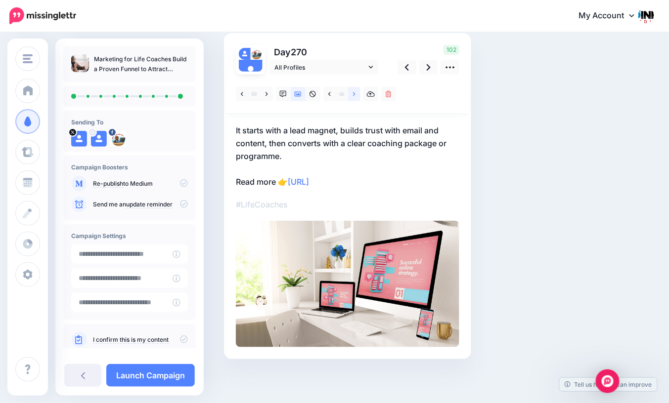
click at [353, 96] on icon at bounding box center [354, 94] width 2 height 7
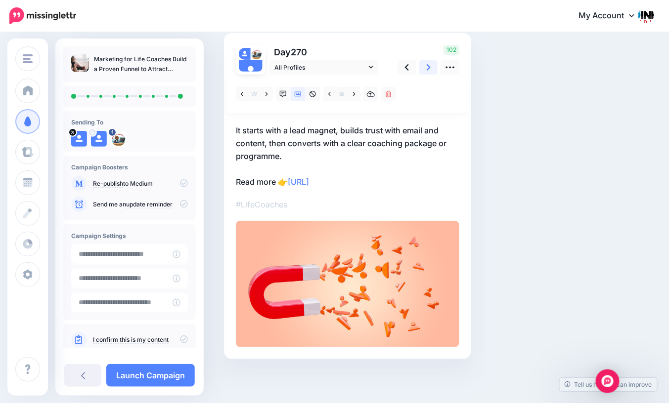
click at [431, 70] on link at bounding box center [428, 67] width 19 height 14
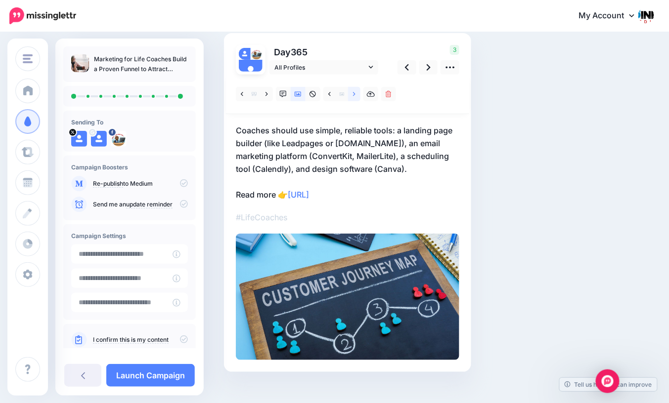
click at [355, 98] on link at bounding box center [354, 94] width 12 height 14
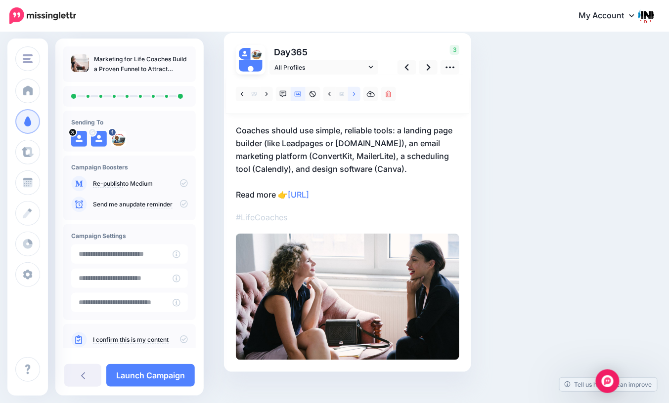
click at [355, 98] on link at bounding box center [354, 94] width 12 height 14
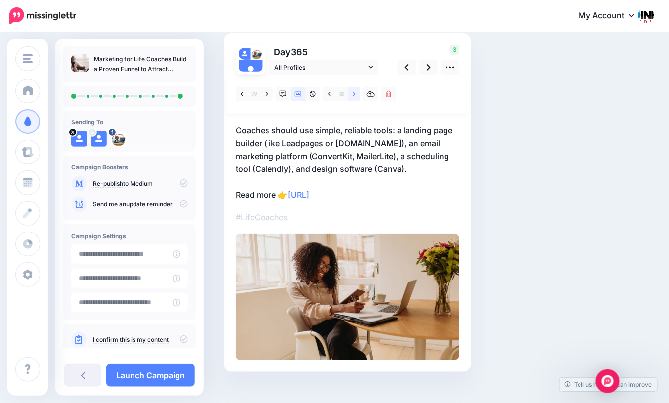
click at [355, 98] on link at bounding box center [354, 94] width 12 height 14
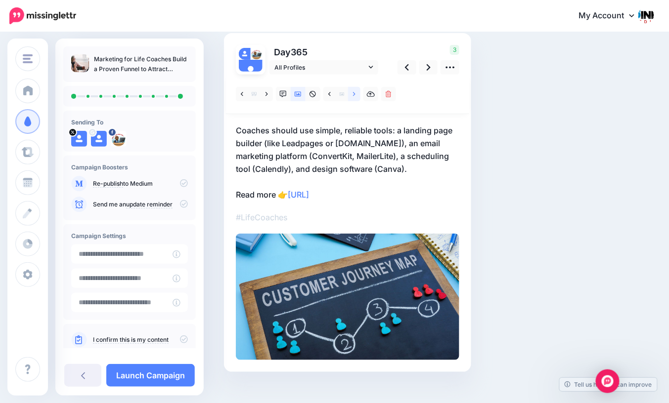
click at [355, 98] on link at bounding box center [354, 94] width 12 height 14
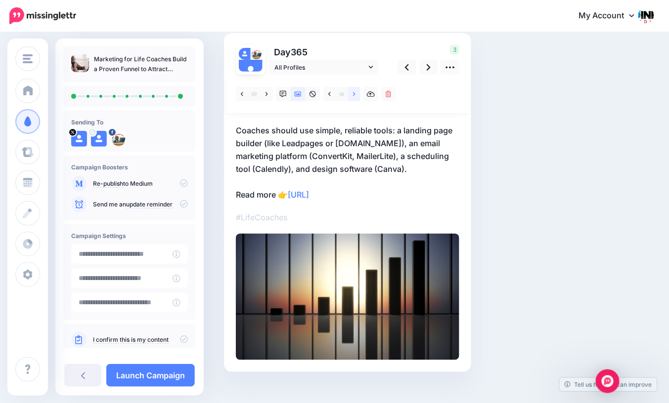
click at [355, 98] on link at bounding box center [354, 94] width 12 height 14
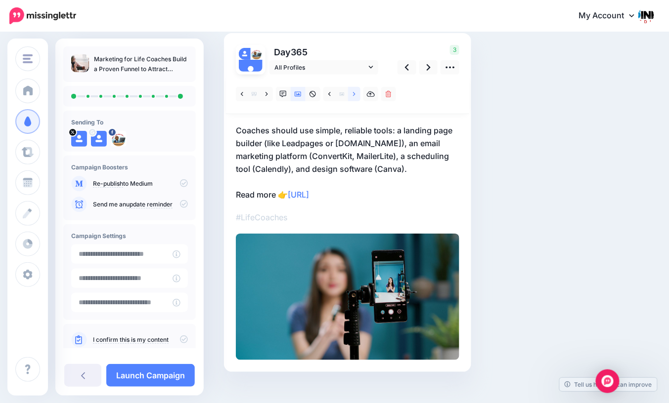
click at [355, 98] on link at bounding box center [354, 94] width 12 height 14
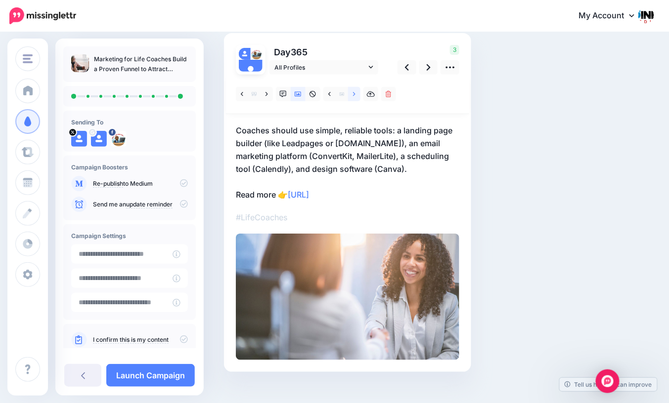
click at [355, 98] on link at bounding box center [354, 94] width 12 height 14
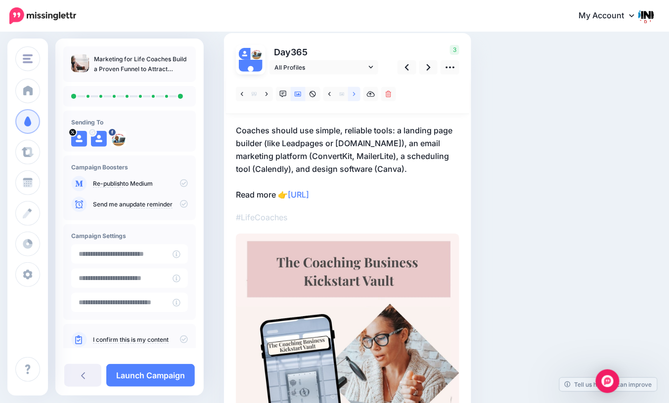
click at [355, 98] on link at bounding box center [354, 94] width 12 height 14
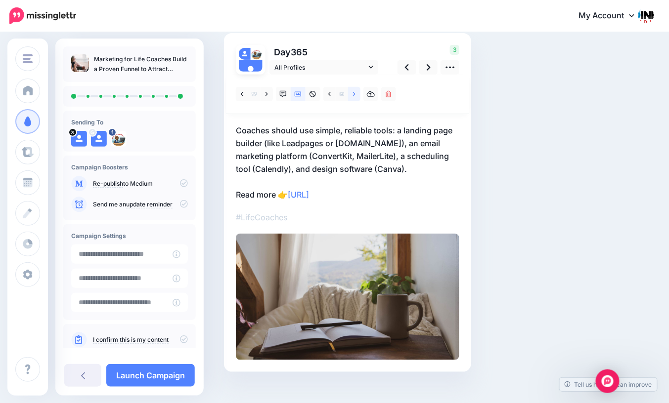
click at [355, 98] on link at bounding box center [354, 94] width 12 height 14
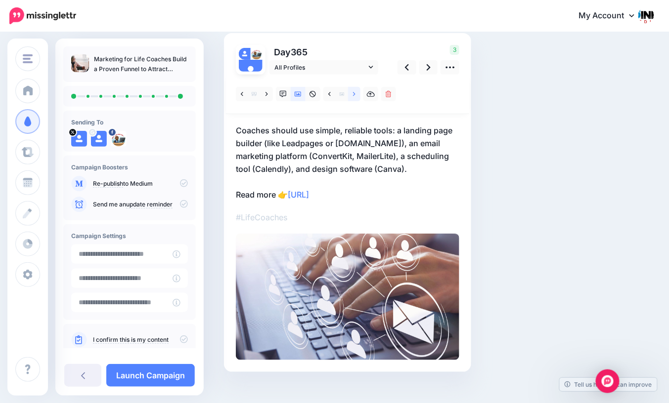
click at [355, 98] on link at bounding box center [354, 94] width 12 height 14
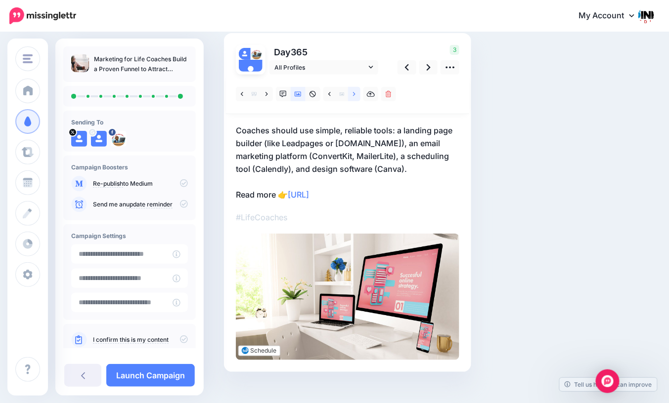
scroll to position [81, 0]
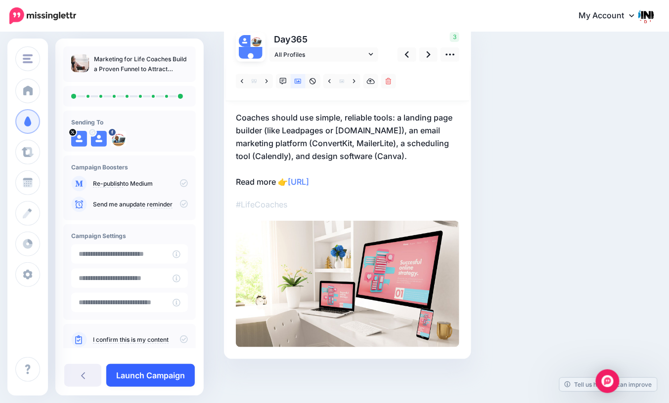
click at [165, 372] on link "Launch Campaign" at bounding box center [150, 375] width 88 height 23
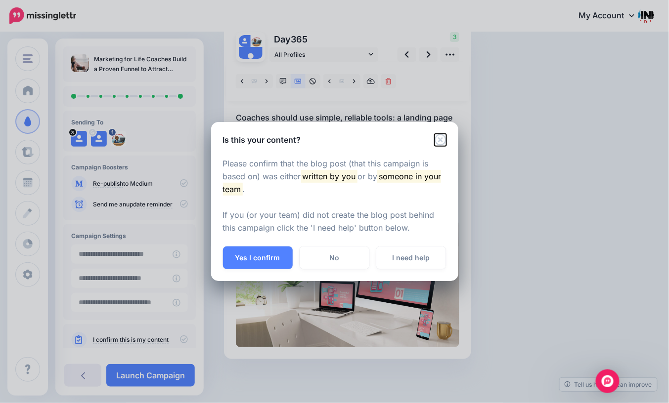
click at [438, 141] on icon "Close" at bounding box center [441, 140] width 12 height 12
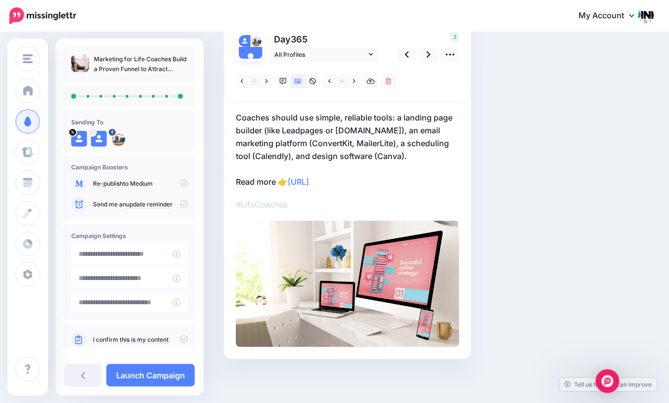
click at [180, 182] on icon at bounding box center [184, 183] width 8 height 8
click at [182, 183] on icon at bounding box center [184, 183] width 8 height 8
click at [147, 373] on link "Launch Campaign" at bounding box center [150, 375] width 88 height 23
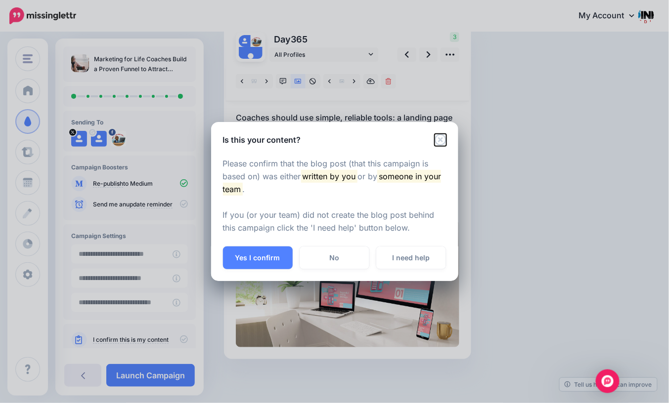
click at [440, 140] on icon "Close" at bounding box center [440, 139] width 11 height 11
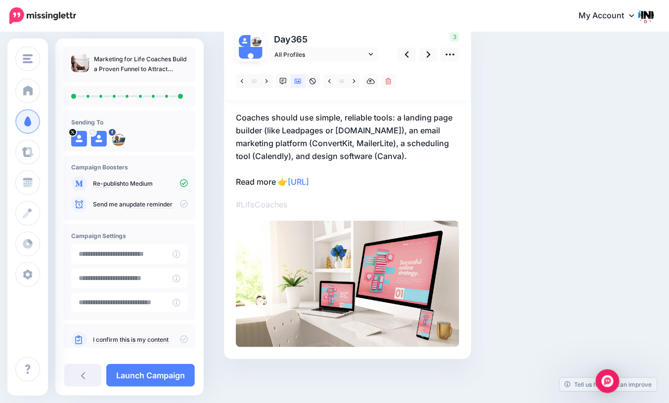
click at [180, 339] on icon at bounding box center [184, 340] width 8 height 8
click at [149, 377] on link "Launch Campaign" at bounding box center [150, 375] width 88 height 23
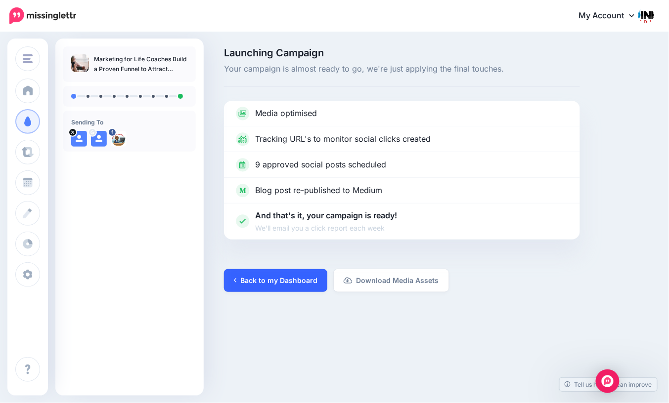
click at [267, 291] on link "Back to my Dashboard" at bounding box center [275, 280] width 103 height 23
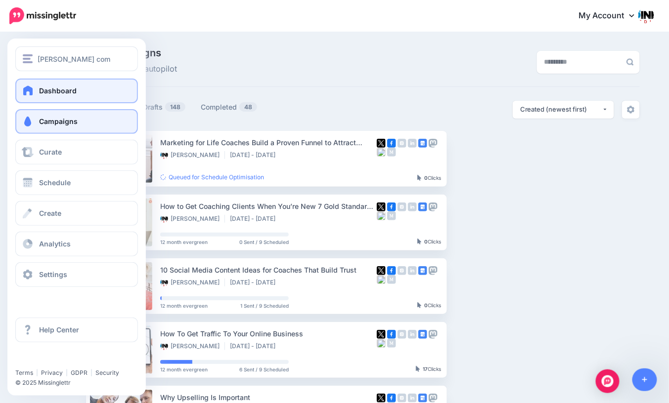
click at [33, 94] on span at bounding box center [28, 91] width 13 height 10
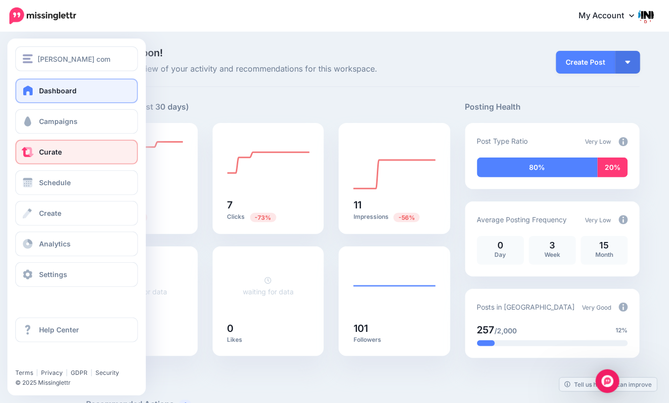
click at [35, 152] on link "Curate" at bounding box center [76, 152] width 123 height 25
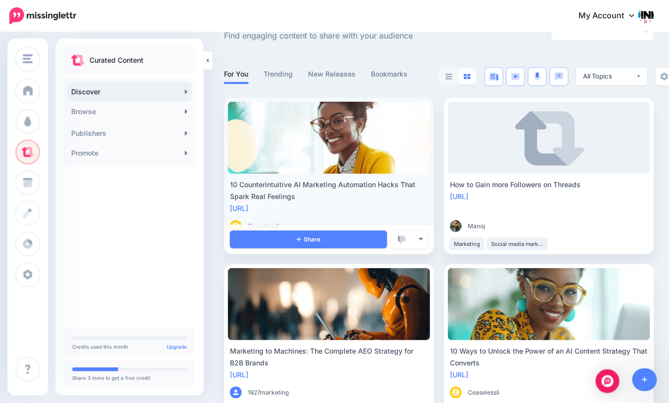
scroll to position [36, 0]
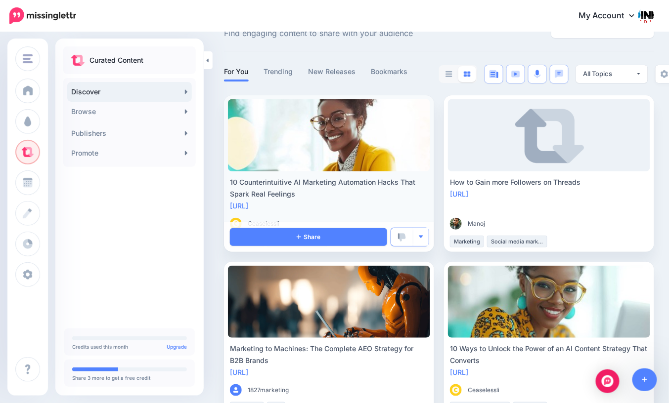
click at [420, 237] on img "button" at bounding box center [420, 236] width 5 height 5
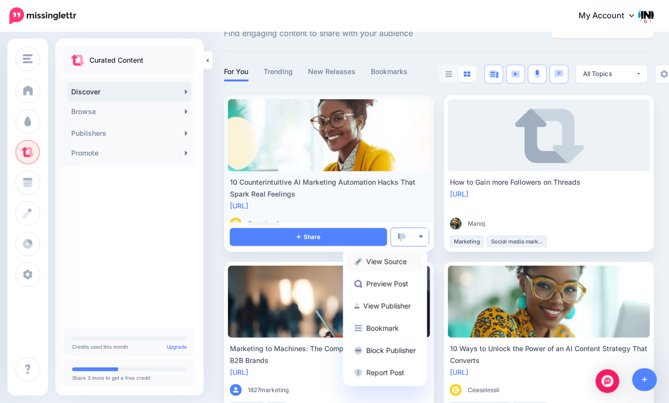
click at [403, 257] on link "View Source" at bounding box center [385, 261] width 76 height 19
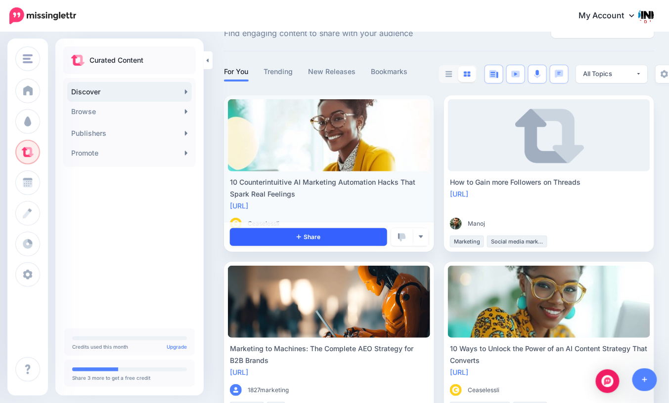
click at [327, 236] on link "Share" at bounding box center [308, 237] width 157 height 18
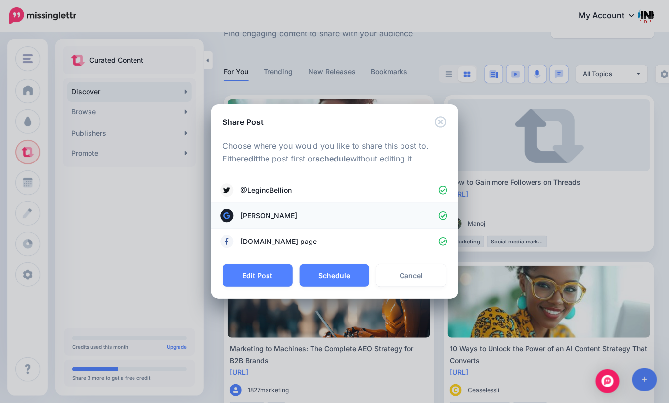
click at [444, 216] on icon at bounding box center [443, 216] width 9 height 9
click at [337, 278] on button "Schedule" at bounding box center [335, 275] width 70 height 23
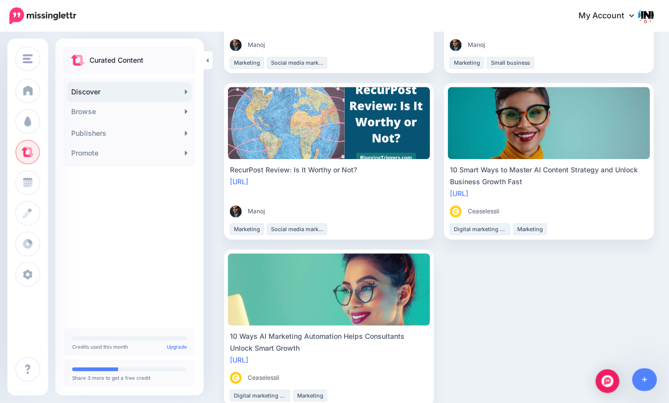
scroll to position [1720, 0]
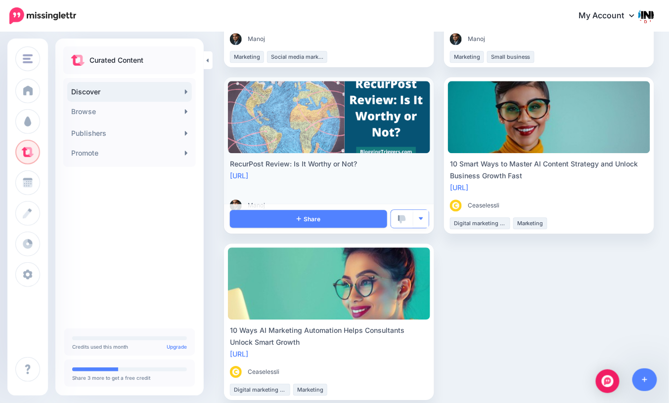
click at [418, 216] on img "button" at bounding box center [420, 218] width 5 height 5
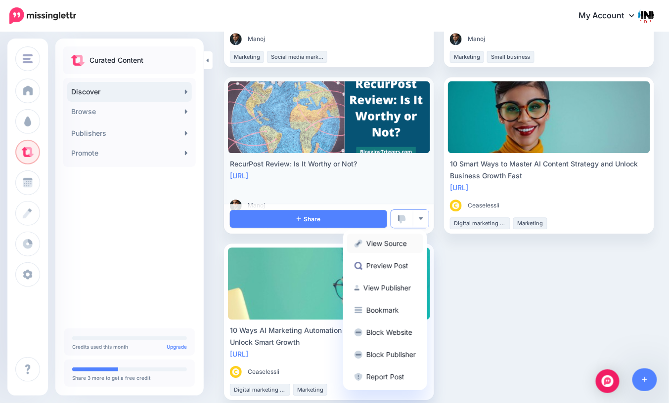
click at [405, 242] on link "View Source" at bounding box center [385, 243] width 76 height 19
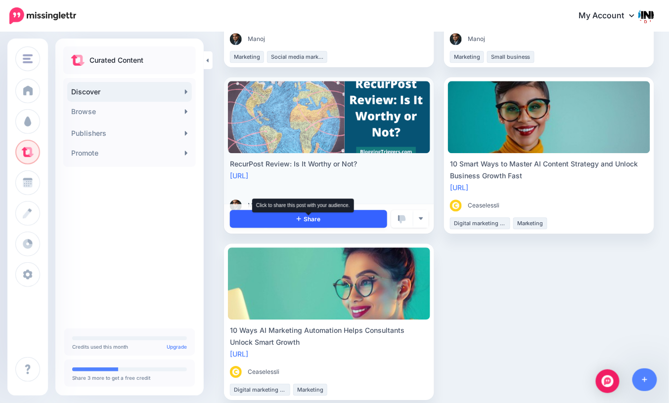
click at [313, 217] on span "Share" at bounding box center [309, 219] width 24 height 6
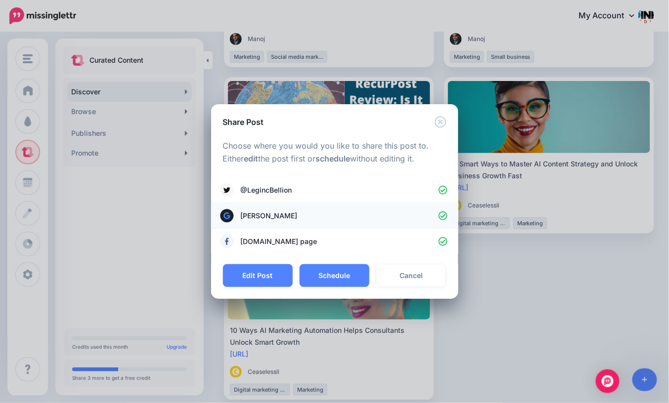
click at [442, 215] on icon at bounding box center [443, 216] width 9 height 9
click at [330, 274] on button "Schedule" at bounding box center [335, 275] width 70 height 23
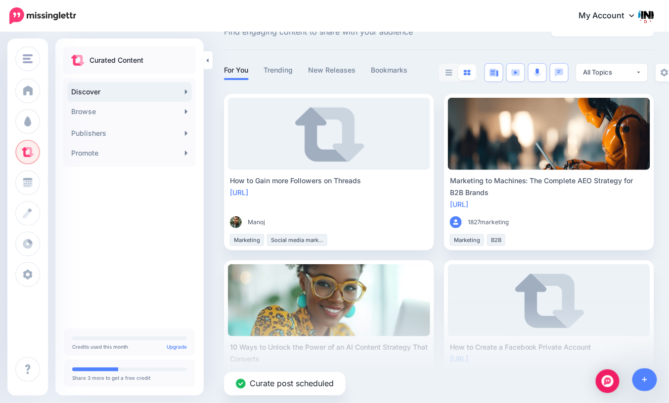
scroll to position [0, 0]
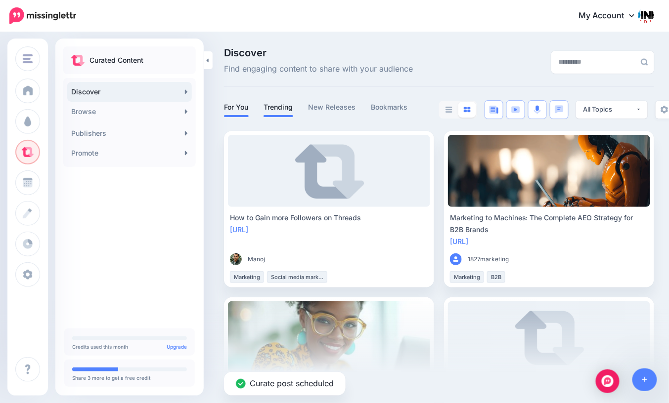
click at [275, 102] on link "Trending" at bounding box center [278, 107] width 30 height 12
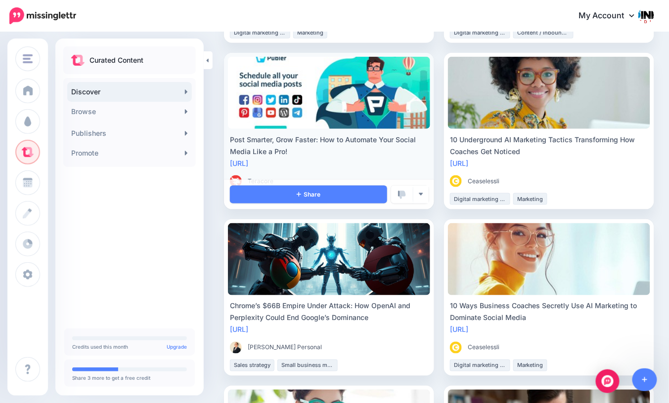
scroll to position [249, 0]
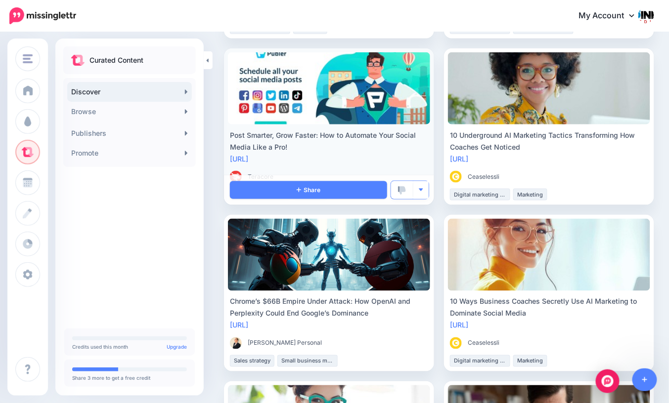
click at [423, 191] on img "button" at bounding box center [420, 189] width 5 height 5
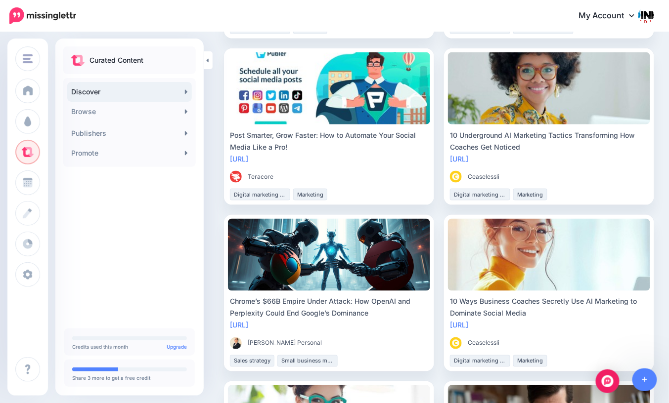
click at [389, 220] on link "View Source" at bounding box center [385, 229] width 76 height 19
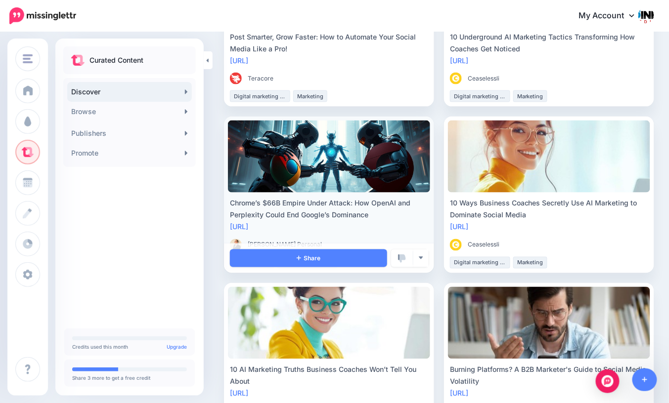
scroll to position [415, 0]
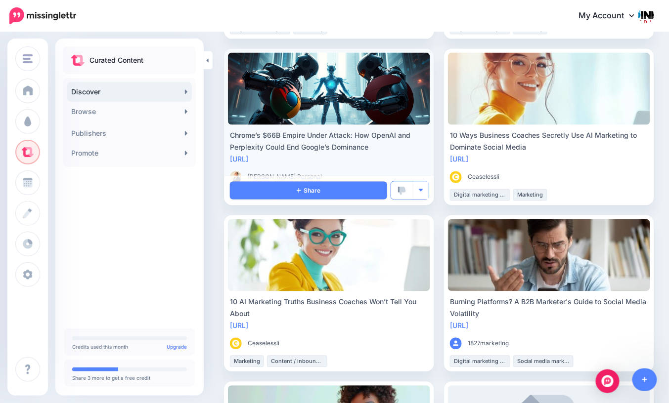
click at [422, 190] on img "button" at bounding box center [420, 190] width 5 height 5
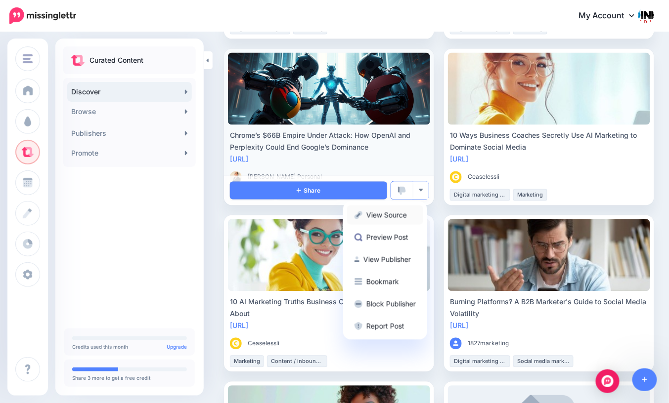
click at [400, 215] on link "View Source" at bounding box center [385, 215] width 76 height 19
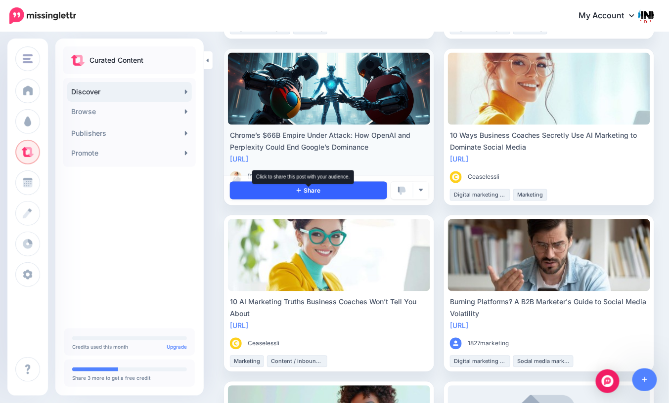
click at [300, 191] on icon at bounding box center [299, 190] width 4 height 6
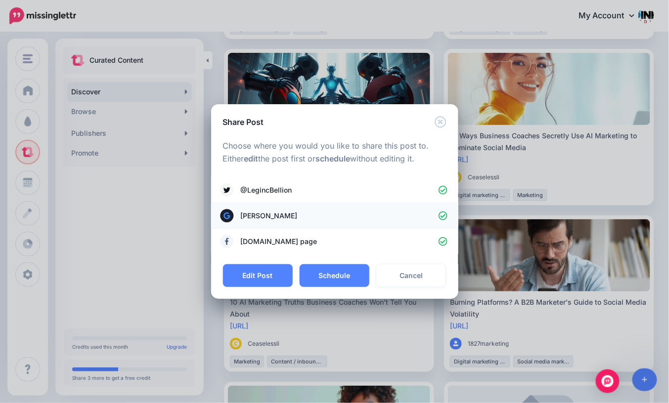
click at [445, 216] on icon at bounding box center [443, 216] width 9 height 9
click at [341, 275] on button "Schedule" at bounding box center [335, 275] width 70 height 23
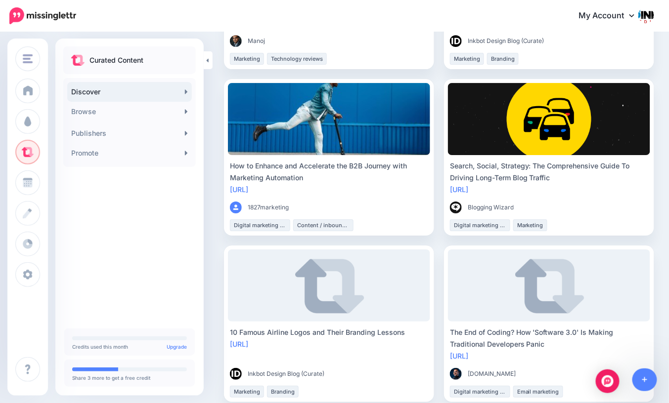
scroll to position [887, 0]
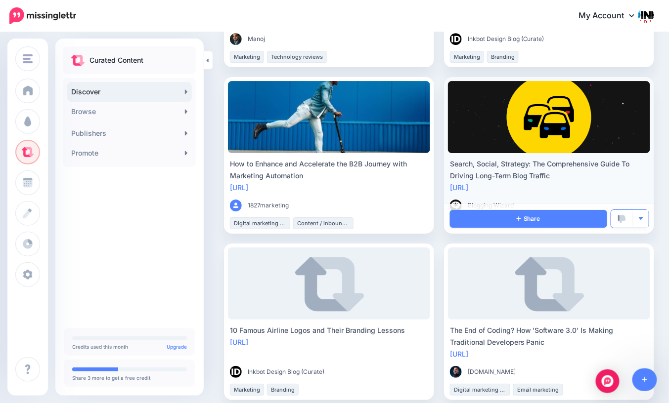
click at [641, 218] on img "button" at bounding box center [640, 218] width 5 height 5
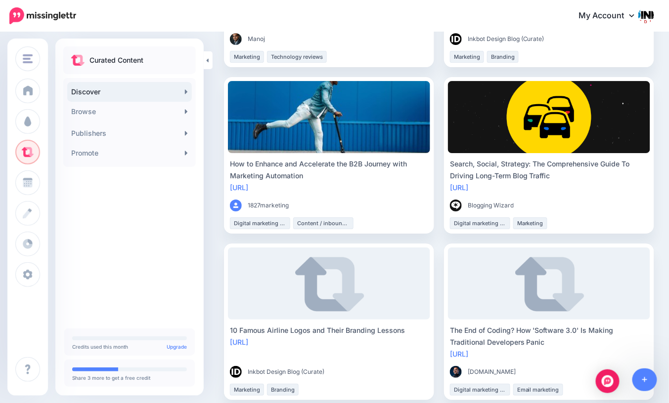
click at [616, 249] on link "View Source" at bounding box center [605, 258] width 76 height 19
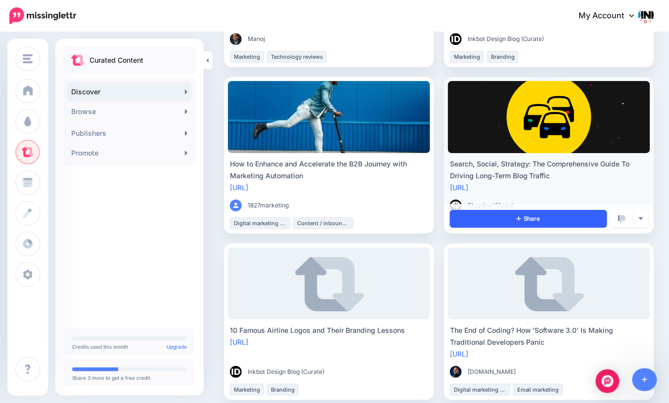
click at [550, 219] on link "Share" at bounding box center [528, 219] width 157 height 18
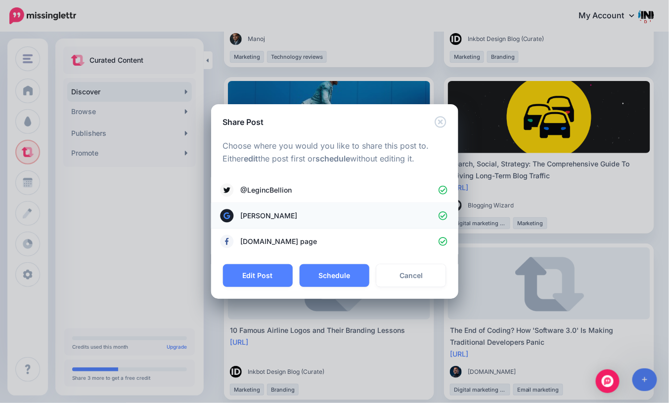
click at [443, 218] on icon at bounding box center [443, 216] width 9 height 9
click at [337, 274] on button "Schedule" at bounding box center [335, 275] width 70 height 23
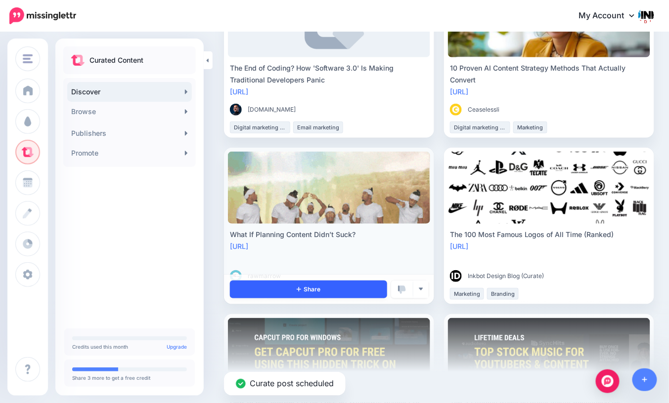
scroll to position [1178, 0]
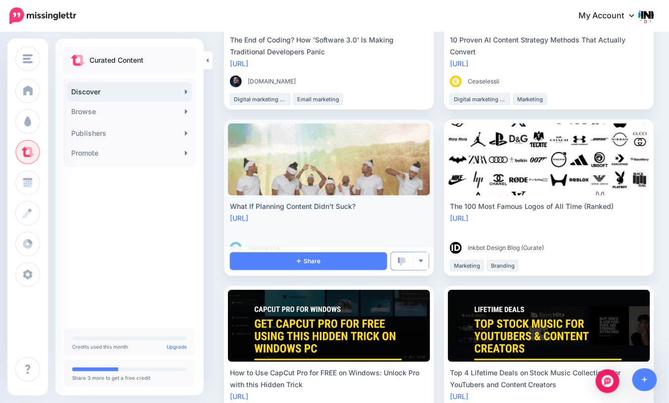
click at [420, 259] on img "button" at bounding box center [420, 261] width 5 height 5
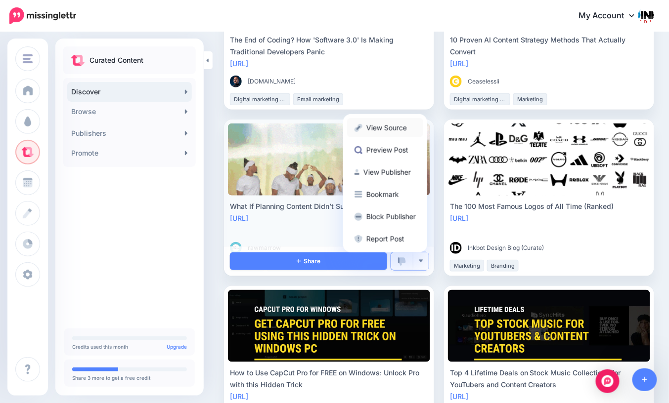
click at [379, 131] on link "View Source" at bounding box center [385, 127] width 76 height 19
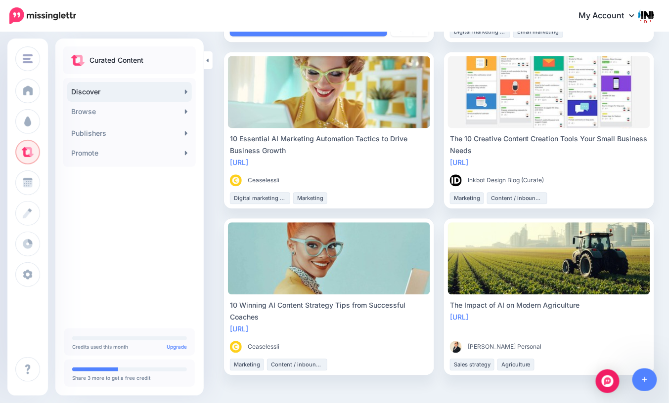
scroll to position [1580, 0]
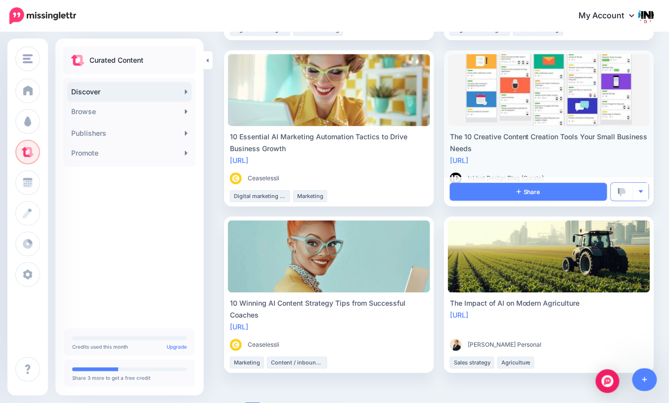
click at [640, 190] on img "button" at bounding box center [640, 191] width 5 height 5
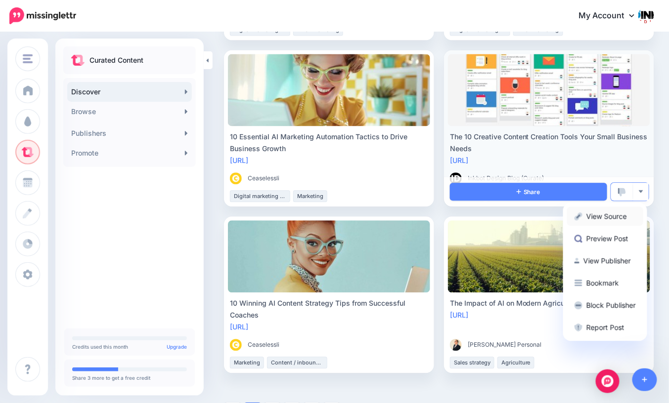
click at [625, 213] on link "View Source" at bounding box center [605, 216] width 76 height 19
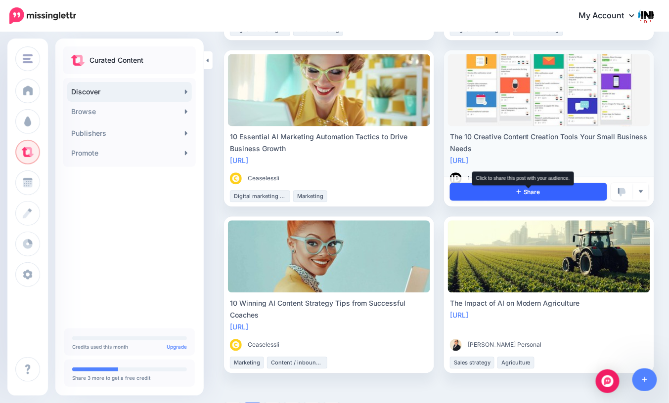
click at [530, 189] on span "Share" at bounding box center [529, 192] width 24 height 6
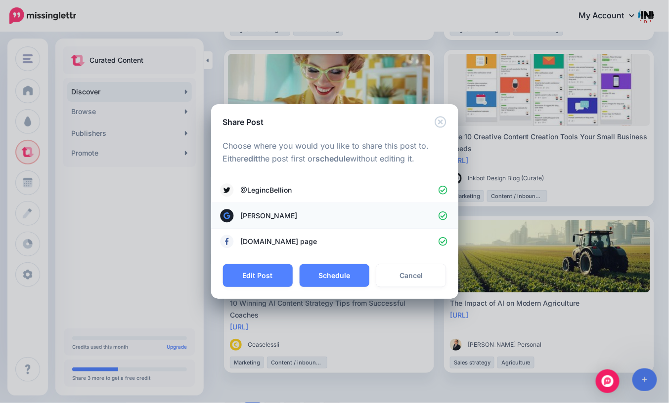
click at [442, 217] on icon at bounding box center [443, 216] width 9 height 9
click at [338, 274] on button "Schedule" at bounding box center [335, 275] width 70 height 23
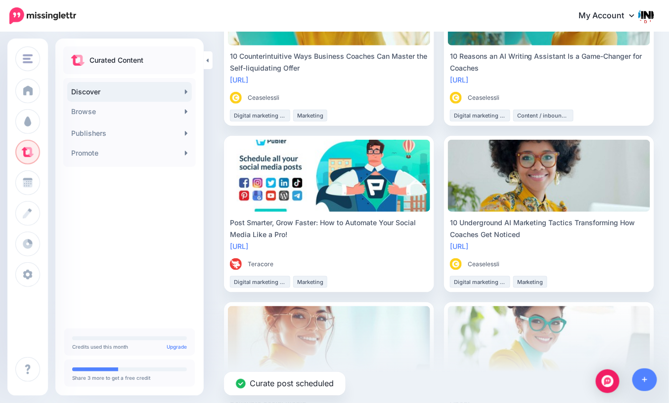
scroll to position [0, 0]
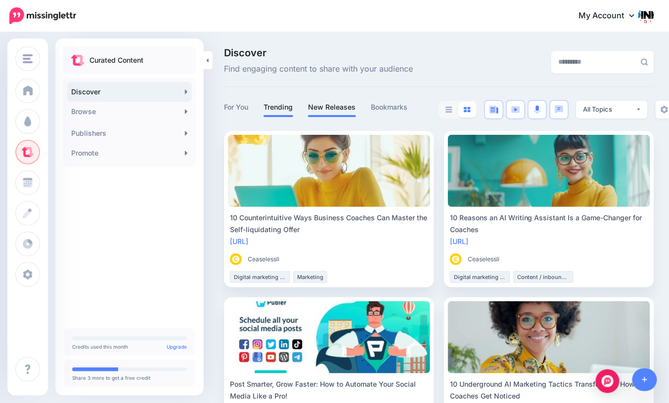
click at [327, 109] on link "New Releases" at bounding box center [332, 107] width 48 height 12
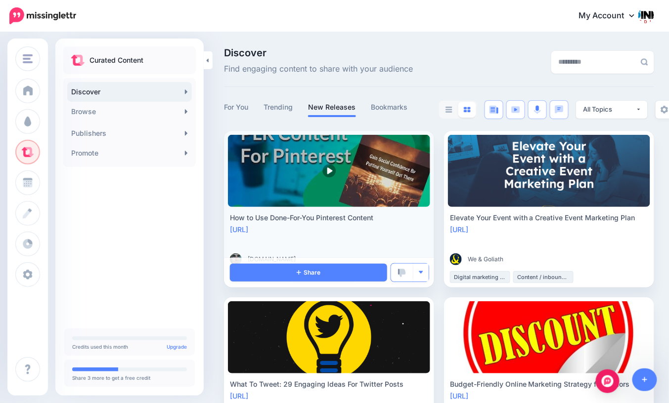
click at [423, 274] on img "button" at bounding box center [420, 272] width 5 height 5
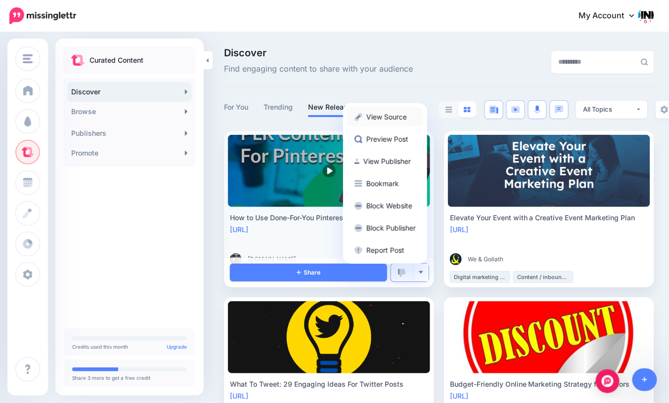
click at [383, 118] on link "View Source" at bounding box center [385, 116] width 76 height 19
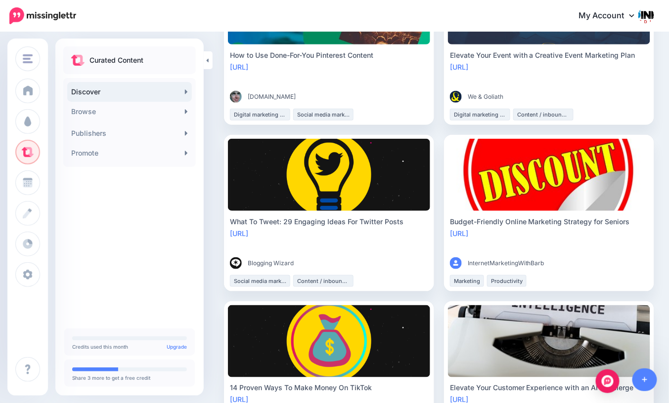
scroll to position [165, 0]
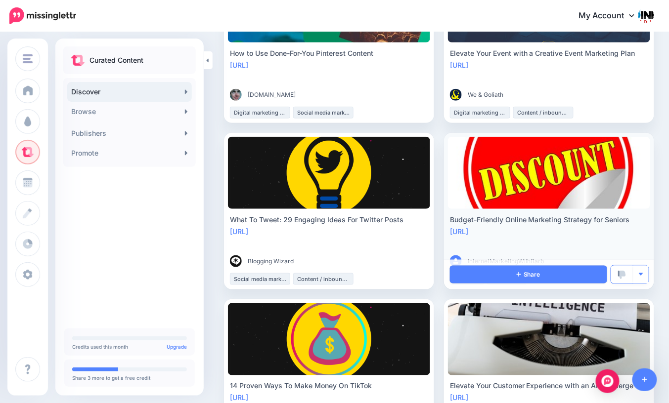
click at [643, 275] on img "button" at bounding box center [640, 274] width 5 height 5
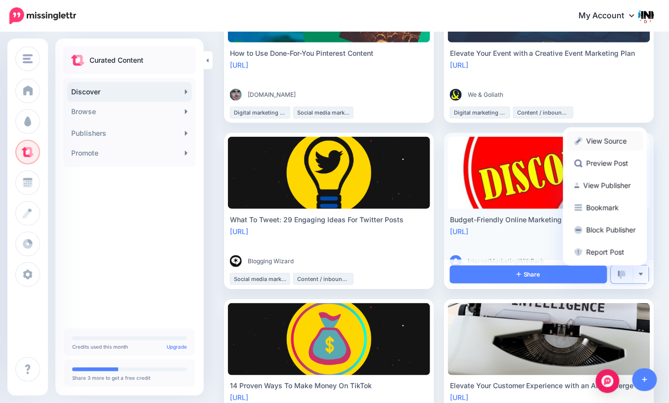
click at [603, 143] on link "View Source" at bounding box center [605, 141] width 76 height 19
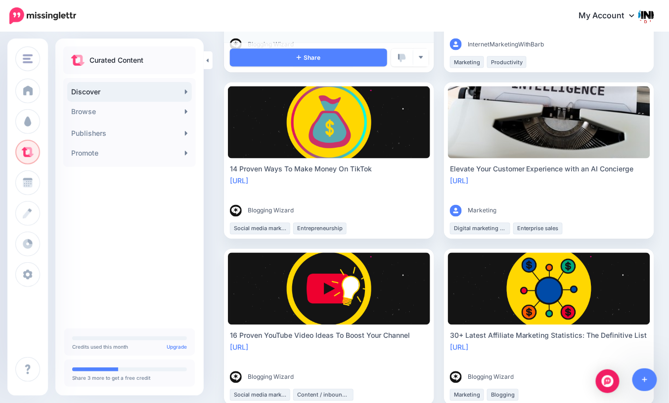
scroll to position [391, 0]
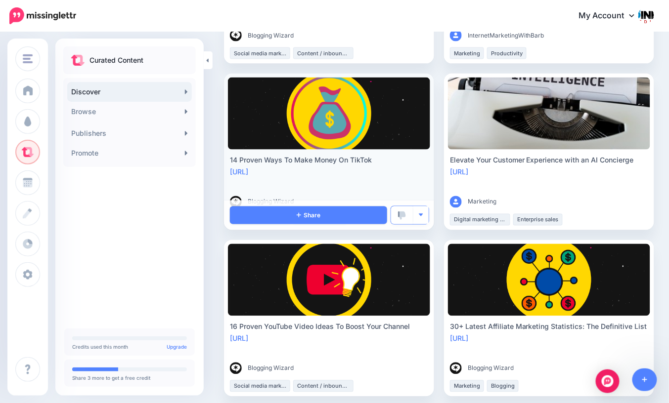
click at [421, 217] on img "button" at bounding box center [420, 215] width 5 height 5
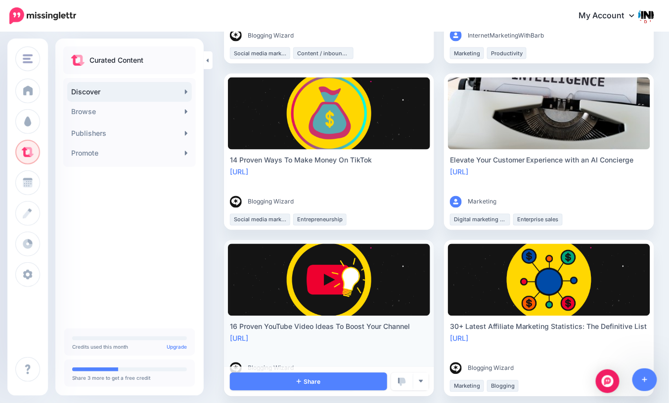
click at [391, 245] on link "View Source" at bounding box center [385, 254] width 76 height 19
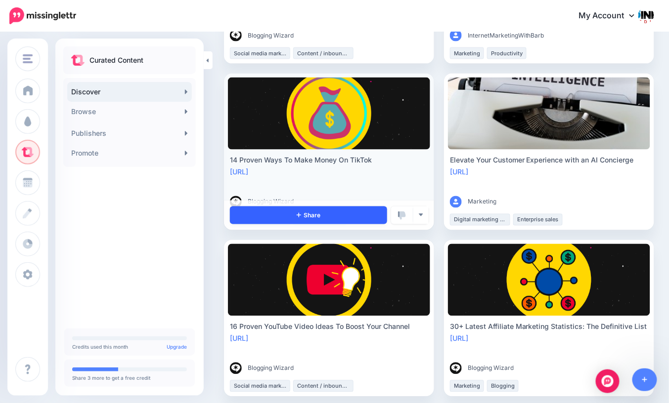
click at [322, 215] on link "Share" at bounding box center [308, 216] width 157 height 18
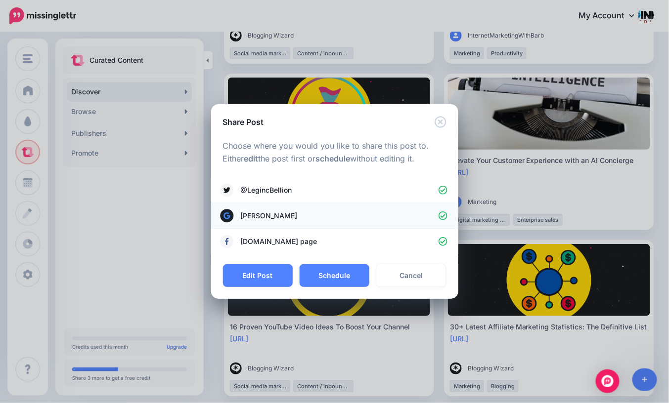
click at [444, 215] on icon at bounding box center [443, 216] width 9 height 9
click at [340, 279] on button "Schedule" at bounding box center [335, 275] width 70 height 23
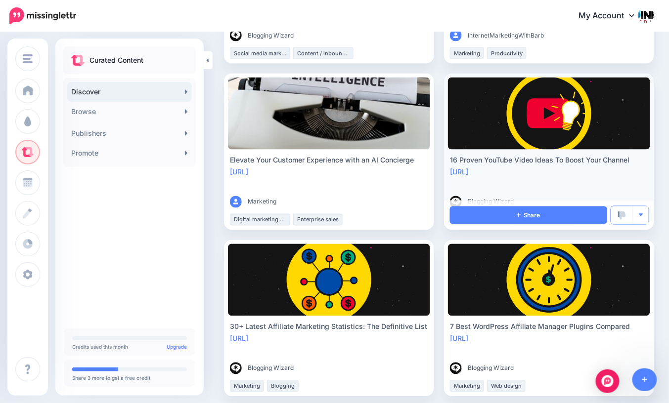
click at [640, 213] on img "button" at bounding box center [640, 215] width 5 height 5
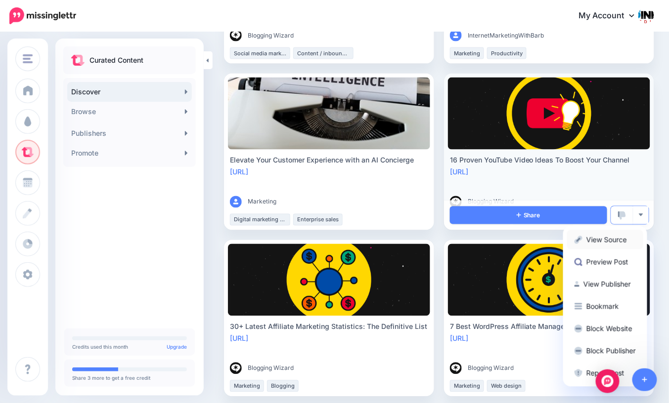
click at [619, 237] on link "View Source" at bounding box center [605, 239] width 76 height 19
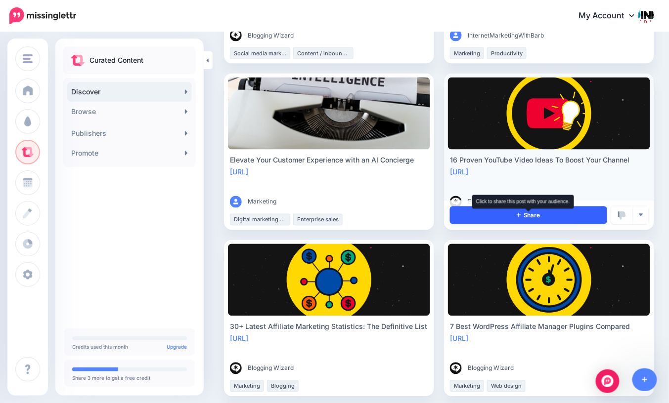
click at [526, 213] on span "Share" at bounding box center [529, 216] width 24 height 6
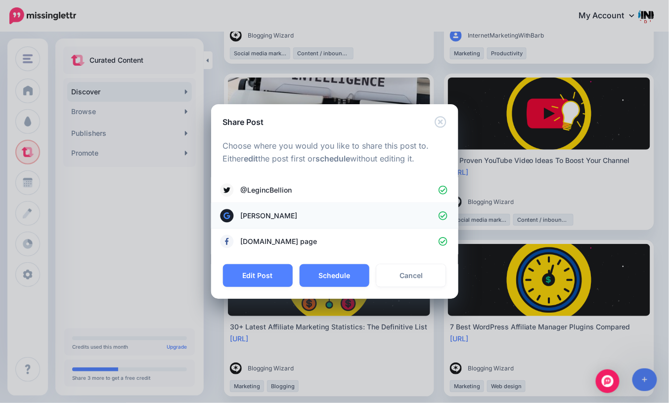
click at [442, 215] on icon at bounding box center [443, 216] width 9 height 9
click at [337, 276] on button "Schedule" at bounding box center [335, 275] width 70 height 23
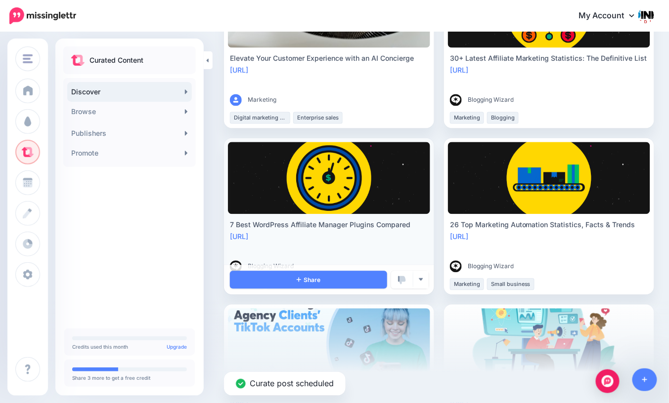
scroll to position [557, 0]
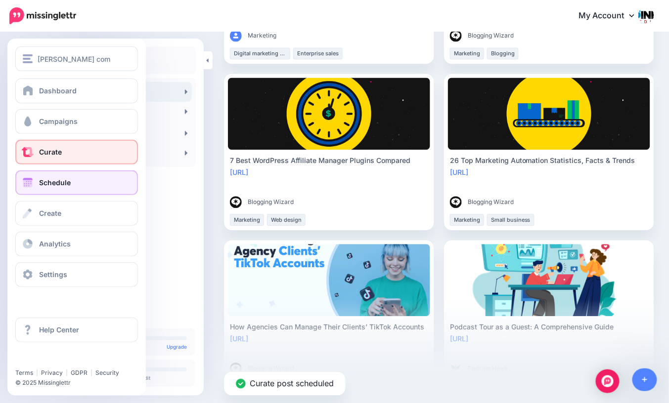
click at [27, 182] on span at bounding box center [27, 183] width 13 height 10
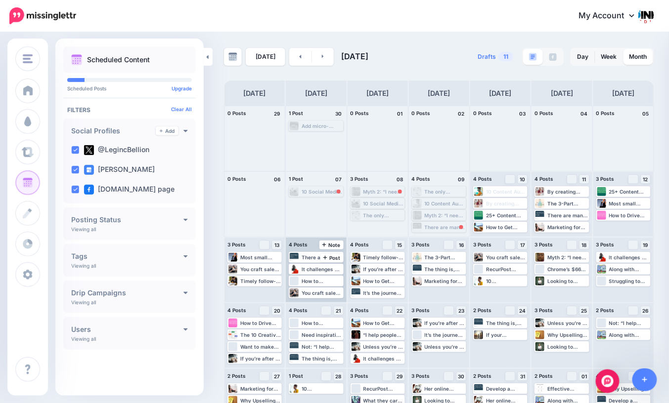
scroll to position [31, 0]
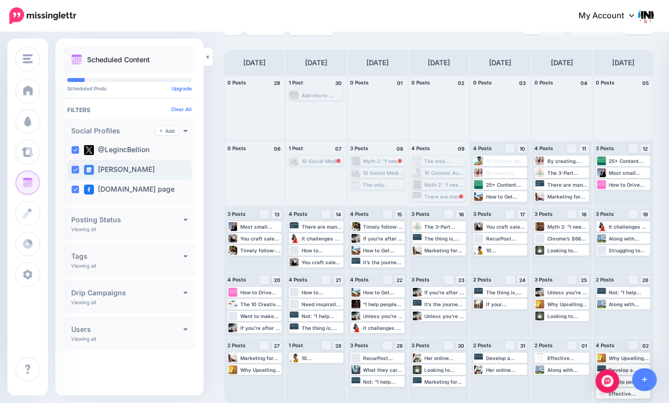
click at [76, 169] on ins at bounding box center [75, 170] width 8 height 8
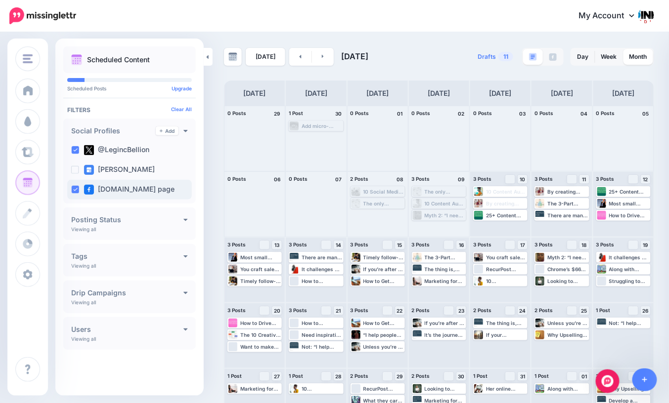
click at [76, 189] on ins at bounding box center [75, 190] width 8 height 8
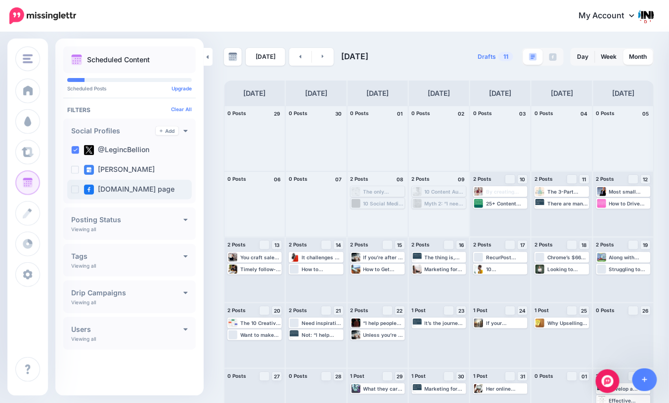
click at [76, 189] on ins at bounding box center [75, 190] width 8 height 8
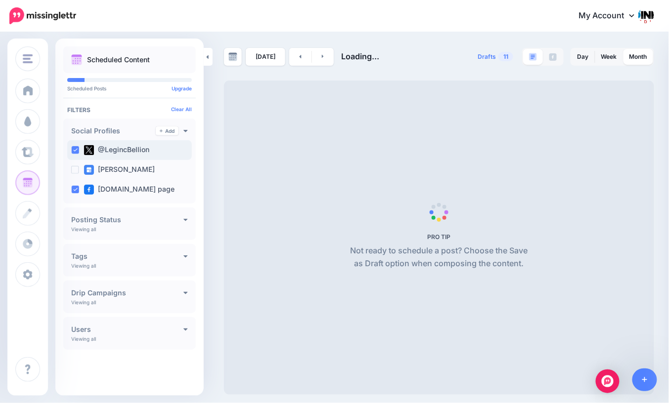
drag, startPoint x: 77, startPoint y: 149, endPoint x: 79, endPoint y: 155, distance: 6.7
click at [77, 149] on ins at bounding box center [75, 150] width 8 height 8
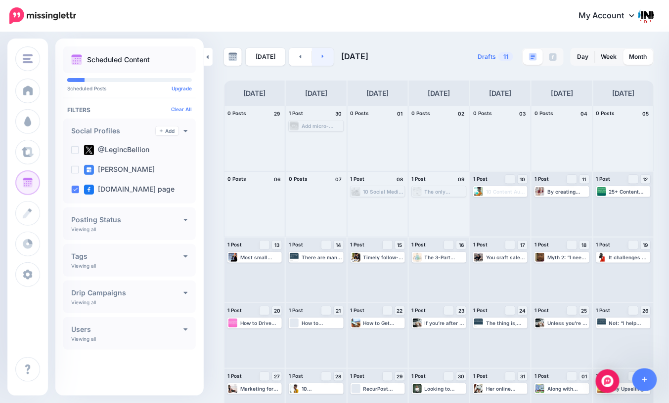
click at [318, 53] on link at bounding box center [323, 57] width 22 height 18
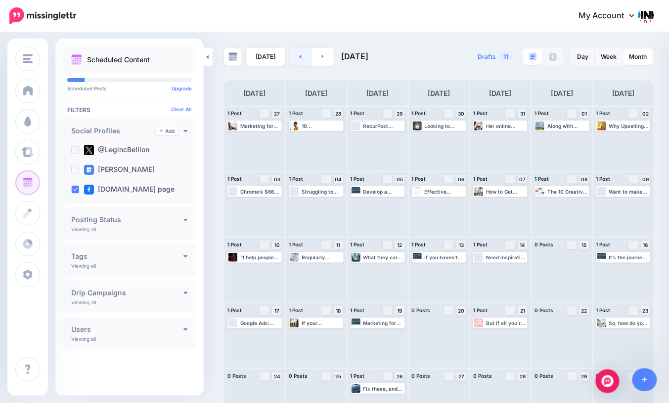
click at [295, 57] on link at bounding box center [300, 57] width 22 height 18
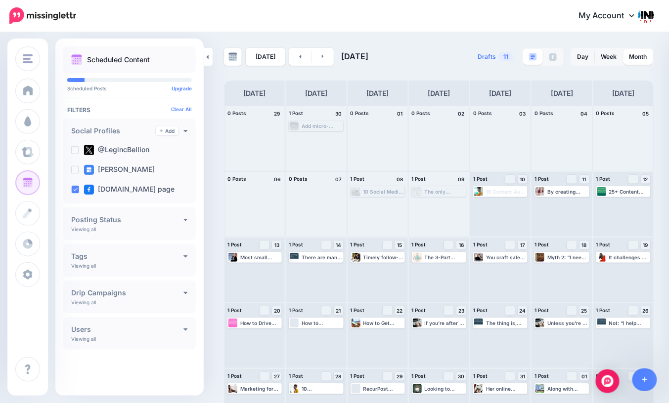
click at [626, 15] on link "My Account" at bounding box center [611, 16] width 85 height 24
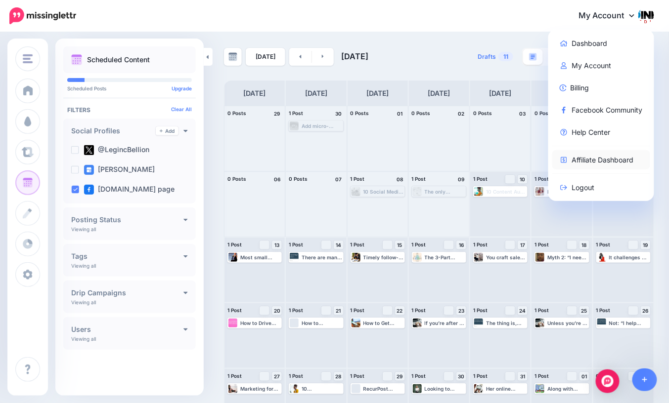
click at [602, 159] on link "Affiliate Dashboard" at bounding box center [601, 159] width 98 height 19
